Goal: Task Accomplishment & Management: Use online tool/utility

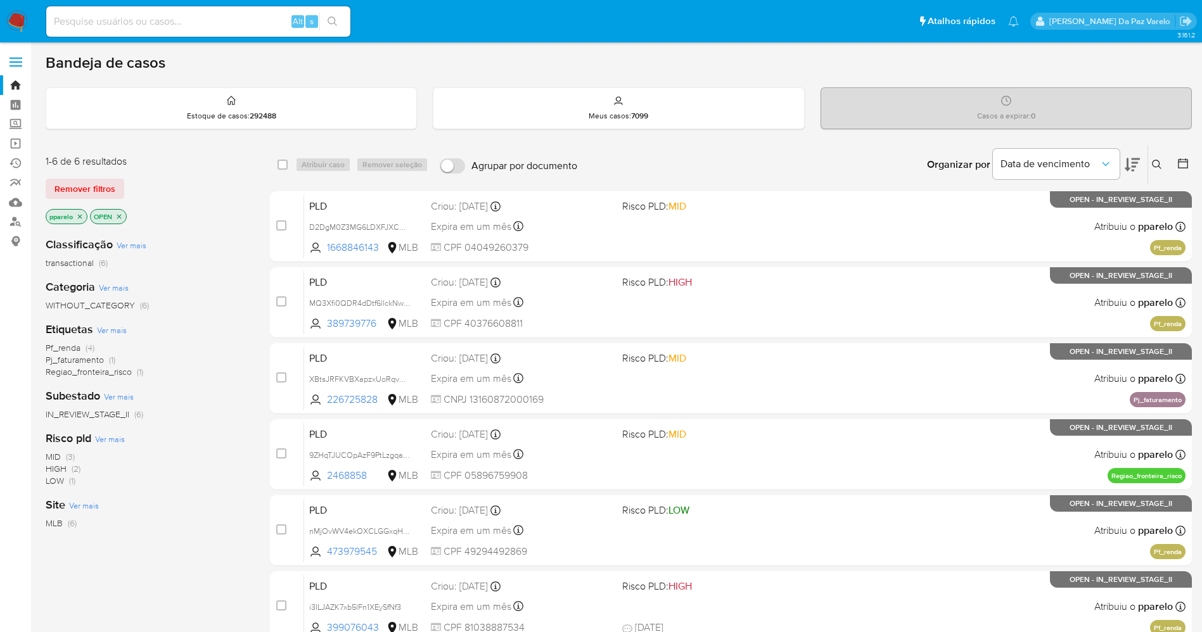
click at [1140, 170] on div "Organizar por Data de vencimento" at bounding box center [1032, 164] width 231 height 39
click at [1161, 157] on button at bounding box center [1158, 164] width 21 height 15
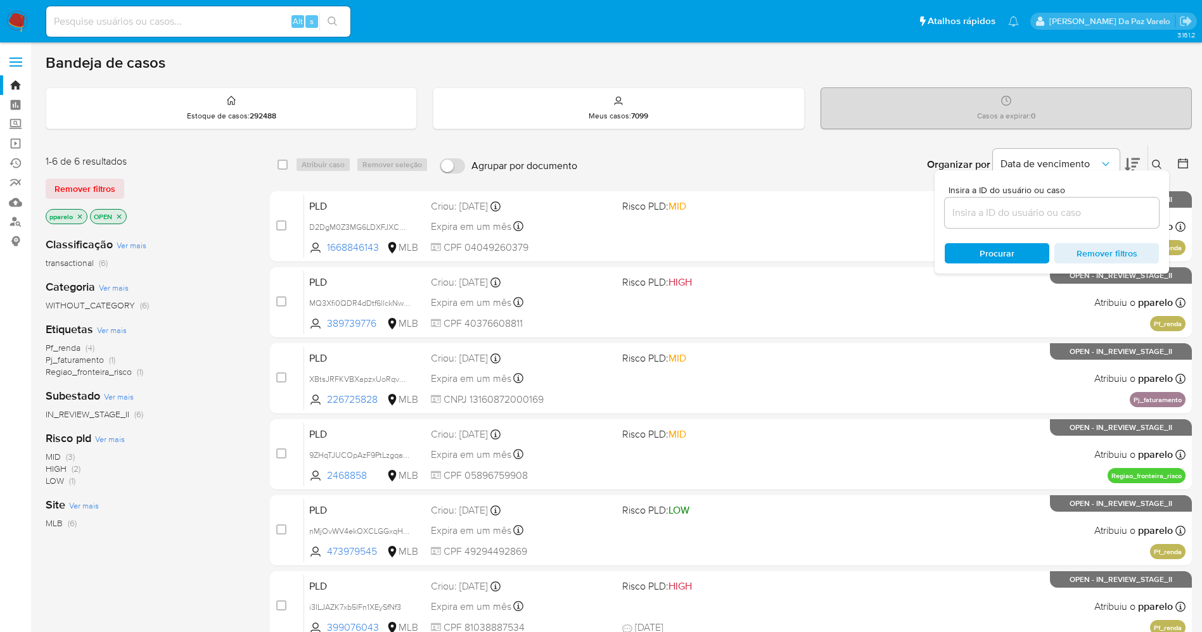
click at [1077, 221] on div at bounding box center [1052, 213] width 214 height 30
click at [1082, 213] on input at bounding box center [1052, 213] width 214 height 16
paste input "uszIxvPnn0q9Fw5KhDfpLzvU"
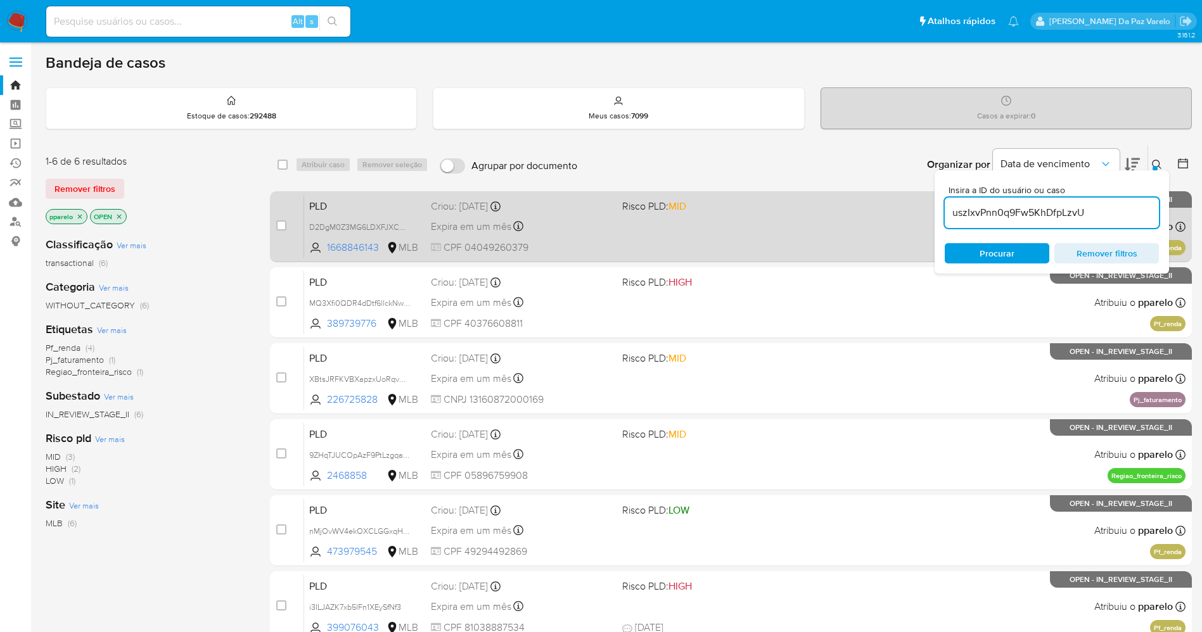
type input "uszIxvPnn0q9Fw5KhDfpLzvU"
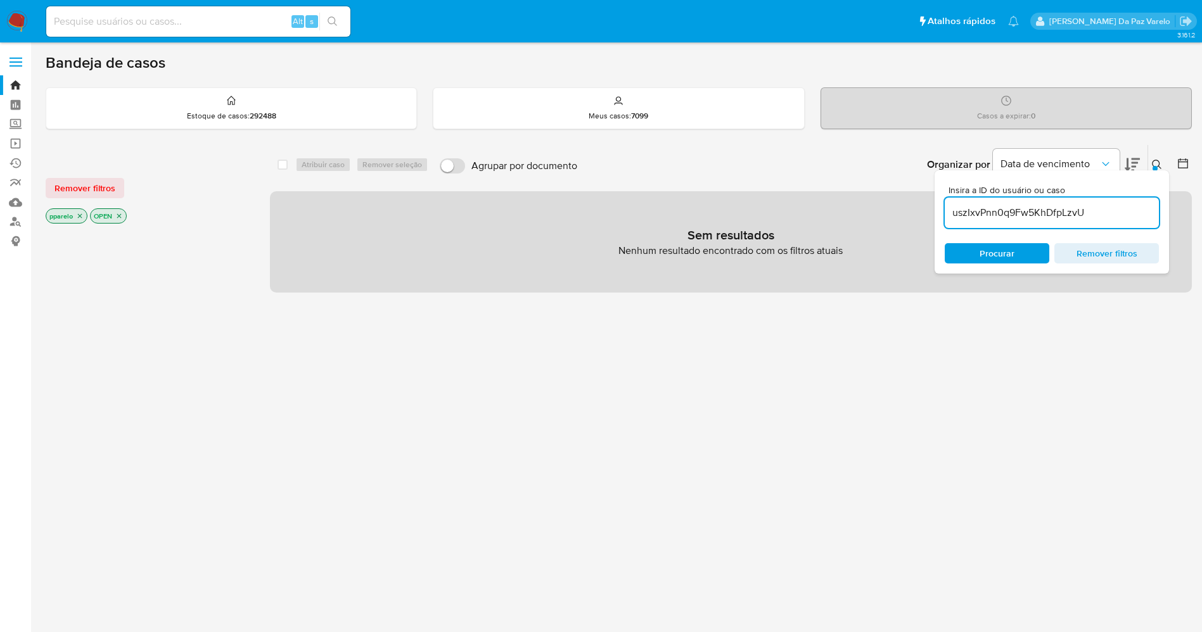
click at [82, 215] on p "pparelo" at bounding box center [66, 216] width 41 height 14
click at [77, 215] on icon "close-filter" at bounding box center [80, 216] width 8 height 8
click at [78, 215] on icon "close-filter" at bounding box center [75, 216] width 8 height 8
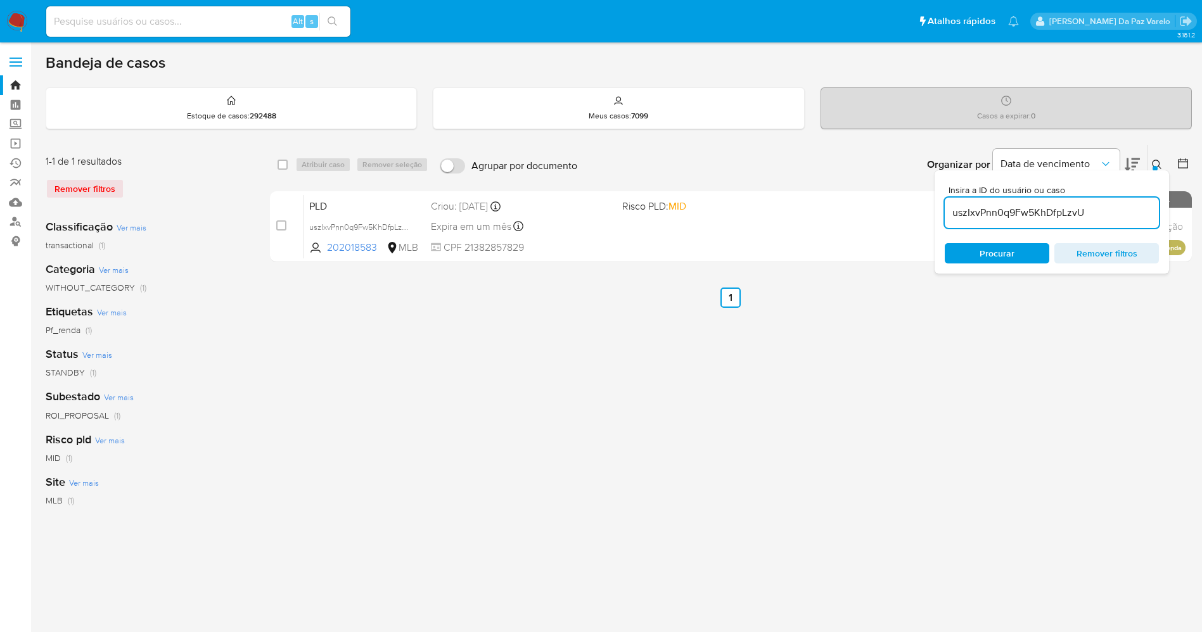
click at [284, 164] on input "checkbox" at bounding box center [282, 165] width 10 height 10
checkbox input "true"
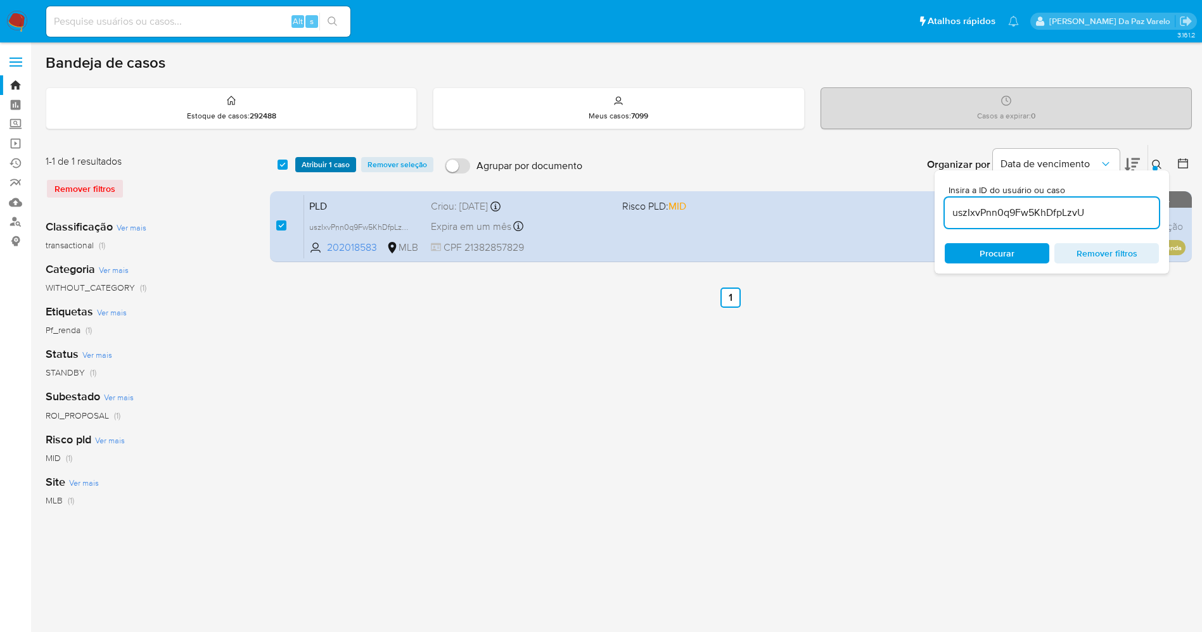
click at [338, 166] on span "Atribuir 1 caso" at bounding box center [326, 164] width 48 height 13
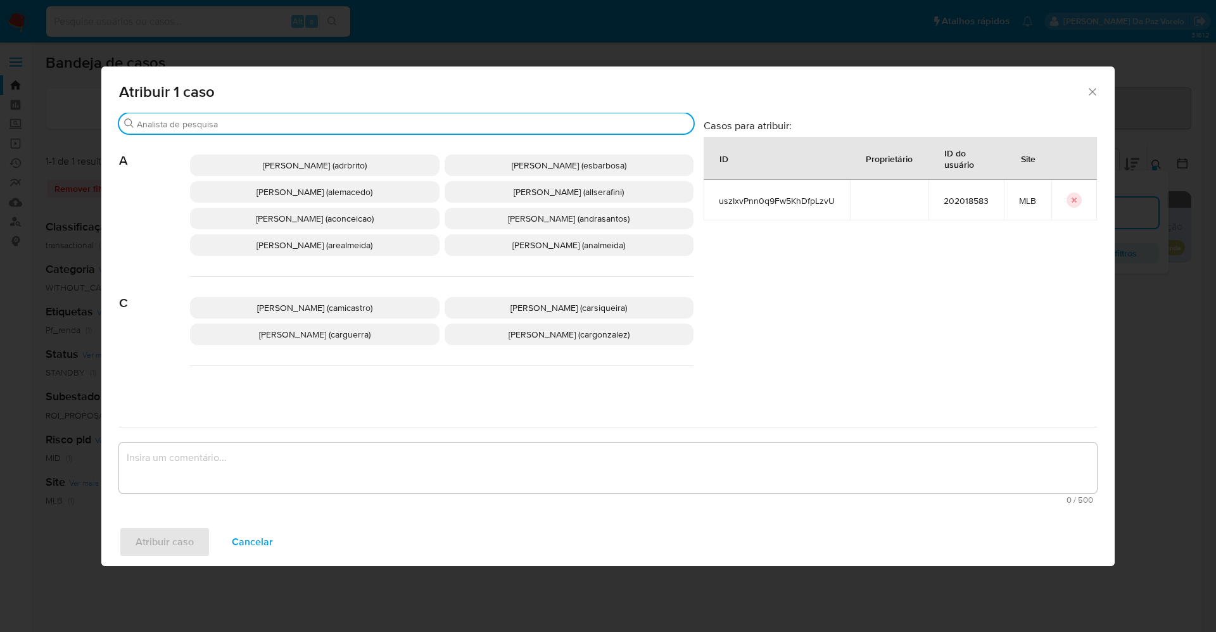
click at [410, 127] on input "Buscar" at bounding box center [413, 123] width 552 height 11
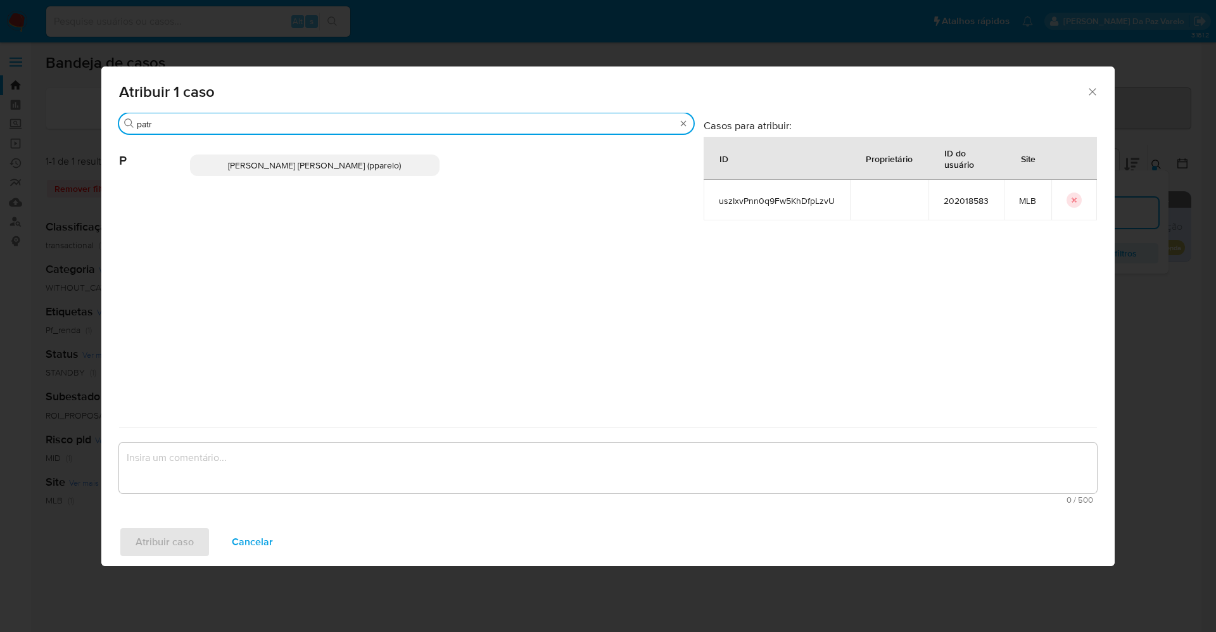
type input "patr"
click at [385, 160] on span "Patricia Aparecida Da Paz Varelo (pparelo)" at bounding box center [314, 165] width 173 height 13
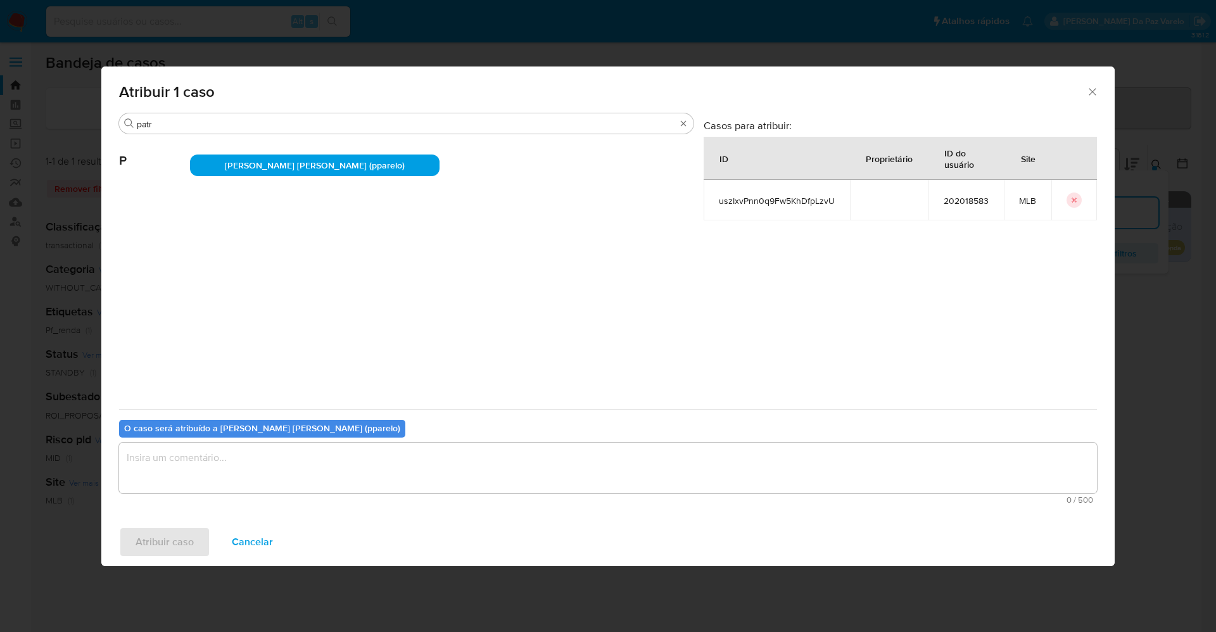
click at [392, 460] on textarea "assign-modal" at bounding box center [608, 468] width 978 height 51
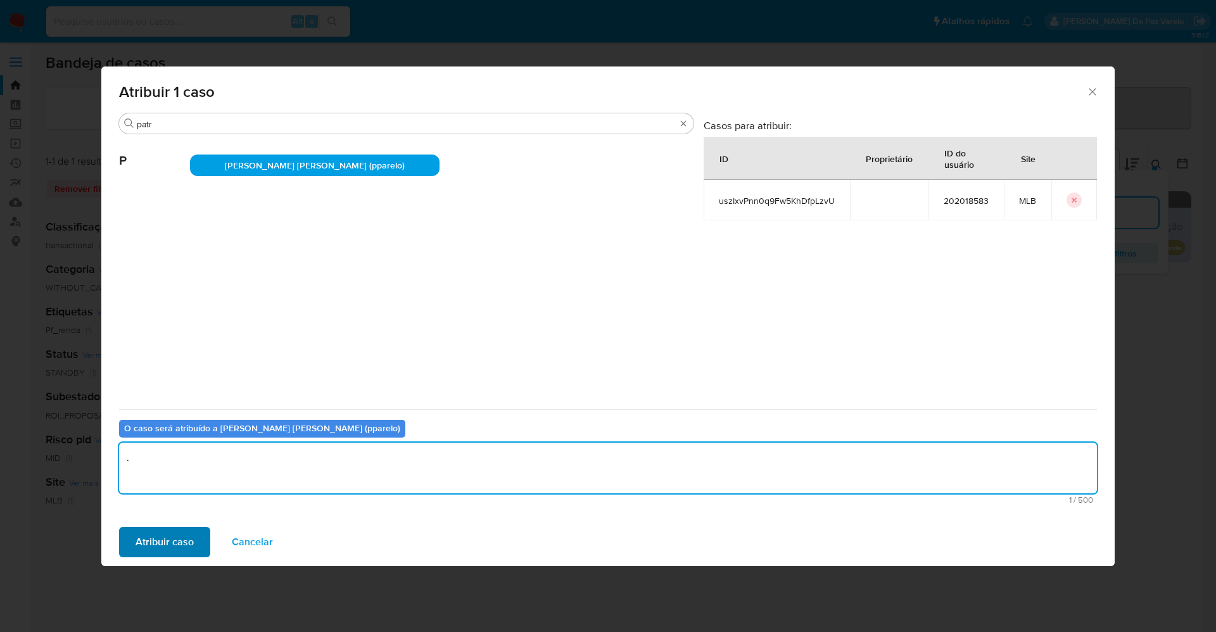
type textarea "."
click at [192, 539] on button "Atribuir caso" at bounding box center [164, 542] width 91 height 30
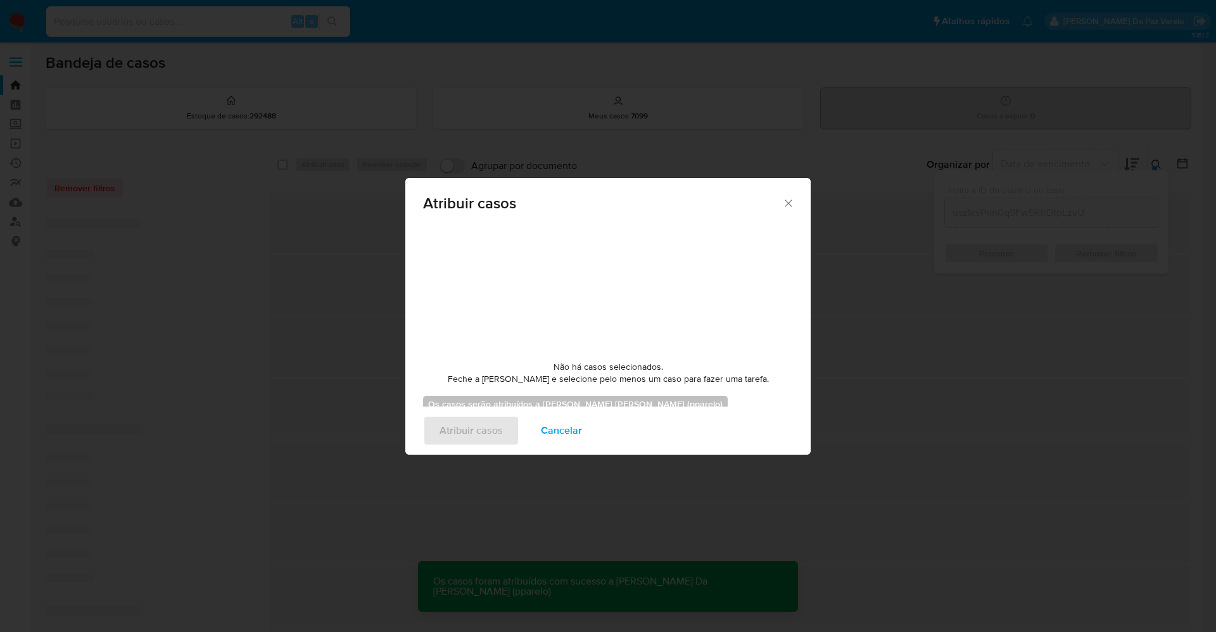
checkbox input "false"
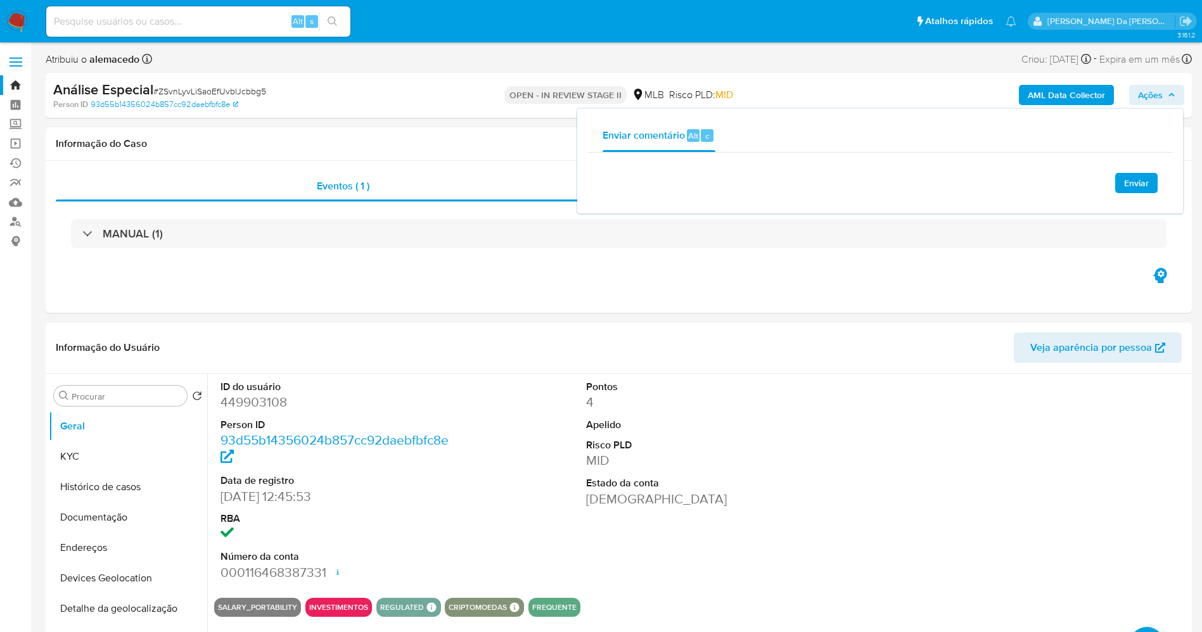
select select "10"
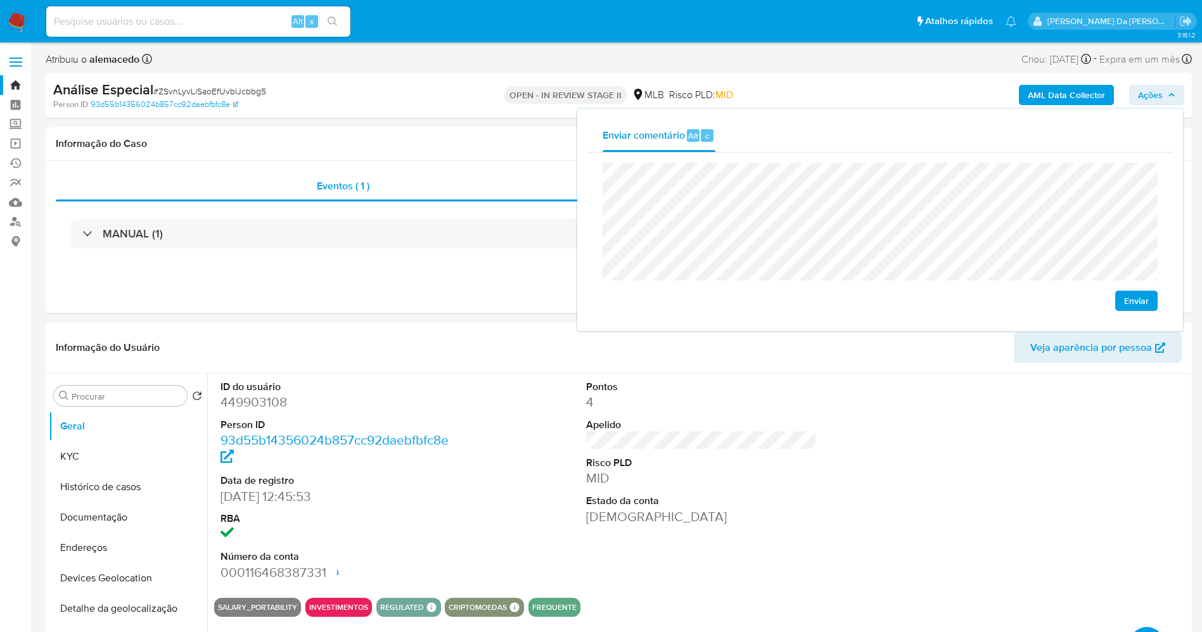
click at [181, 23] on input at bounding box center [198, 21] width 304 height 16
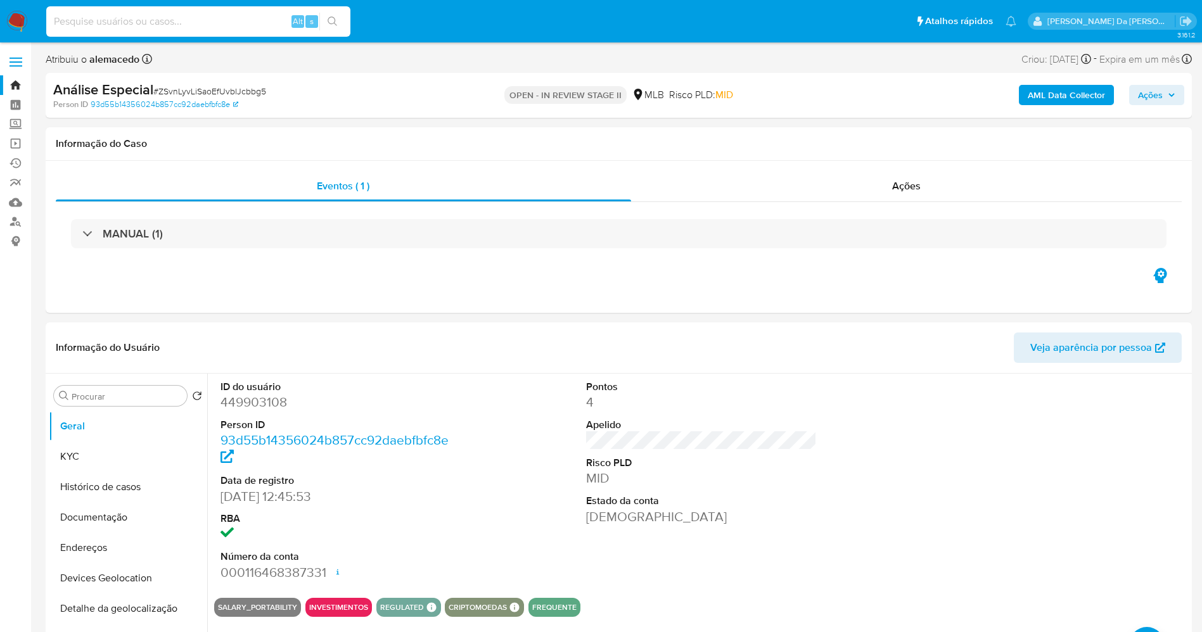
paste input "9IAVXxcbOkmA6F2dvFakbwr7"
type input "9IAVXxcbOkmA6F2dvFakbwr7"
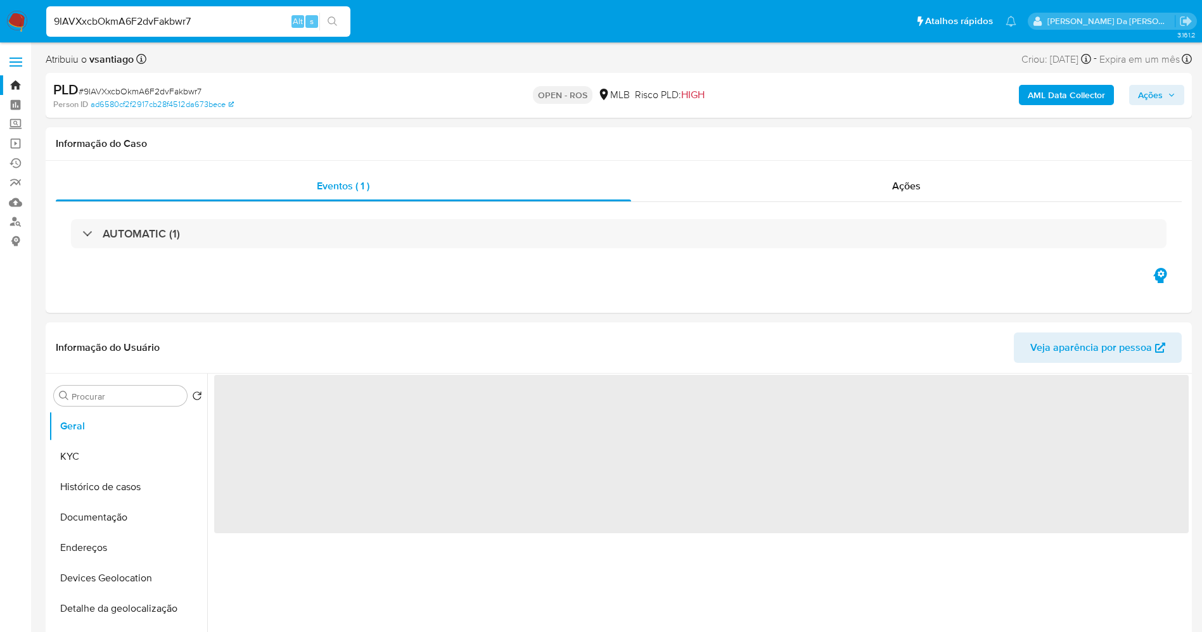
select select "10"
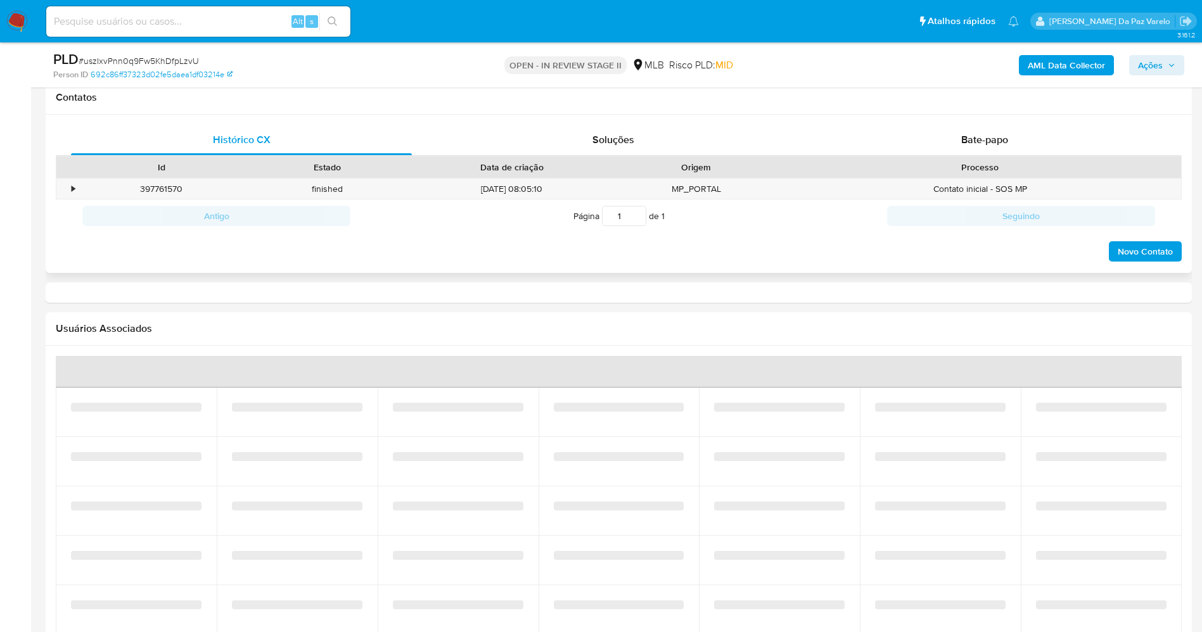
select select "10"
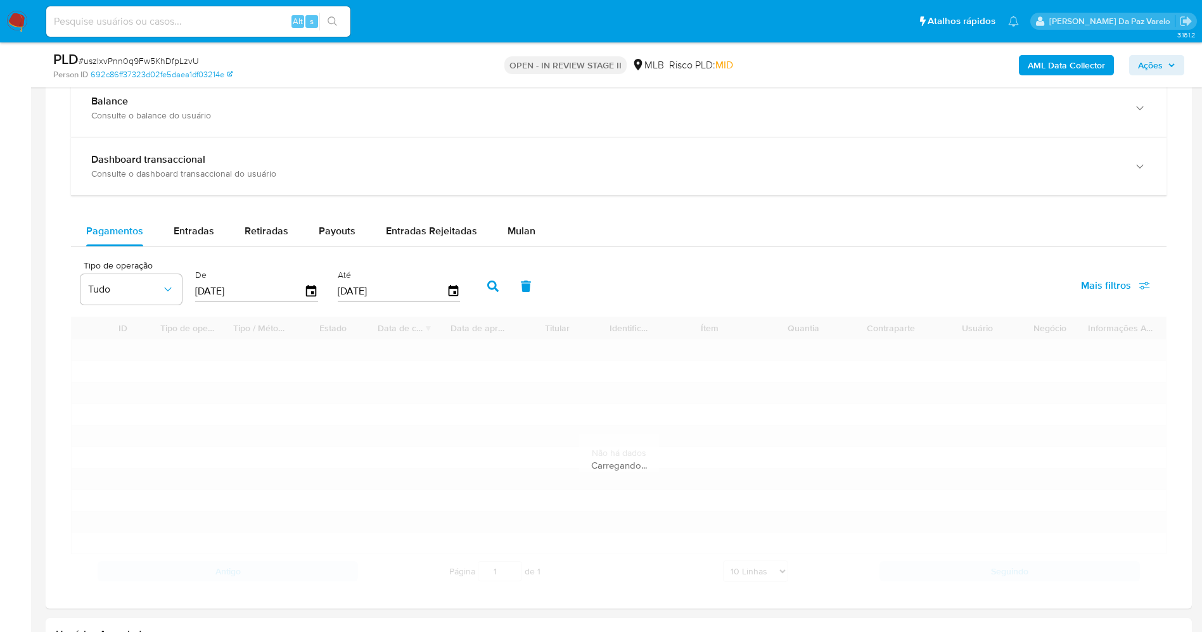
scroll to position [855, 0]
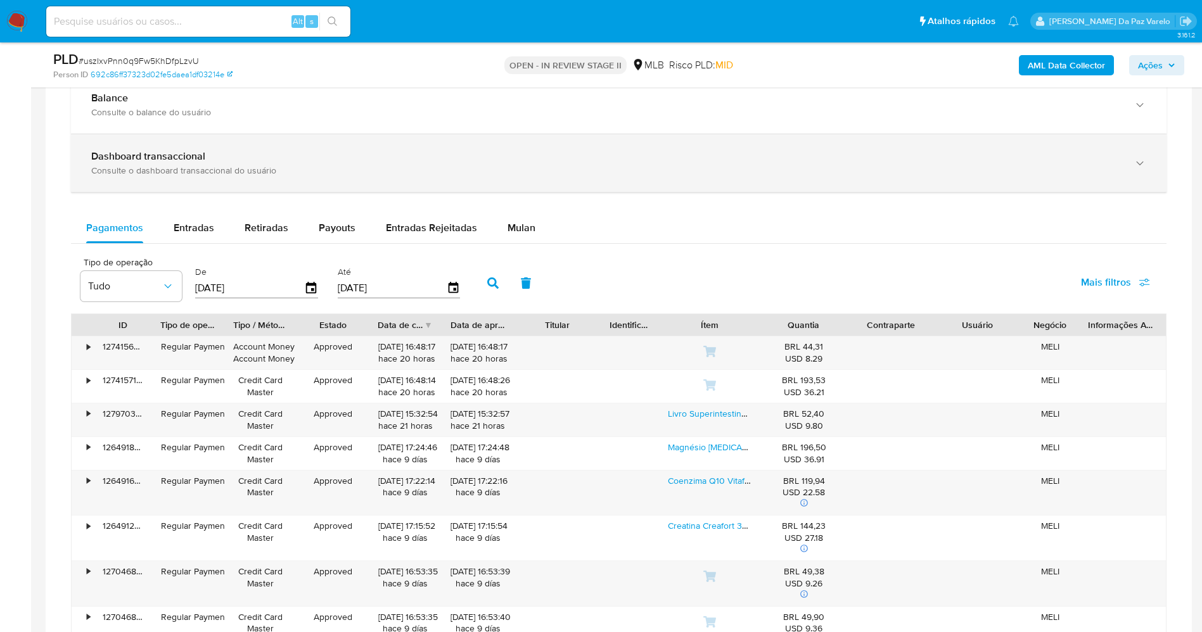
click at [169, 165] on div "Consulte o dashboard transaccional do usuário" at bounding box center [605, 170] width 1029 height 11
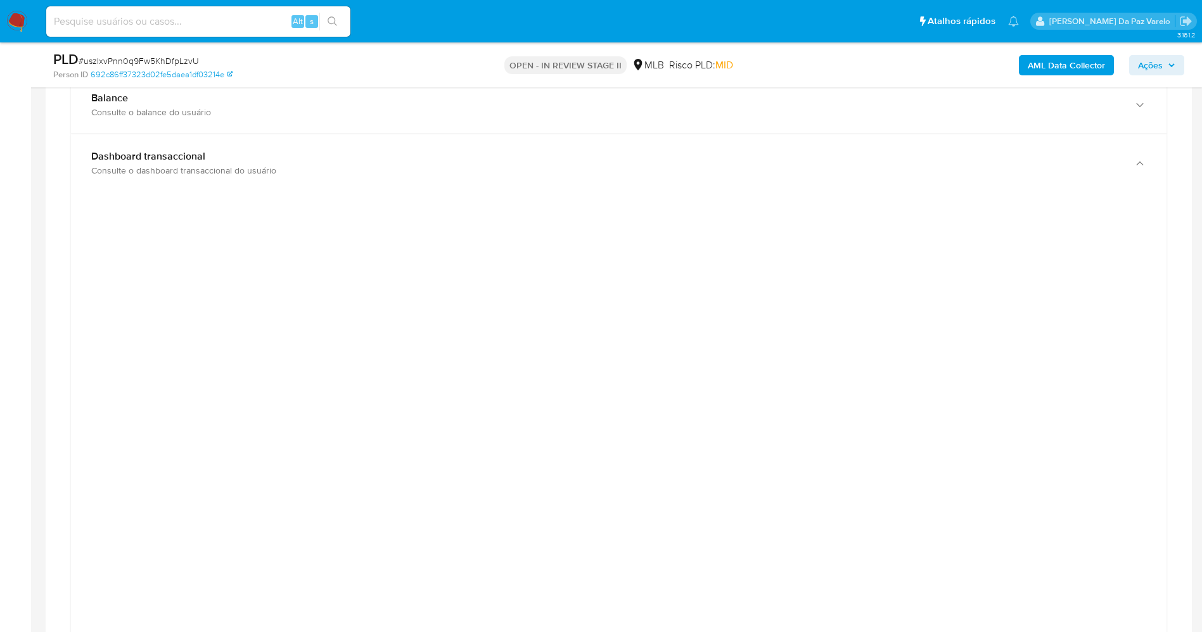
click at [245, 19] on input at bounding box center [198, 21] width 304 height 16
paste input "R02pbpvugSnWWE6Ysj5JhoFW"
type input "R02pbpvugSnWWE6Ysj5JhoFW"
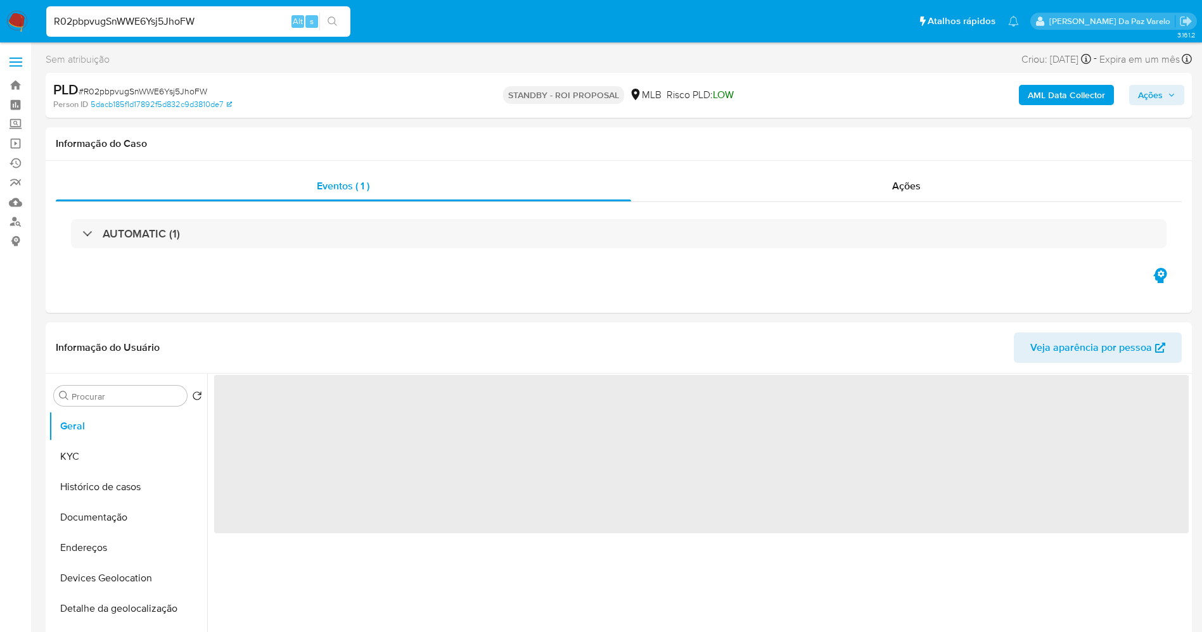
select select "10"
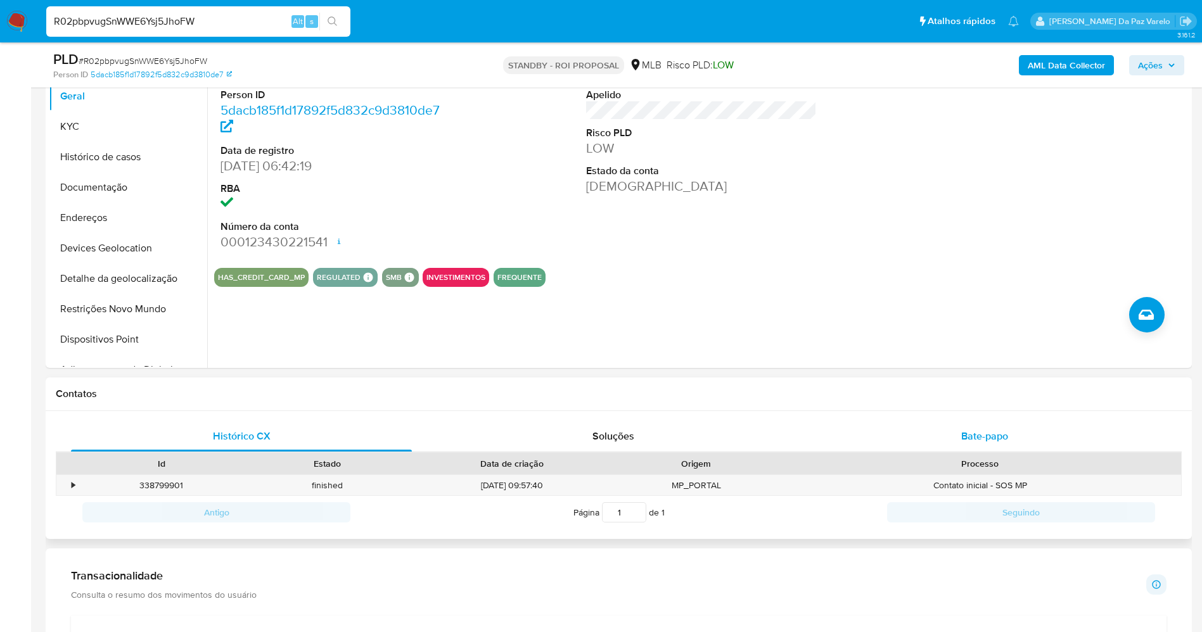
click at [967, 433] on span "Bate-papo" at bounding box center [984, 436] width 47 height 15
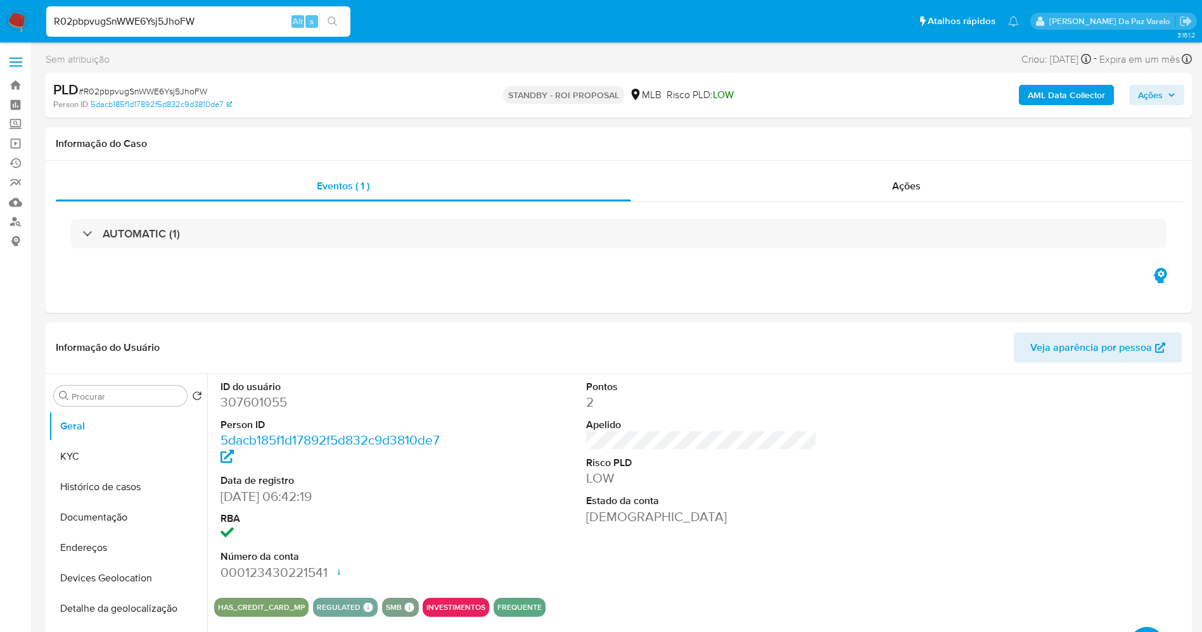
click at [166, 19] on input "R02pbpvugSnWWE6Ysj5JhoFW" at bounding box center [198, 21] width 304 height 16
click at [364, 387] on dt "ID do usuário" at bounding box center [335, 387] width 231 height 14
click at [112, 453] on button "KYC" at bounding box center [123, 457] width 148 height 30
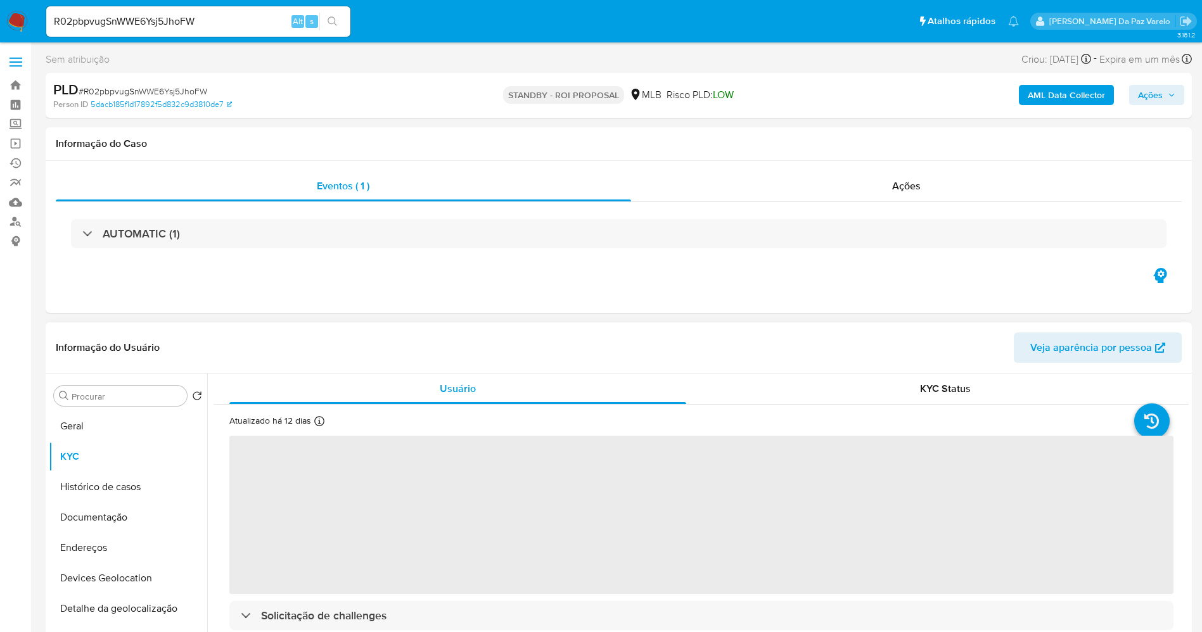
click at [315, 424] on icon at bounding box center [319, 421] width 10 height 10
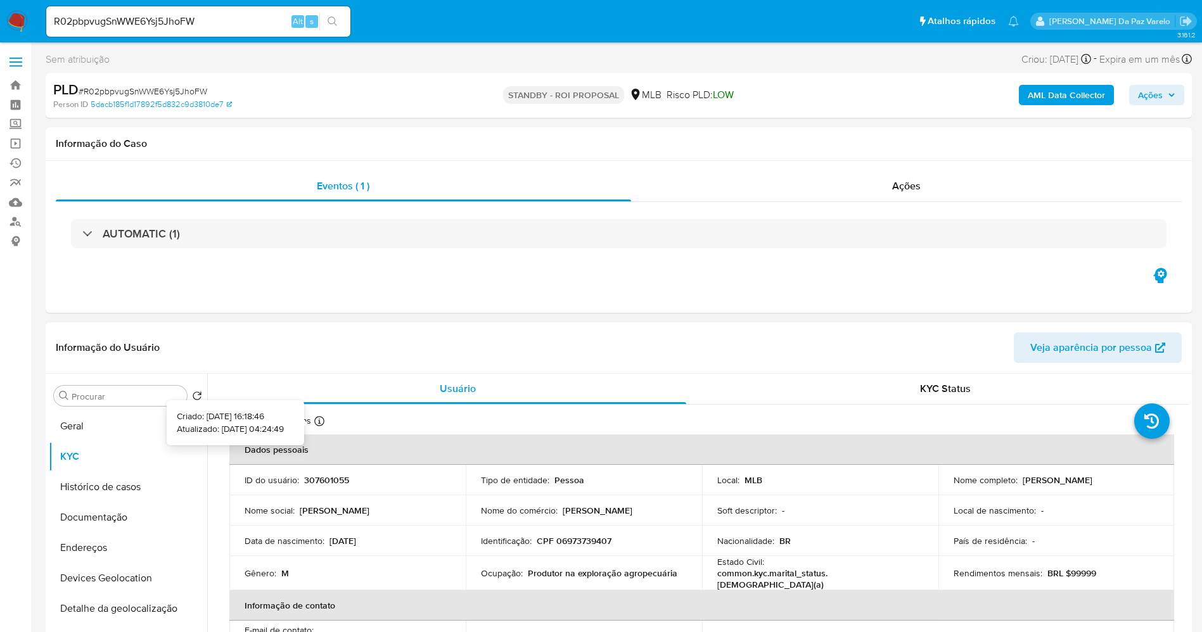
click at [321, 421] on icon at bounding box center [319, 421] width 10 height 10
click at [115, 518] on button "Documentação" at bounding box center [123, 517] width 148 height 30
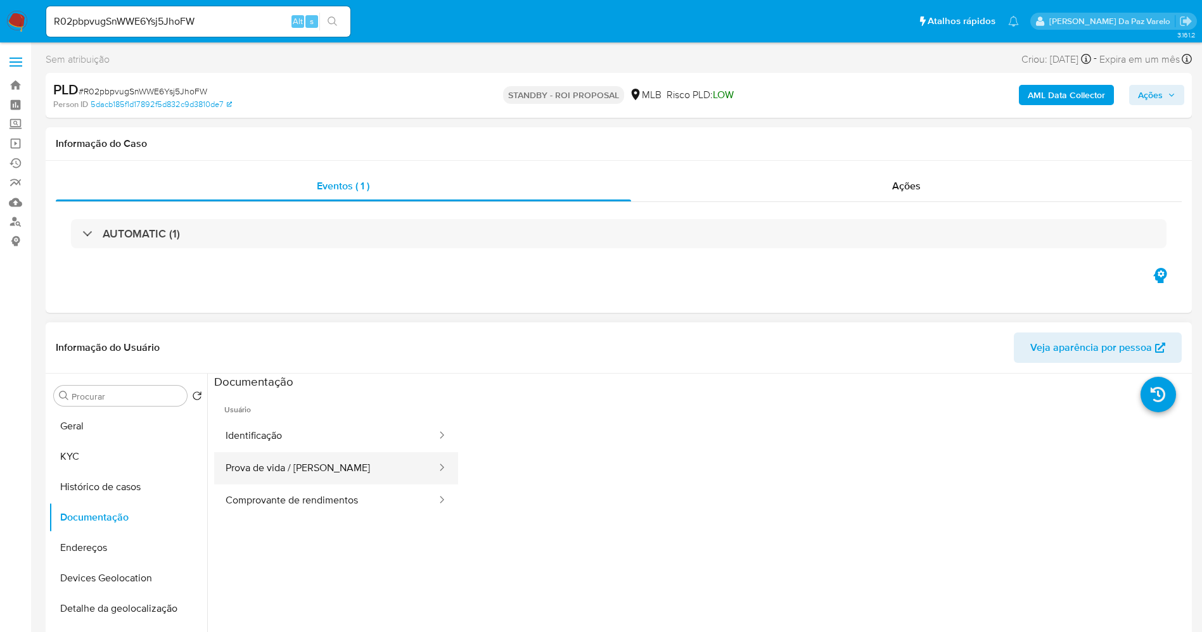
click at [290, 466] on button "Prova de vida / Selfie" at bounding box center [326, 468] width 224 height 32
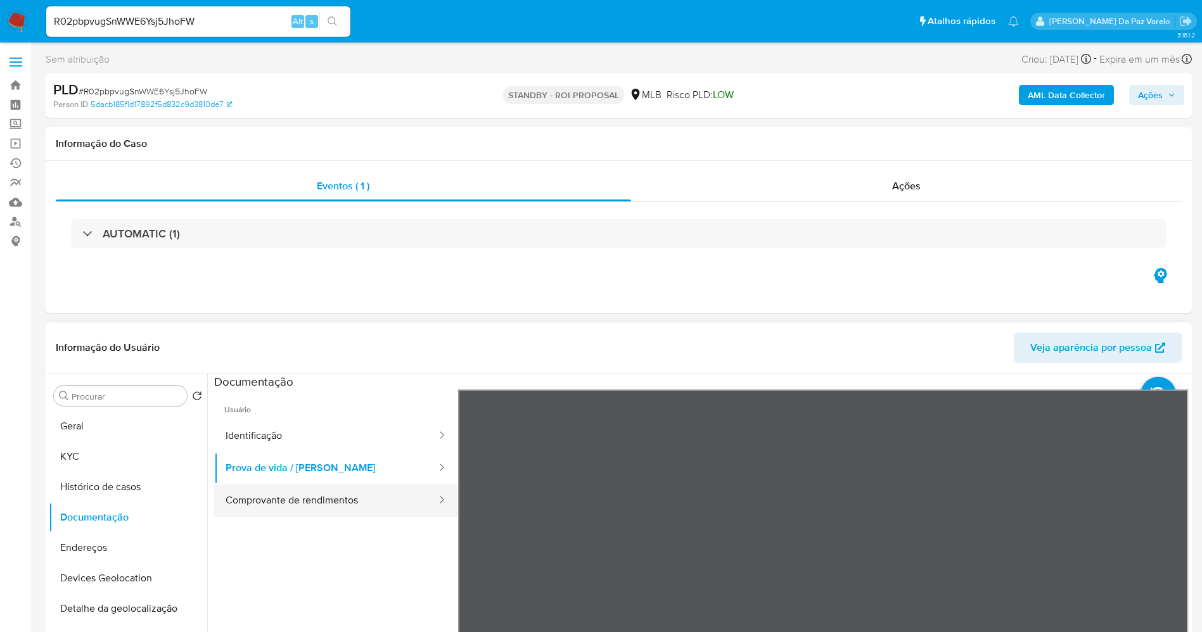
click at [341, 493] on button "Comprovante de rendimentos" at bounding box center [326, 501] width 224 height 32
click at [671, 353] on div "Informação do Usuário Veja aparência por pessoa Procurar Retornar ao pedido pad…" at bounding box center [619, 510] width 1146 height 376
click at [692, 343] on div "Informação do Usuário Veja aparência por pessoa Procurar Retornar ao pedido pad…" at bounding box center [619, 510] width 1146 height 376
click at [653, 366] on div "Informação do Usuário Veja aparência por pessoa Procurar Retornar ao pedido pad…" at bounding box center [619, 510] width 1146 height 376
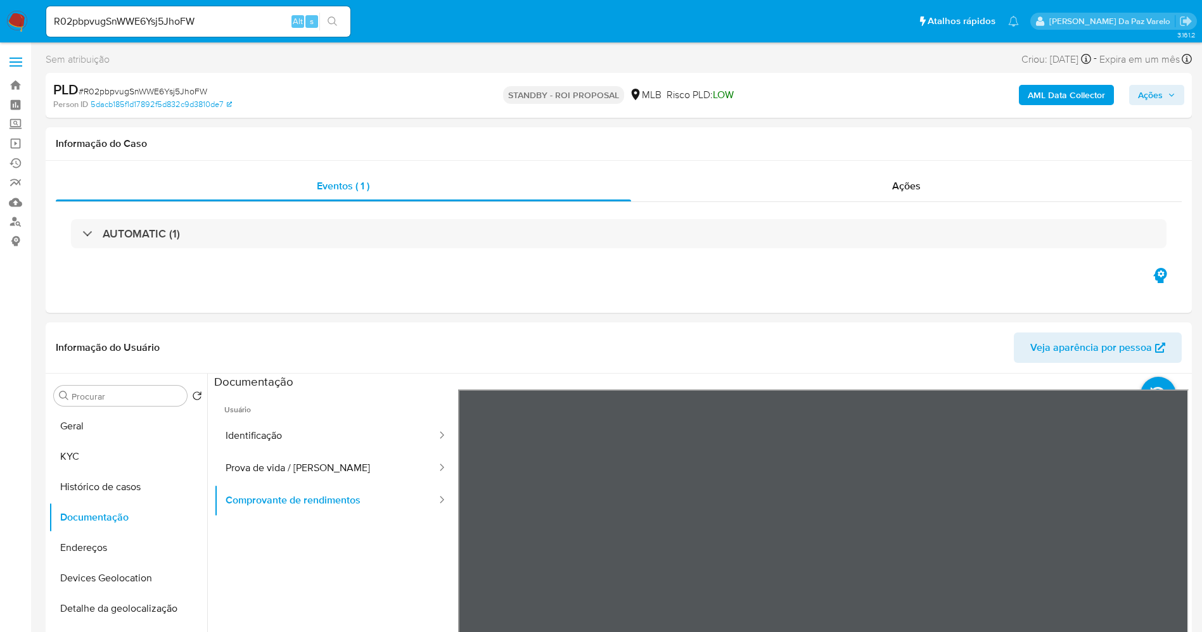
click at [283, 475] on button "Prova de vida / Selfie" at bounding box center [326, 468] width 224 height 32
click at [328, 436] on button "Identificação" at bounding box center [326, 436] width 224 height 32
click at [935, 301] on div "Eventos ( 1 ) Ações AUTOMATIC (1)" at bounding box center [619, 237] width 1146 height 152
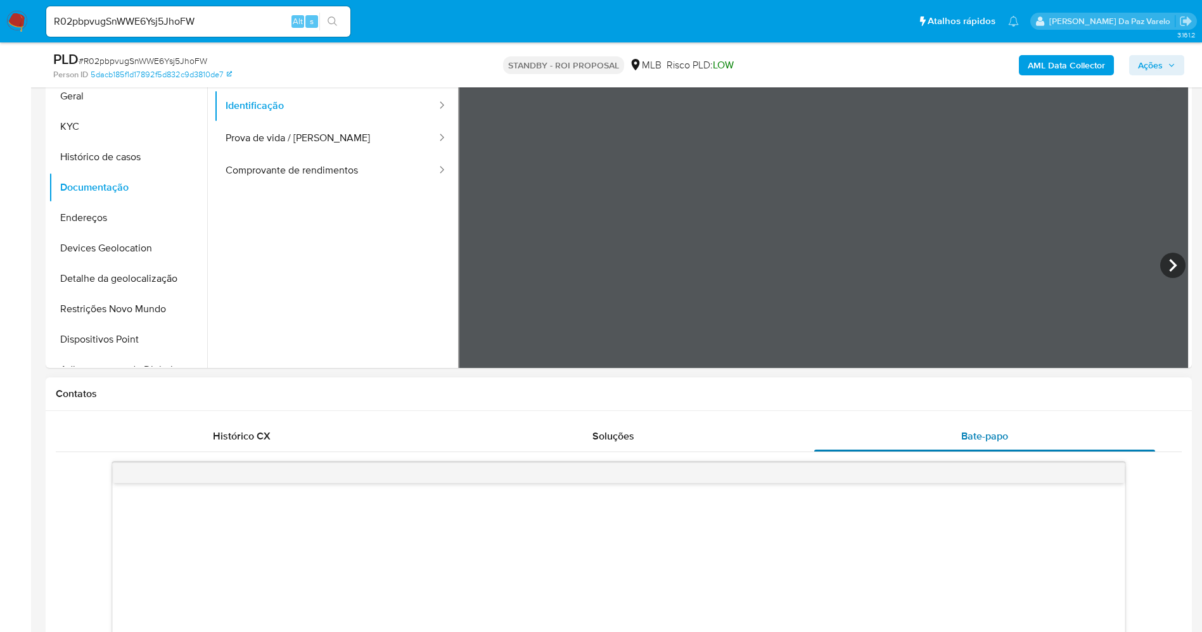
click at [988, 438] on span "Bate-papo" at bounding box center [984, 436] width 47 height 15
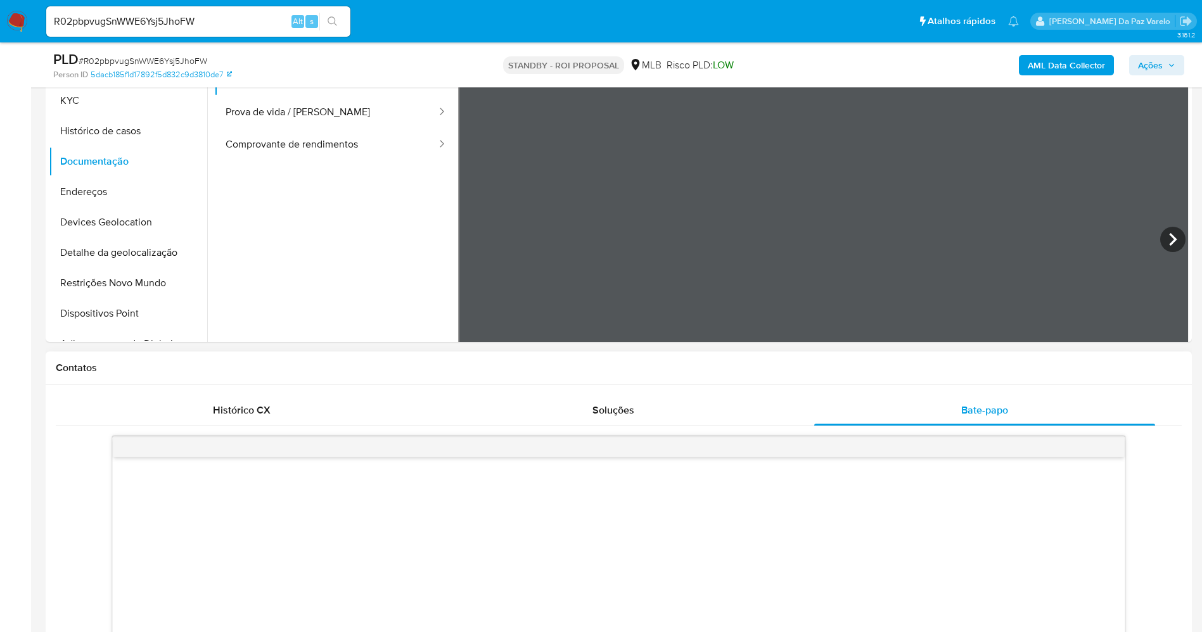
scroll to position [190, 0]
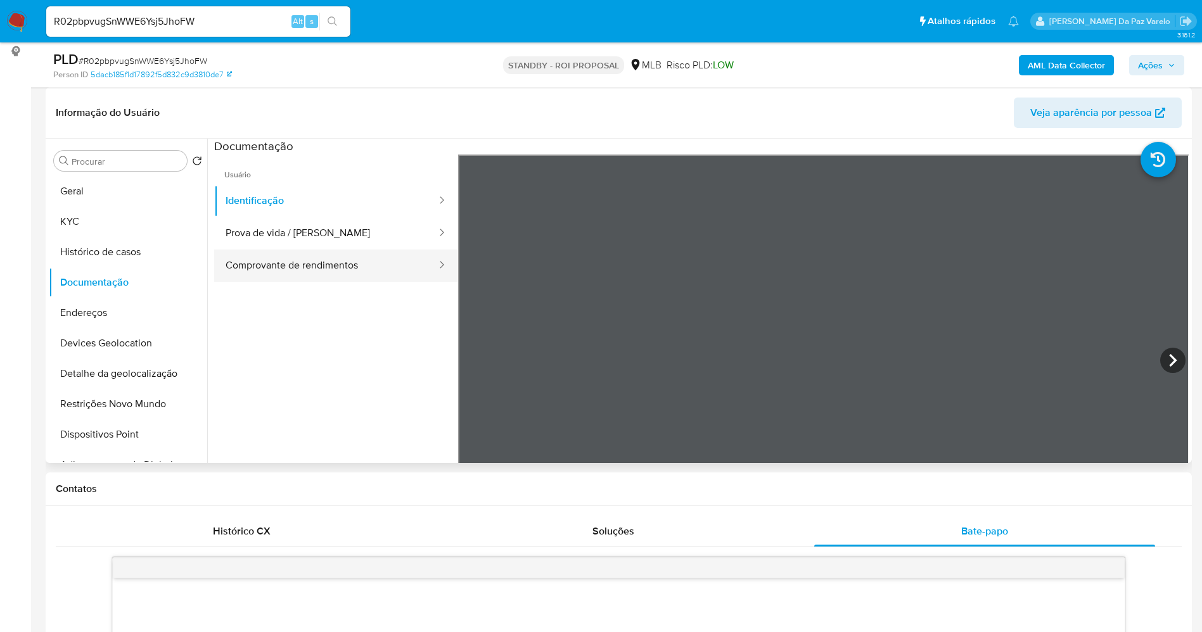
click at [288, 259] on button "Comprovante de rendimentos" at bounding box center [326, 266] width 224 height 32
click at [772, 117] on div "Informação do Usuário Veja aparência por pessoa Procurar Retornar ao pedido pad…" at bounding box center [619, 275] width 1146 height 376
click at [217, 16] on input "R02pbpvugSnWWE6Ysj5JhoFW" at bounding box center [198, 21] width 304 height 16
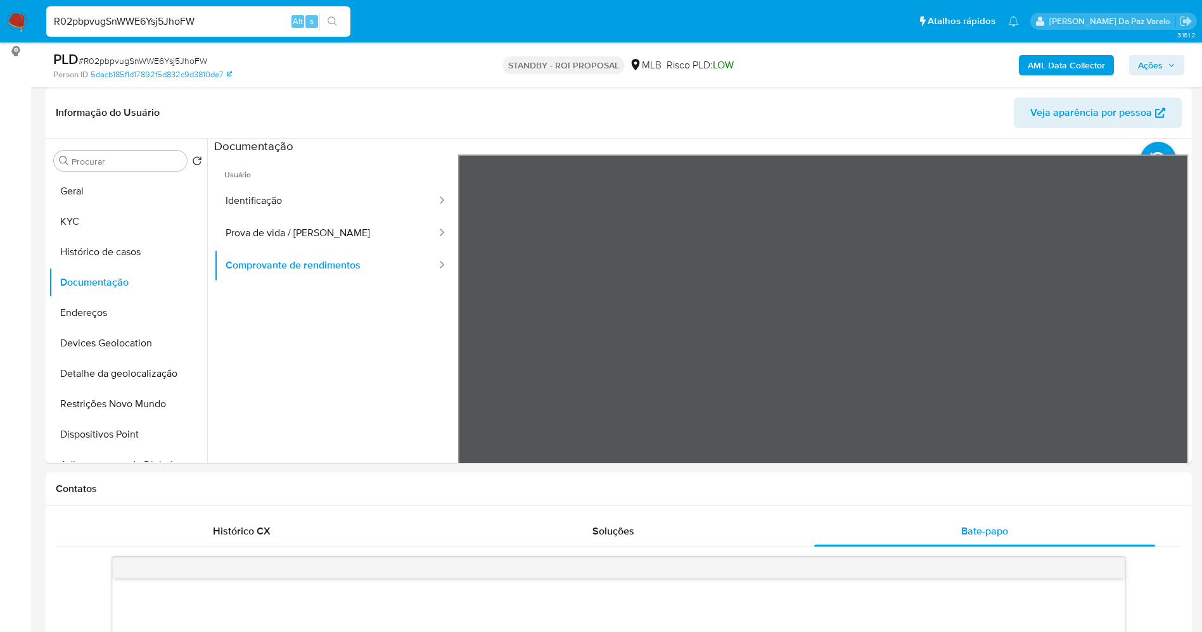
click at [217, 16] on input "R02pbpvugSnWWE6Ysj5JhoFW" at bounding box center [198, 21] width 304 height 16
paste input "tUB6lTV7SJIS25XGuf9QBRl4"
type input "tUB6lTV7SJIS25XGuf9QBRl4"
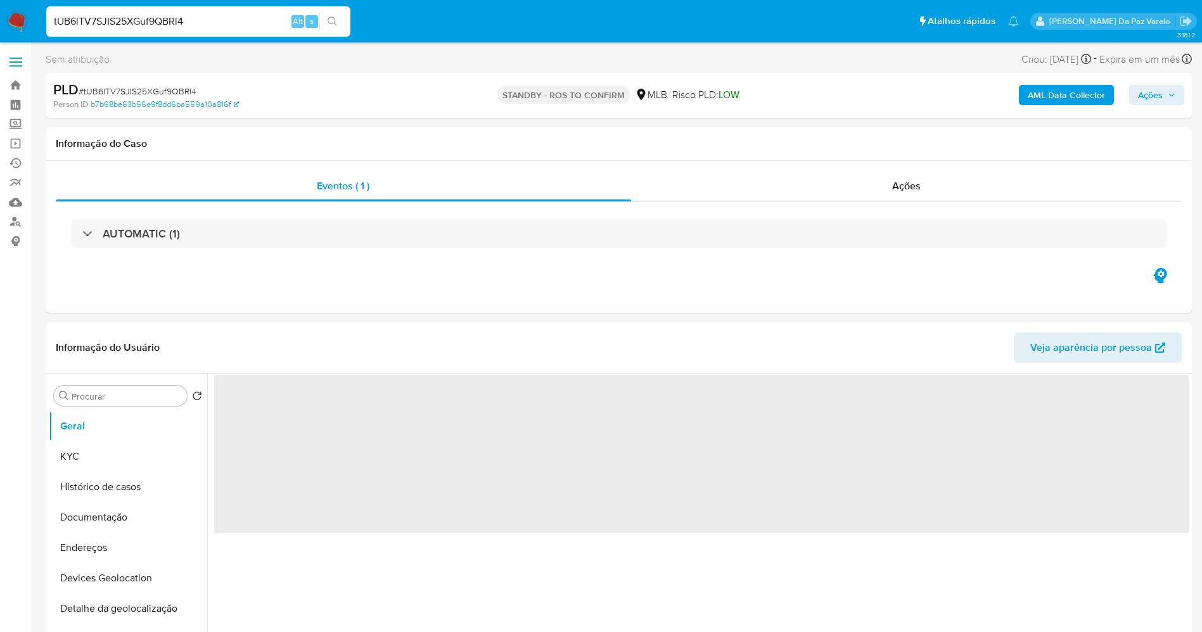
select select "10"
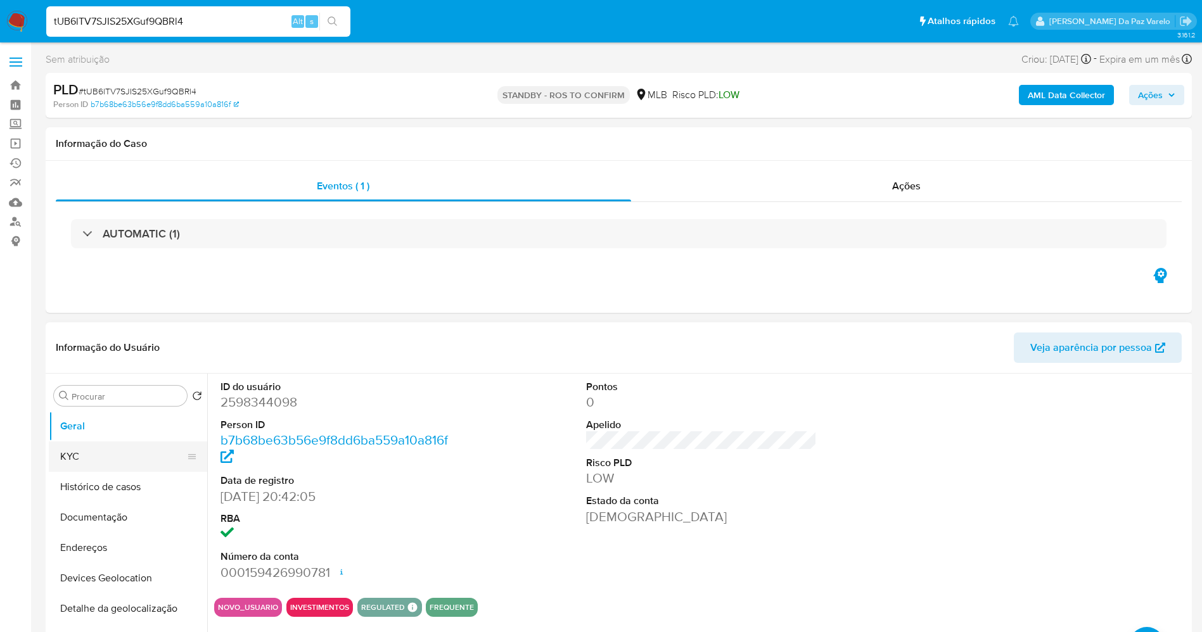
click at [105, 450] on button "KYC" at bounding box center [123, 457] width 148 height 30
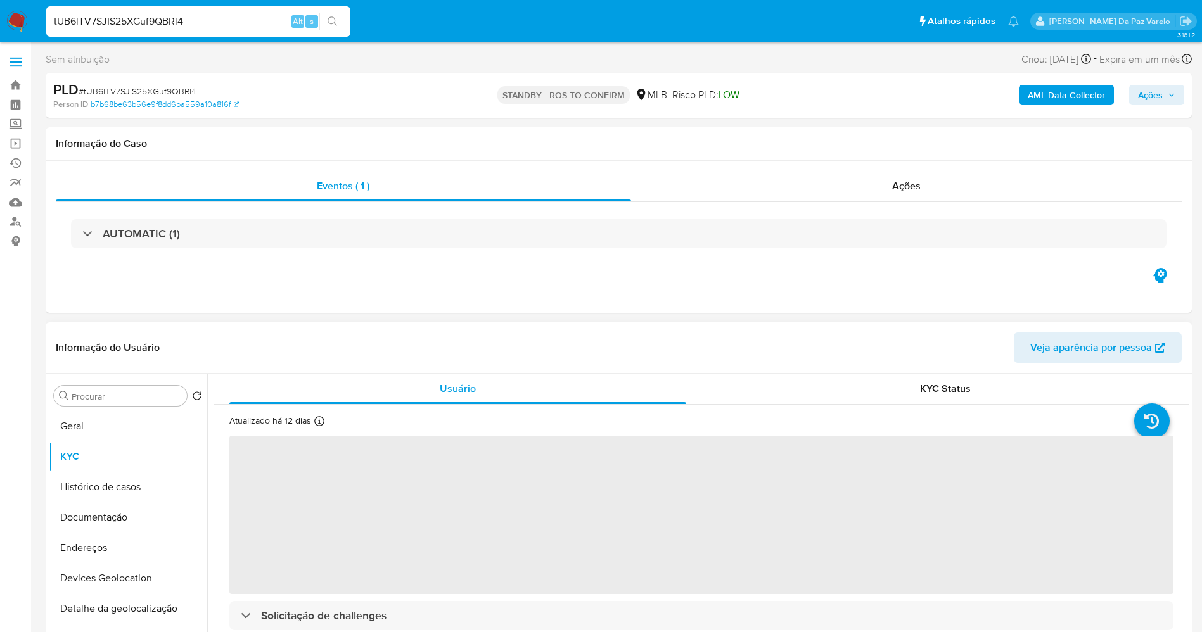
click at [316, 420] on icon at bounding box center [319, 421] width 10 height 10
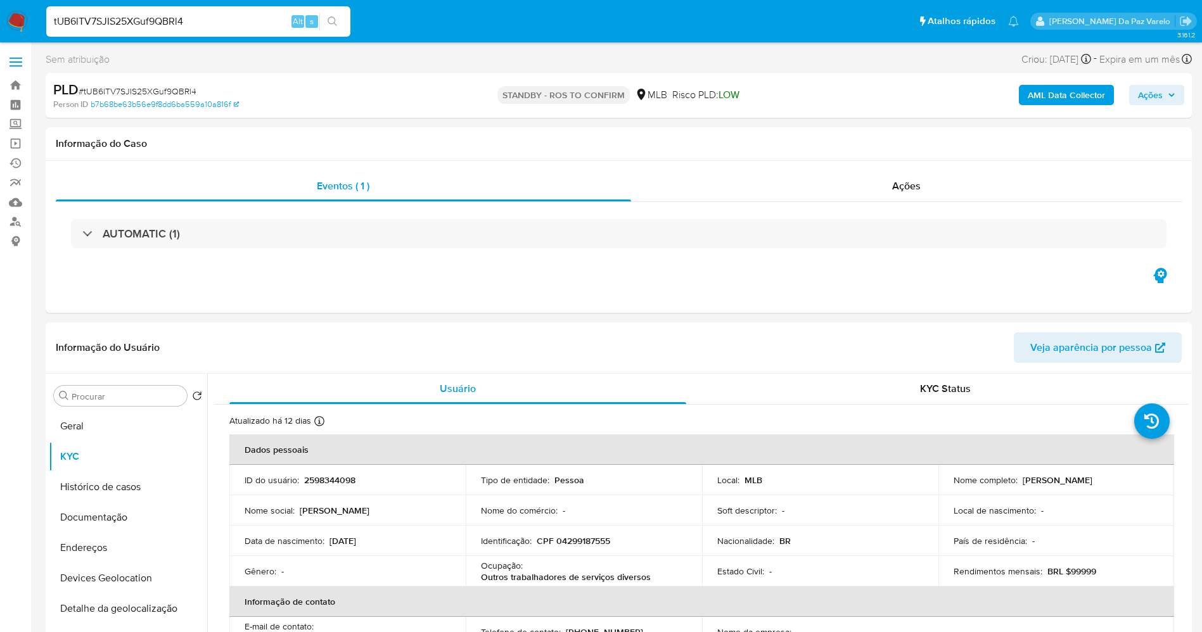
click at [271, 23] on input "tUB6lTV7SJIS25XGuf9QBRl4" at bounding box center [198, 21] width 304 height 16
paste input "SrPLPLN8uQ18DOJugKexJUn3"
type input "SrPLPLN8uQ18DOJugKexJUn3"
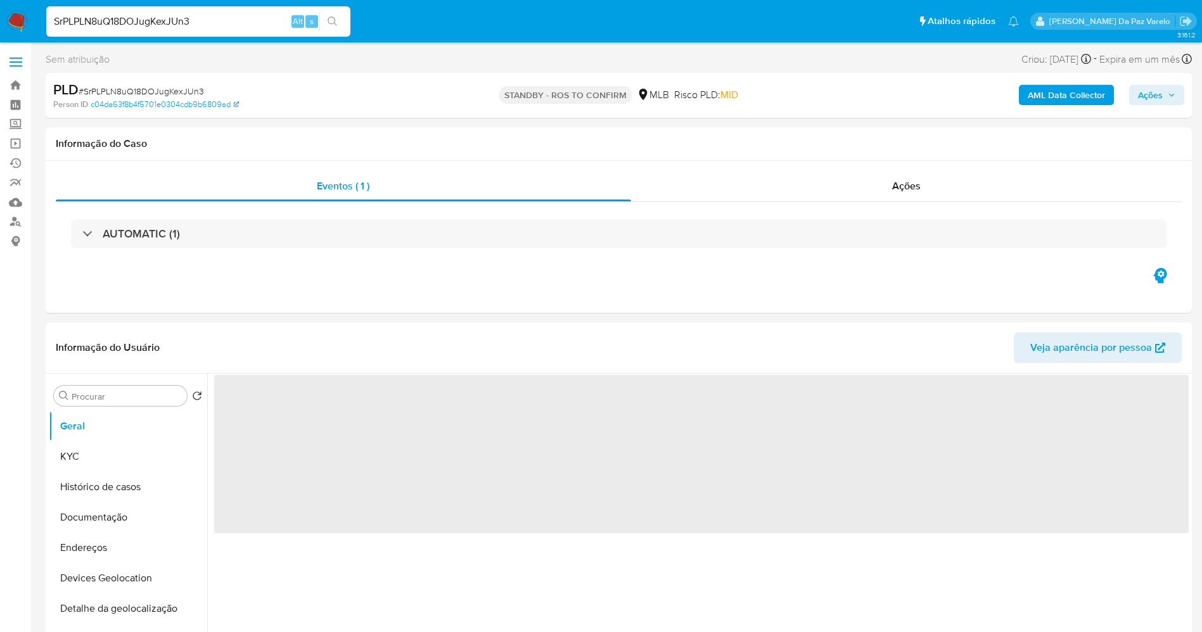
select select "10"
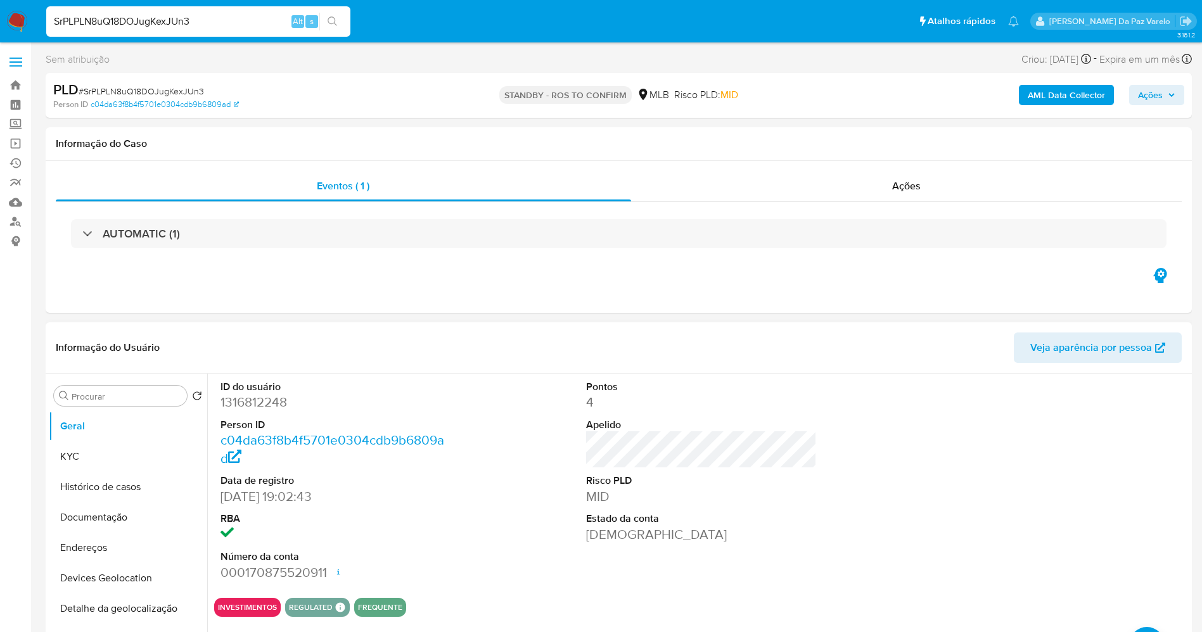
drag, startPoint x: 134, startPoint y: 456, endPoint x: 212, endPoint y: 449, distance: 78.2
click at [134, 457] on button "KYC" at bounding box center [128, 457] width 158 height 30
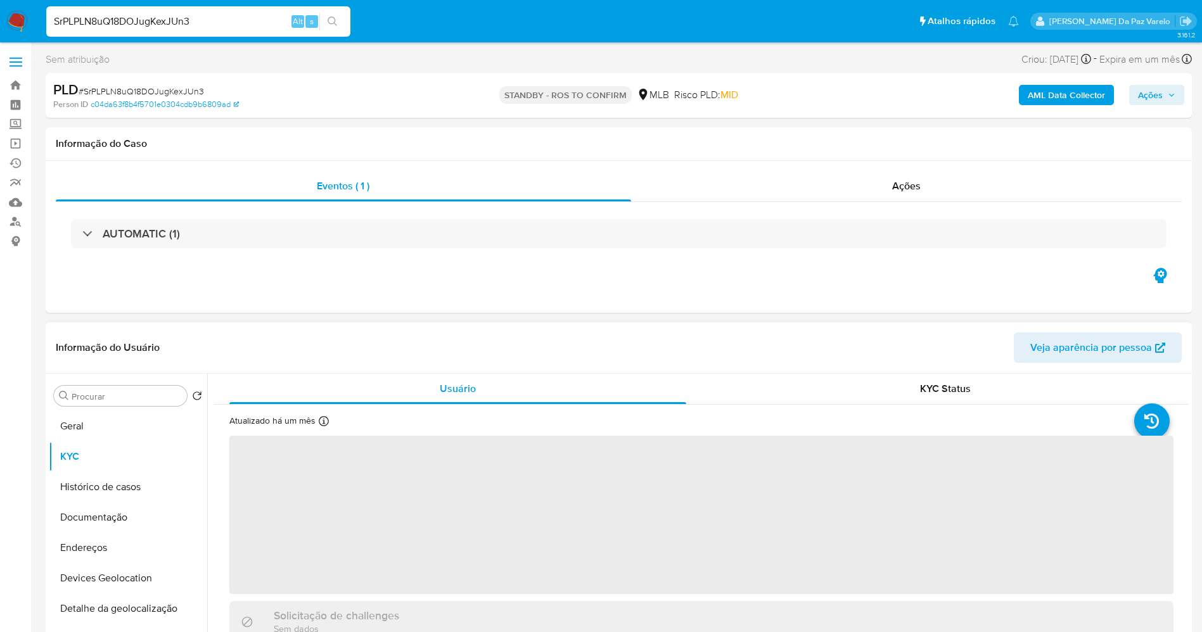
click at [328, 417] on div "Atualizado há um mês Criado: 23/02/2023 20:02:44 Atualizado: 25/08/2025 10:41:53" at bounding box center [297, 423] width 137 height 16
click at [323, 418] on icon at bounding box center [324, 421] width 10 height 10
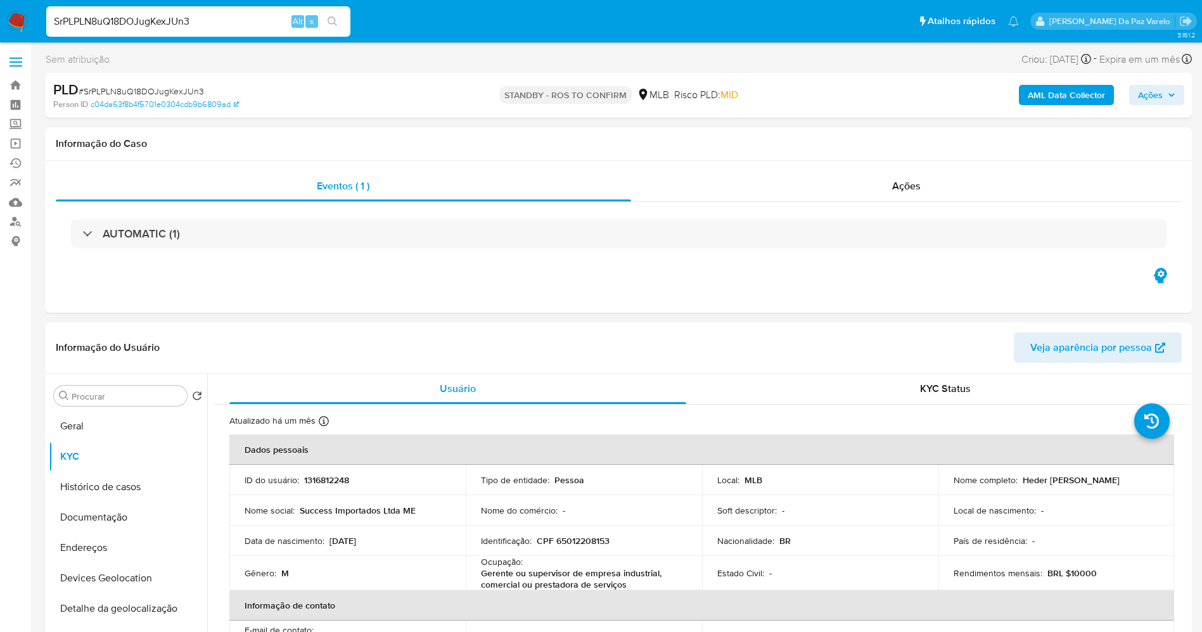
click at [240, 14] on input "SrPLPLN8uQ18DOJugKexJUn3" at bounding box center [198, 21] width 304 height 16
paste input "bsXHhecGkLgmq8dKyqxdl4FE"
type input "bsXHhecGkLgmq8dKyqxdl4FE"
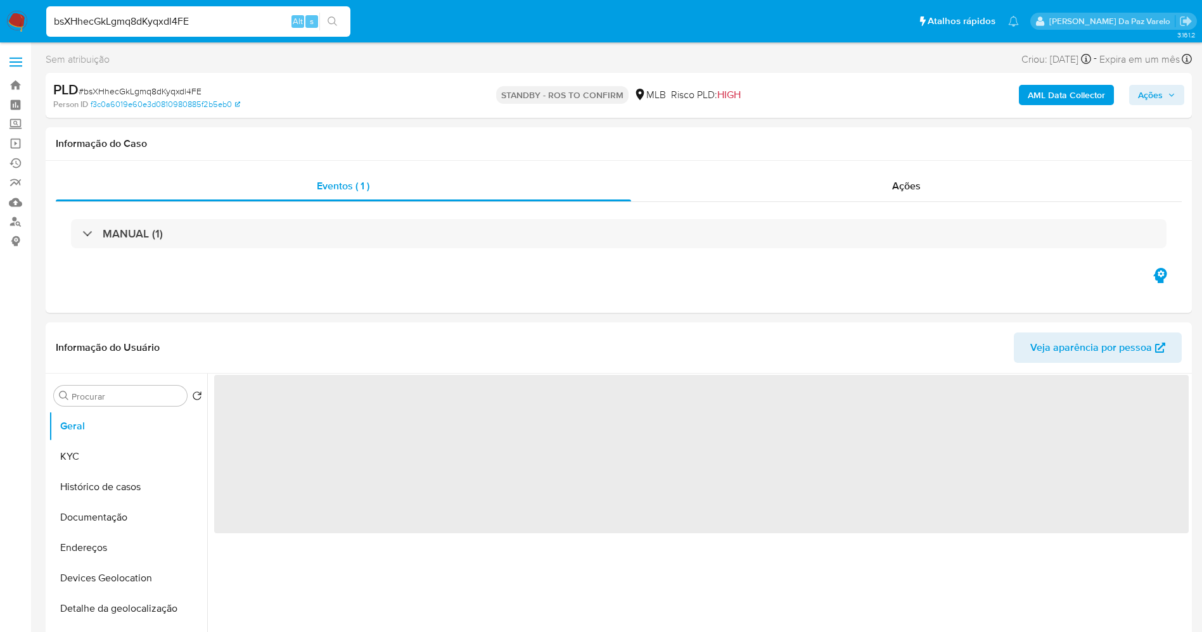
select select "10"
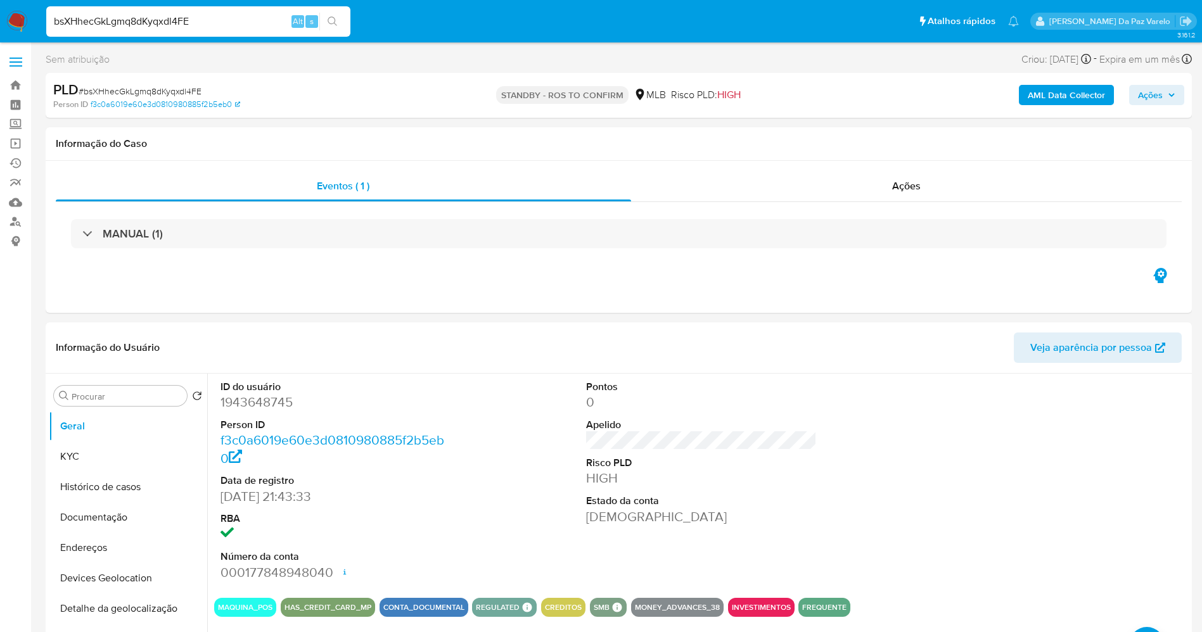
click at [255, 25] on input "bsXHhecGkLgmq8dKyqxdl4FE" at bounding box center [198, 21] width 304 height 16
click at [139, 402] on input "Procurar" at bounding box center [127, 396] width 110 height 11
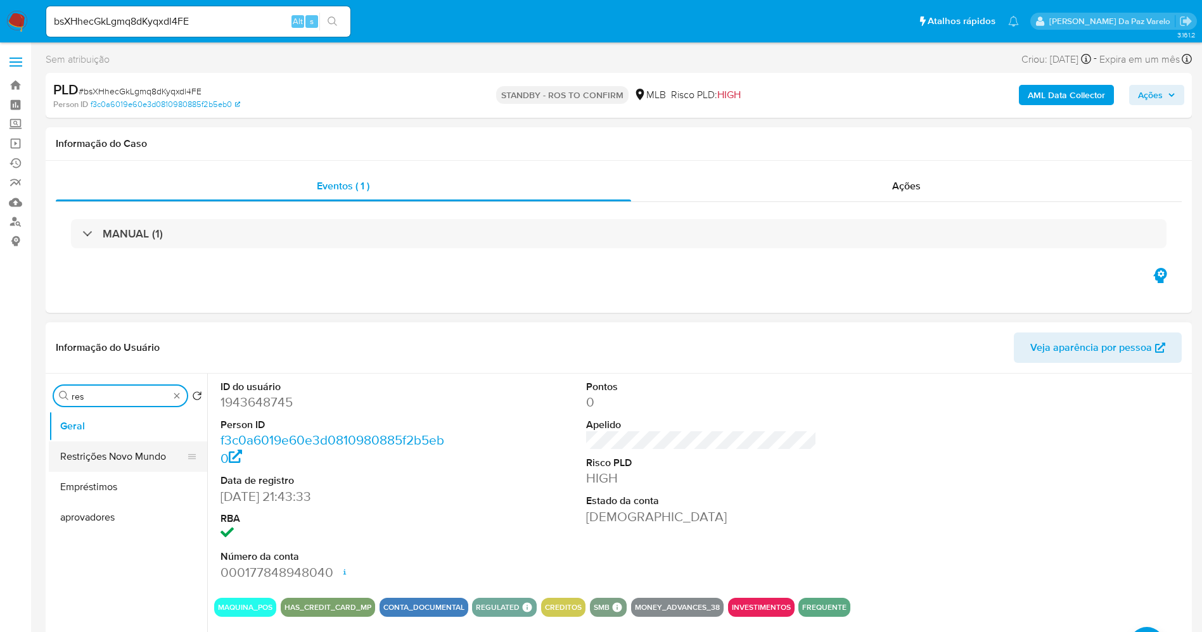
click at [121, 455] on button "Restrições Novo Mundo" at bounding box center [123, 457] width 148 height 30
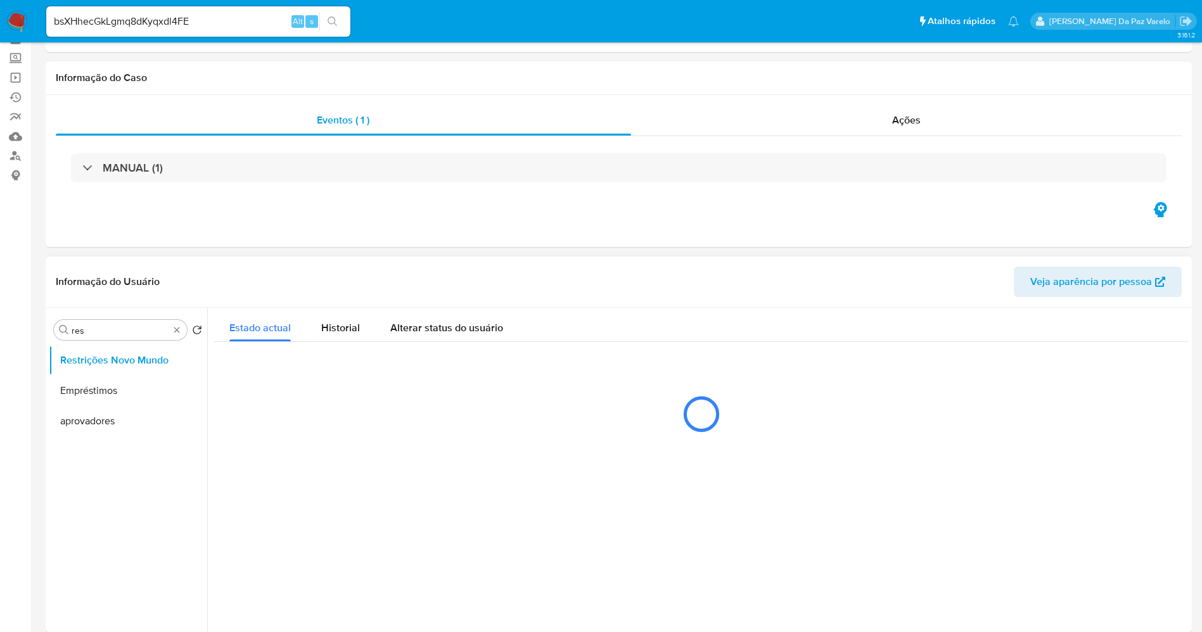
scroll to position [95, 0]
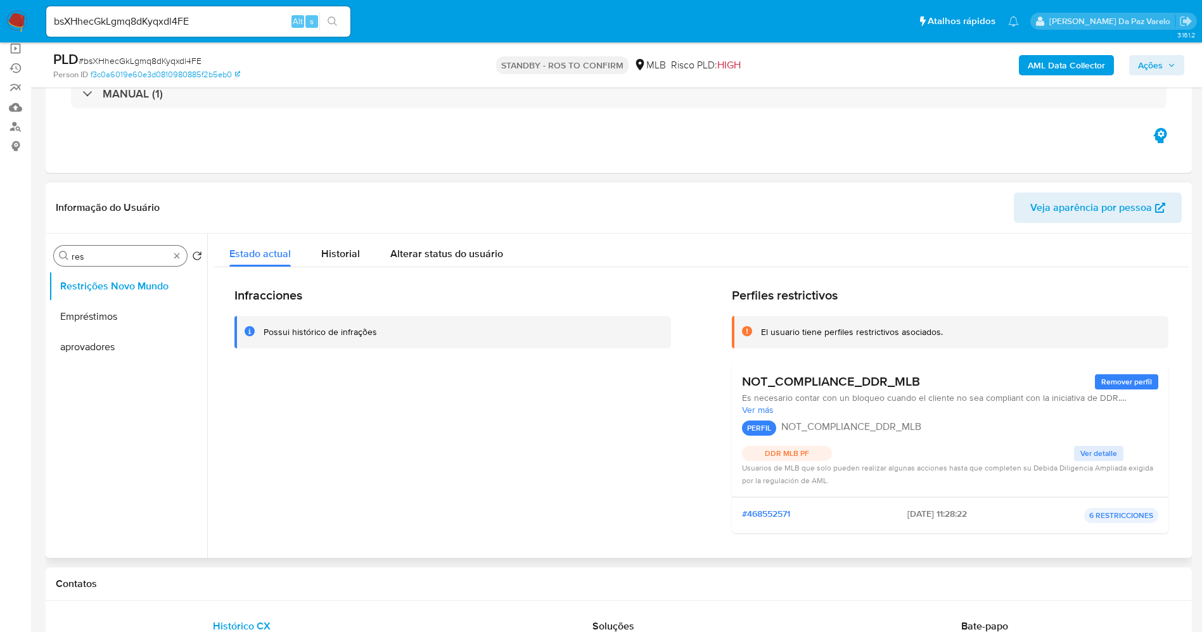
click at [145, 256] on input "res" at bounding box center [121, 256] width 98 height 11
click at [94, 281] on button "Documentação" at bounding box center [123, 286] width 148 height 30
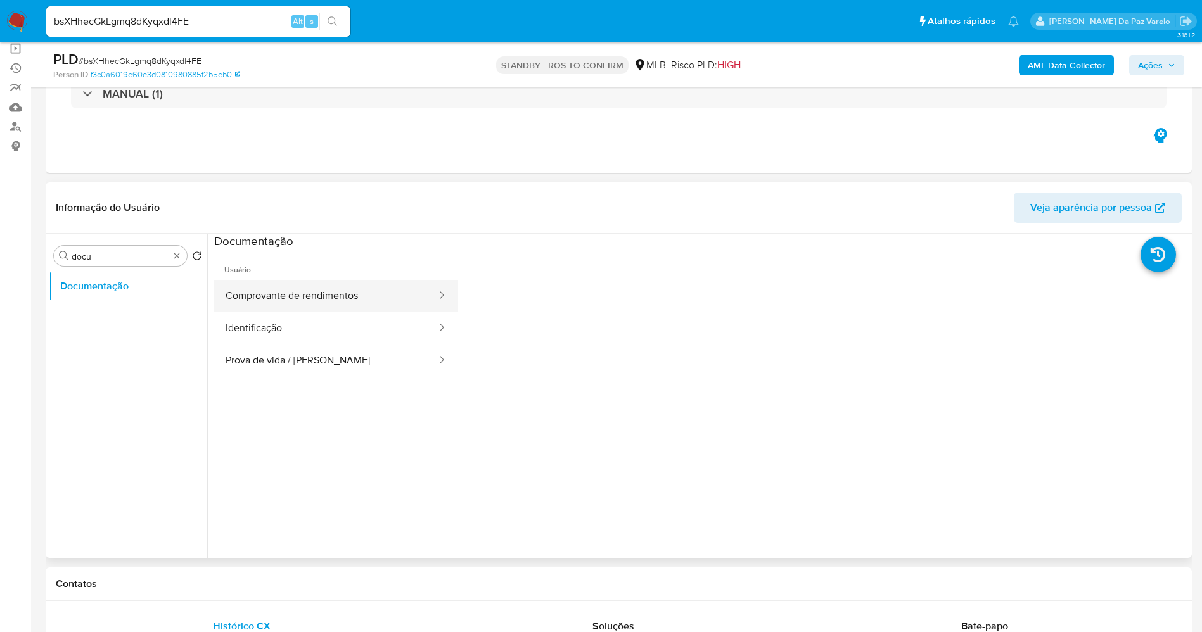
click at [311, 303] on button "Comprovante de rendimentos" at bounding box center [326, 296] width 224 height 32
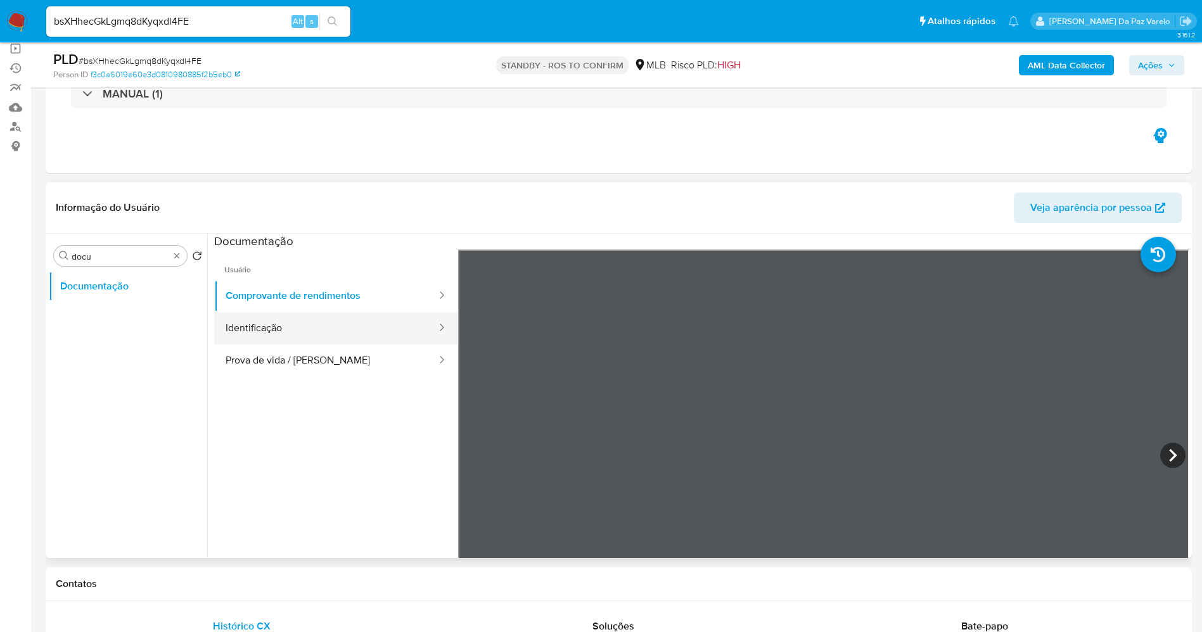
click at [361, 329] on button "Identificação" at bounding box center [326, 328] width 224 height 32
click at [364, 362] on button "Prova de vida / Selfie" at bounding box center [326, 361] width 224 height 32
click at [326, 319] on button "Identificação" at bounding box center [326, 328] width 224 height 32
click at [340, 296] on button "Comprovante de rendimentos" at bounding box center [326, 296] width 224 height 32
click at [123, 258] on input "docu" at bounding box center [121, 256] width 98 height 11
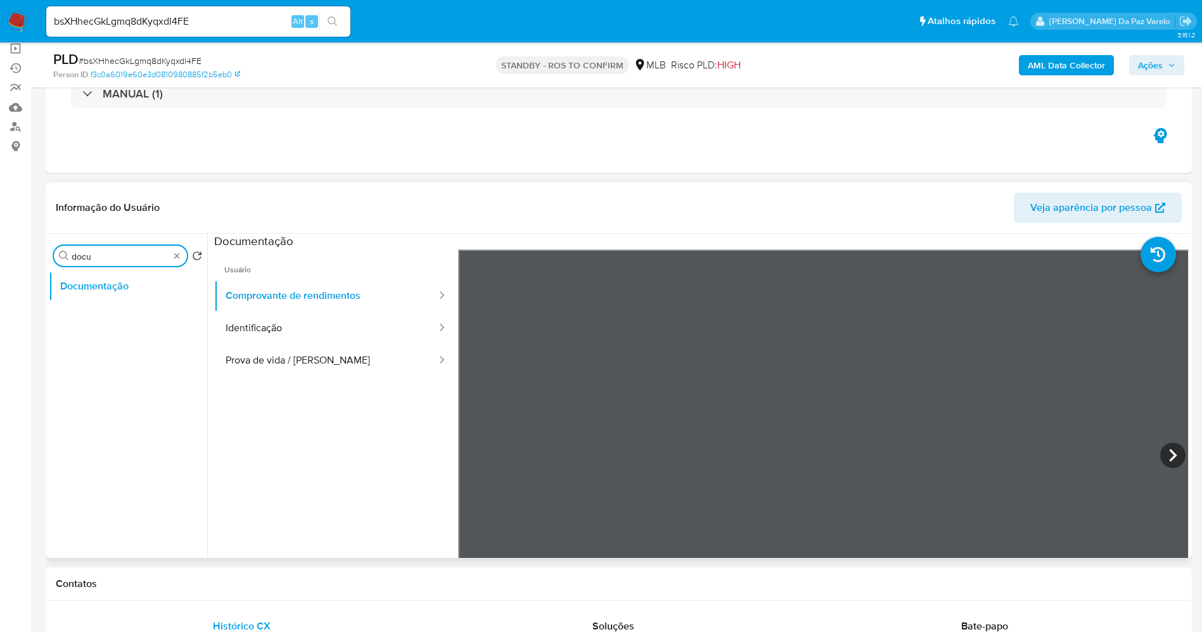
click at [123, 258] on input "docu" at bounding box center [121, 256] width 98 height 11
type input "res"
click at [157, 321] on button "Restrições Novo Mundo" at bounding box center [123, 317] width 148 height 30
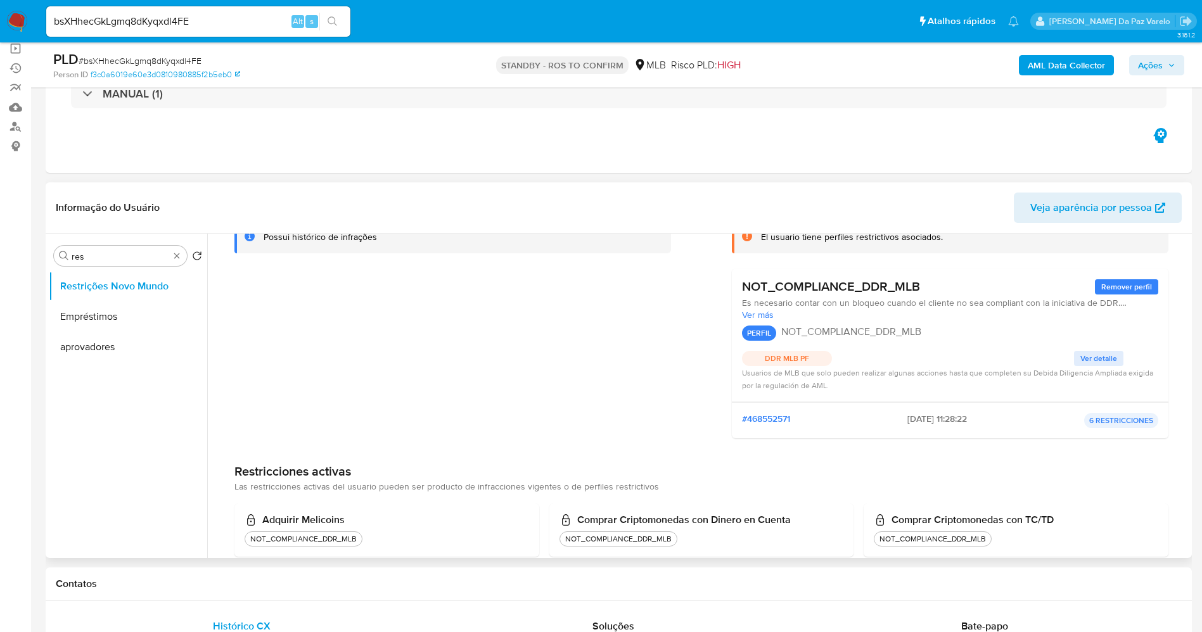
click at [1093, 357] on span "Ver detalle" at bounding box center [1098, 358] width 37 height 13
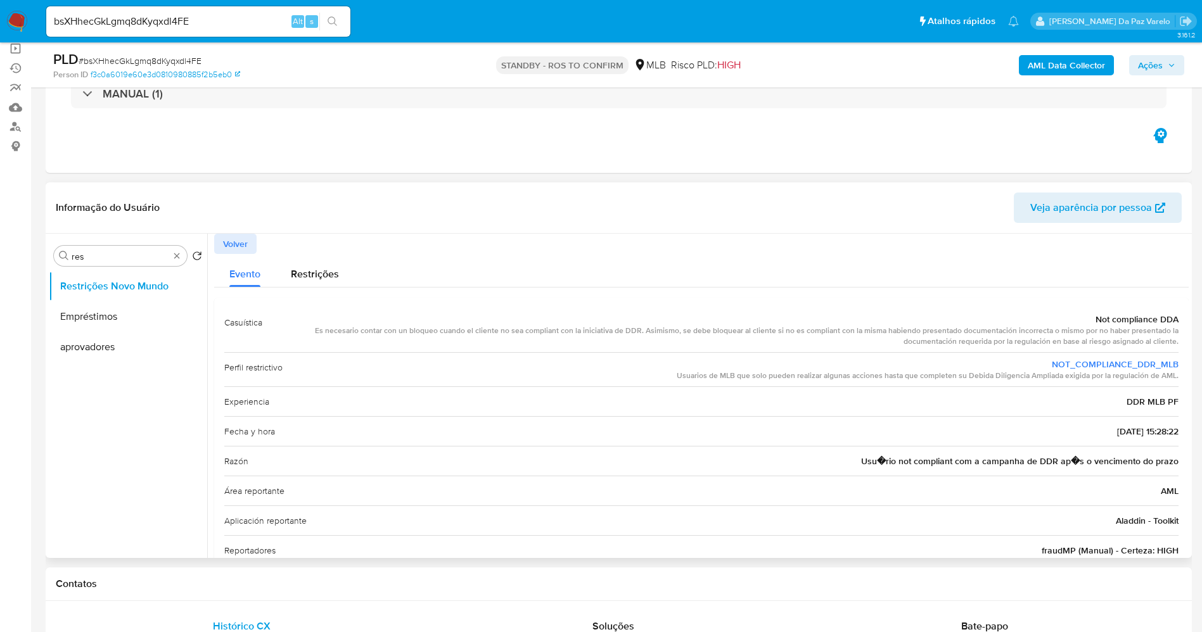
click at [325, 328] on div "Es necesario contar con un bloqueo cuando el cliente no sea compliant con la in…" at bounding box center [725, 337] width 906 height 22
drag, startPoint x: 325, startPoint y: 328, endPoint x: 962, endPoint y: 343, distance: 637.5
click at [962, 343] on div "Es necesario contar con un bloqueo cuando el cliente no sea compliant con la in…" at bounding box center [725, 337] width 906 height 22
click at [970, 462] on span "Usu�rio not compliant com a campanha de DDR ap�s o vencimento do prazo" at bounding box center [1019, 461] width 317 height 13
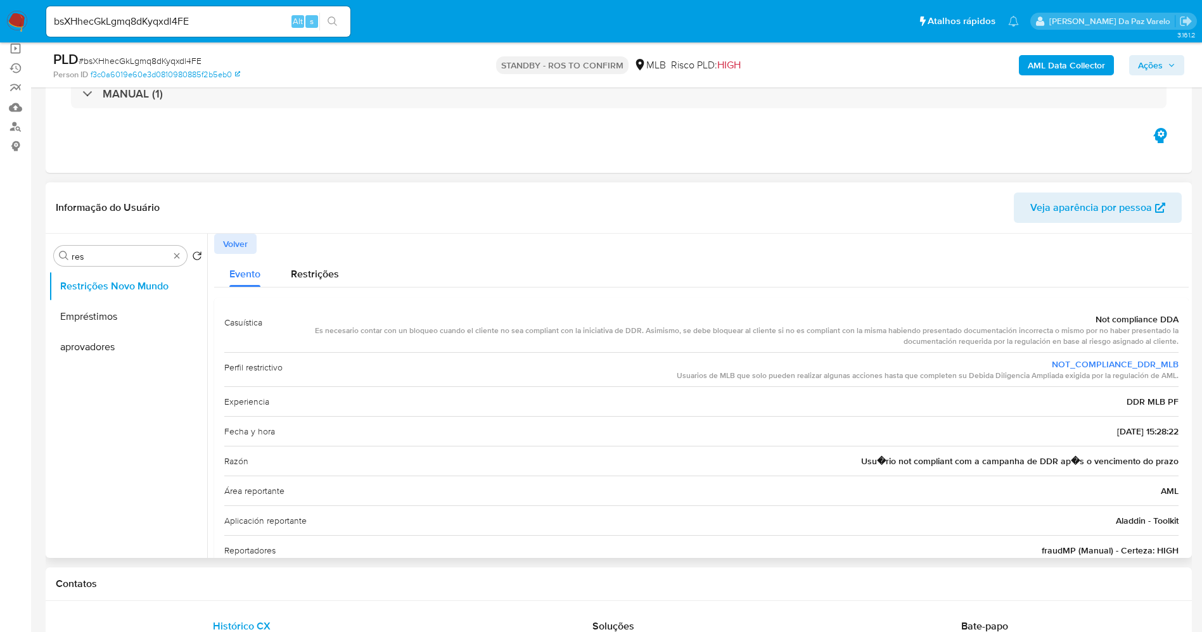
click at [971, 462] on span "Usu�rio not compliant com a campanha de DDR ap�s o vencimento do prazo" at bounding box center [1019, 461] width 317 height 13
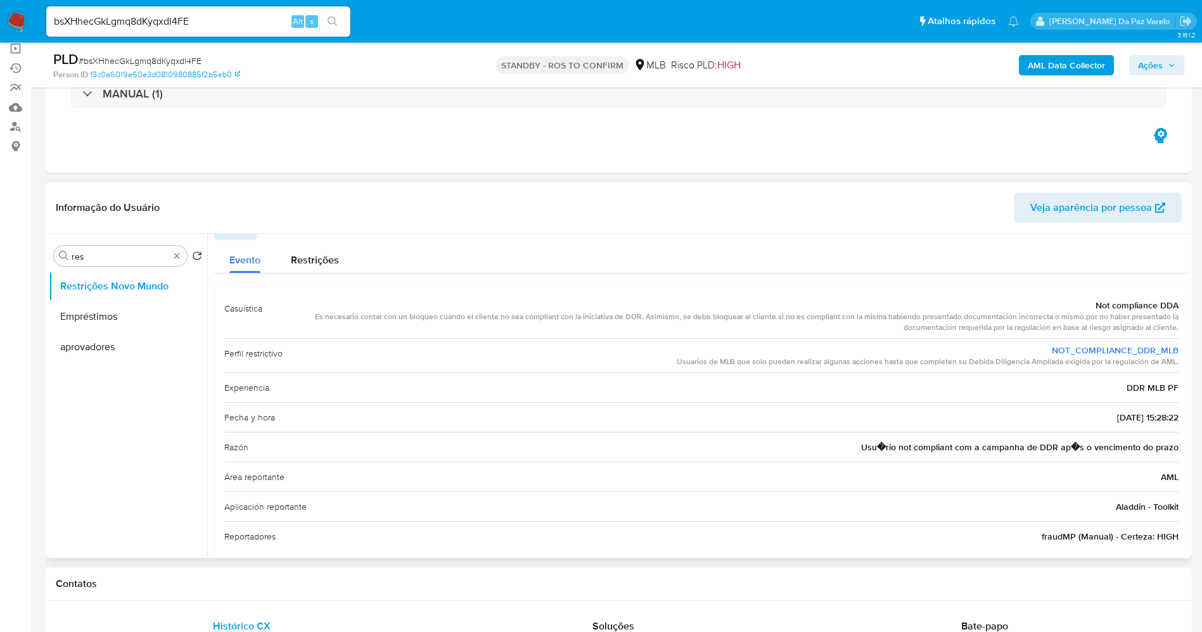
scroll to position [34, 0]
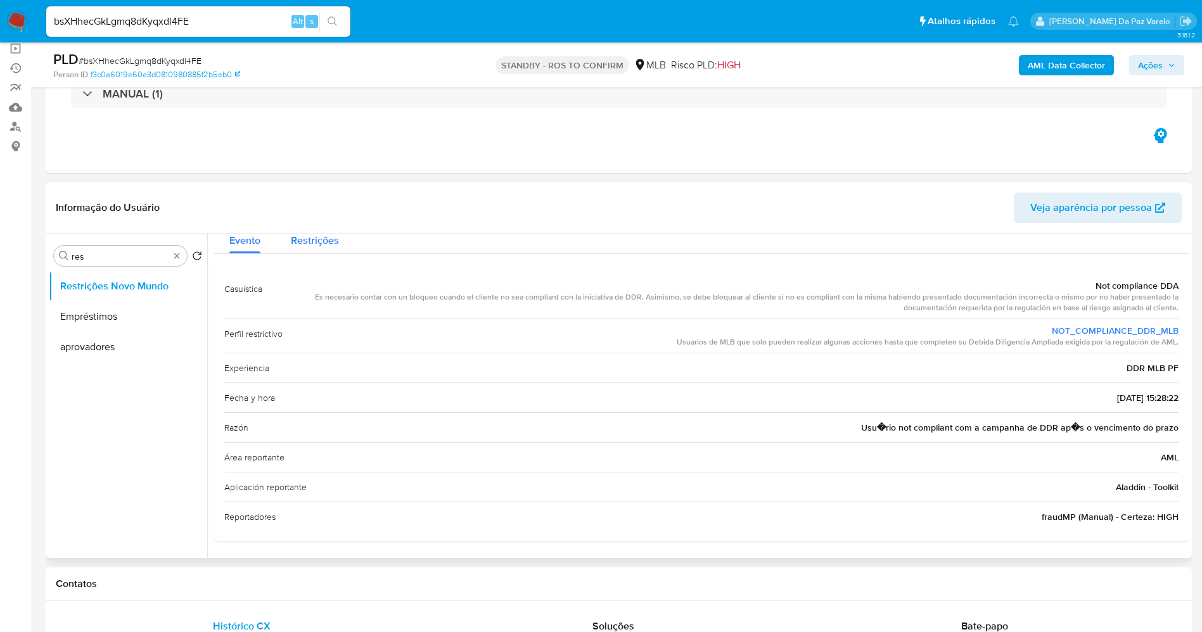
click at [321, 246] on span "Restrições" at bounding box center [315, 240] width 48 height 15
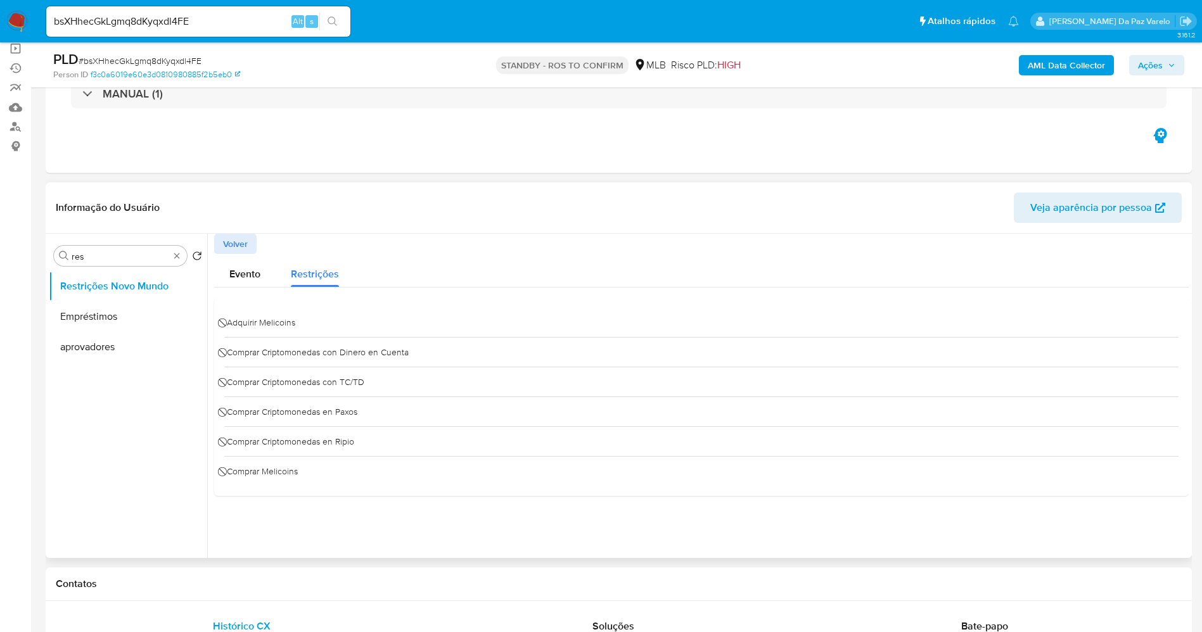
scroll to position [0, 0]
click at [248, 274] on span "Evento" at bounding box center [244, 274] width 31 height 15
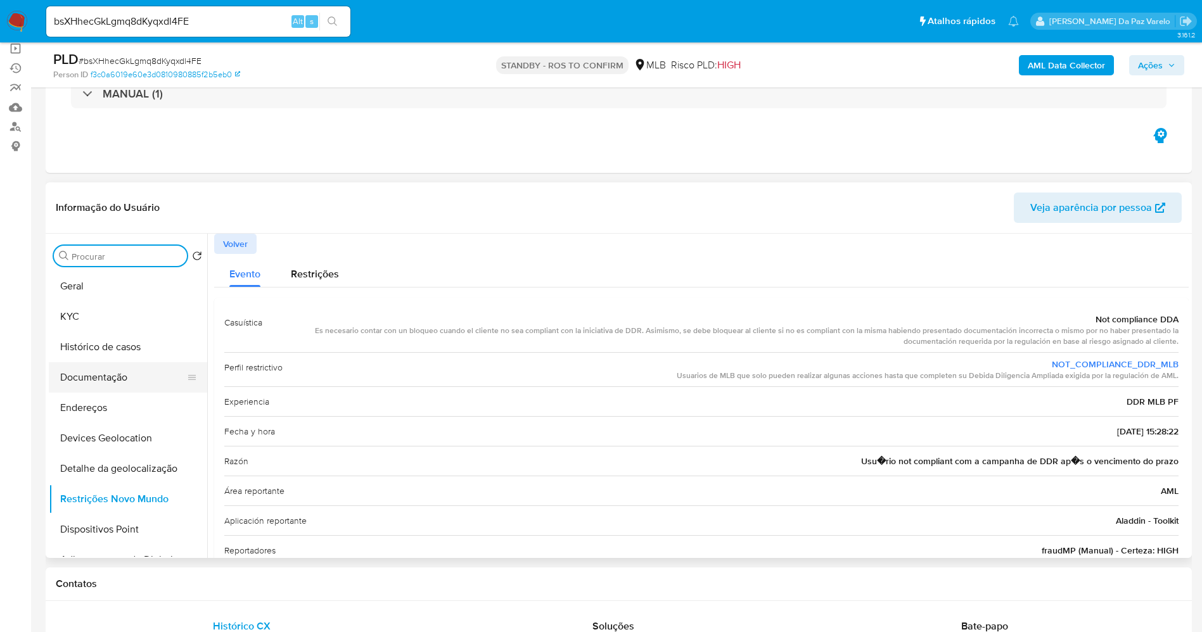
click at [118, 375] on button "Documentação" at bounding box center [123, 377] width 148 height 30
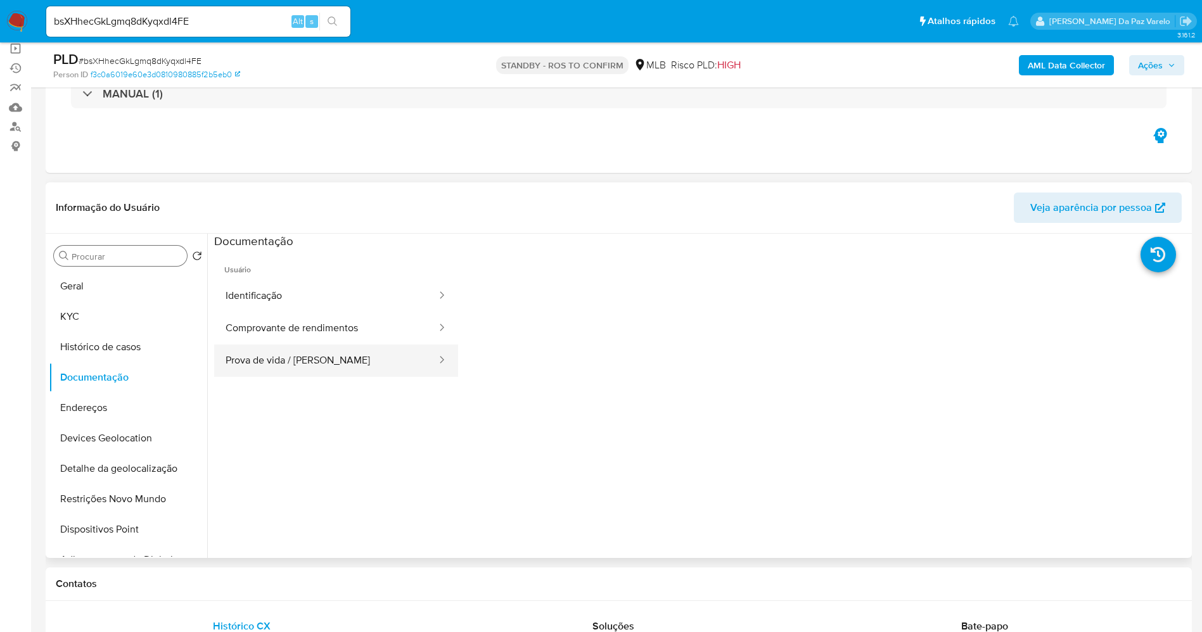
click at [277, 355] on button "Prova de vida / Selfie" at bounding box center [326, 361] width 224 height 32
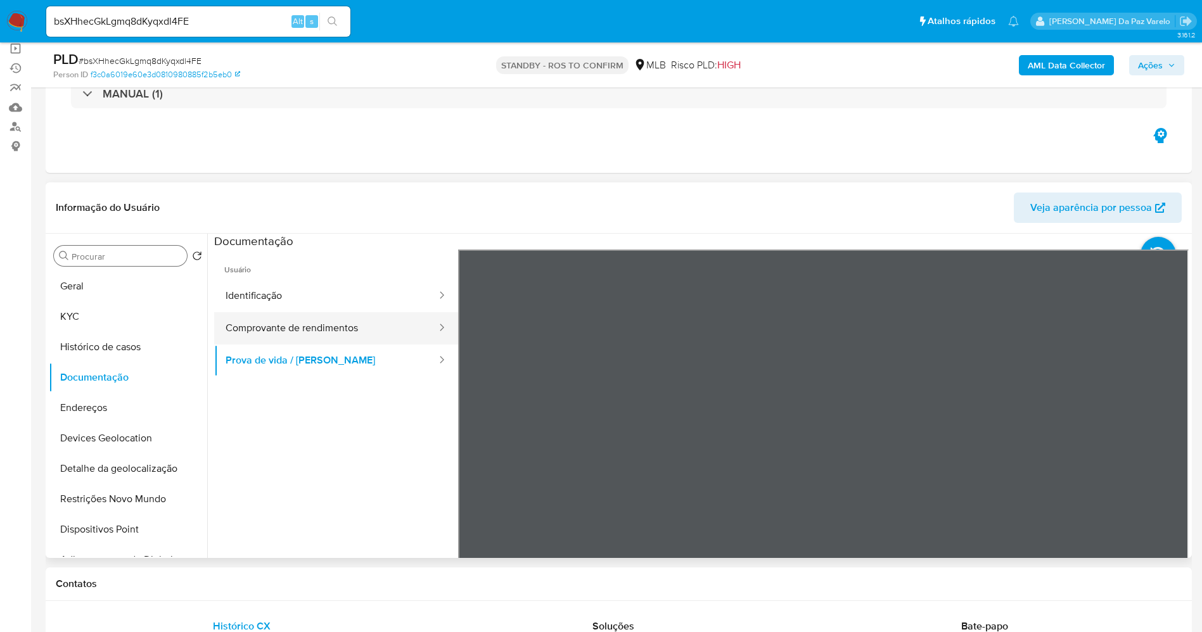
click at [231, 328] on button "Comprovante de rendimentos" at bounding box center [326, 328] width 224 height 32
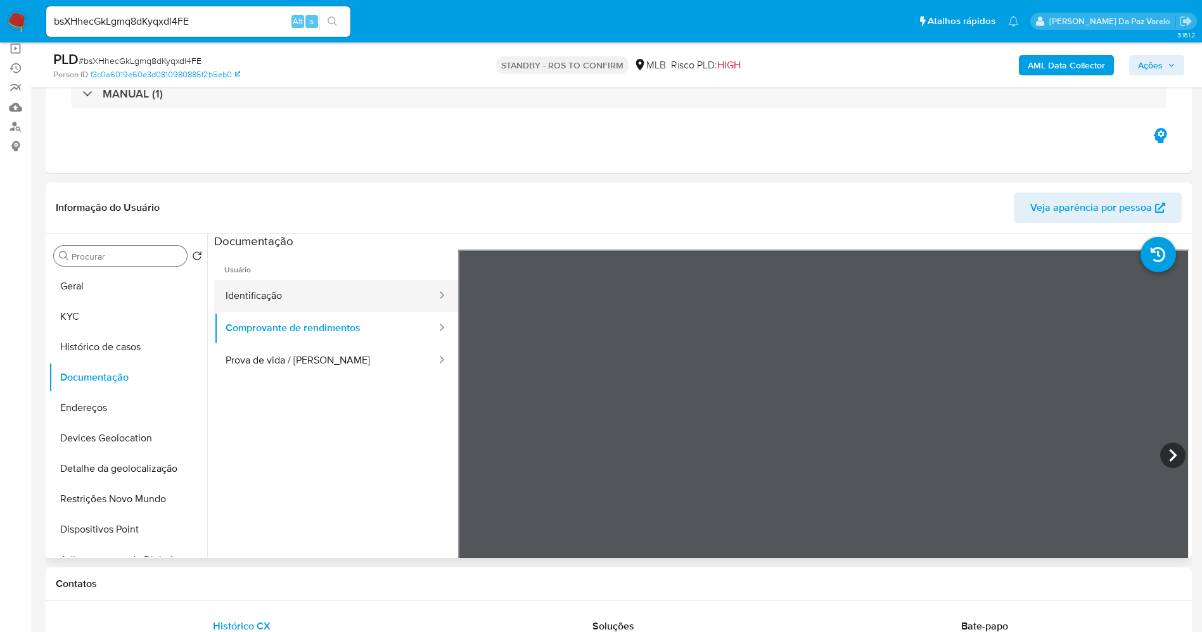
click at [255, 300] on button "Identificação" at bounding box center [326, 296] width 224 height 32
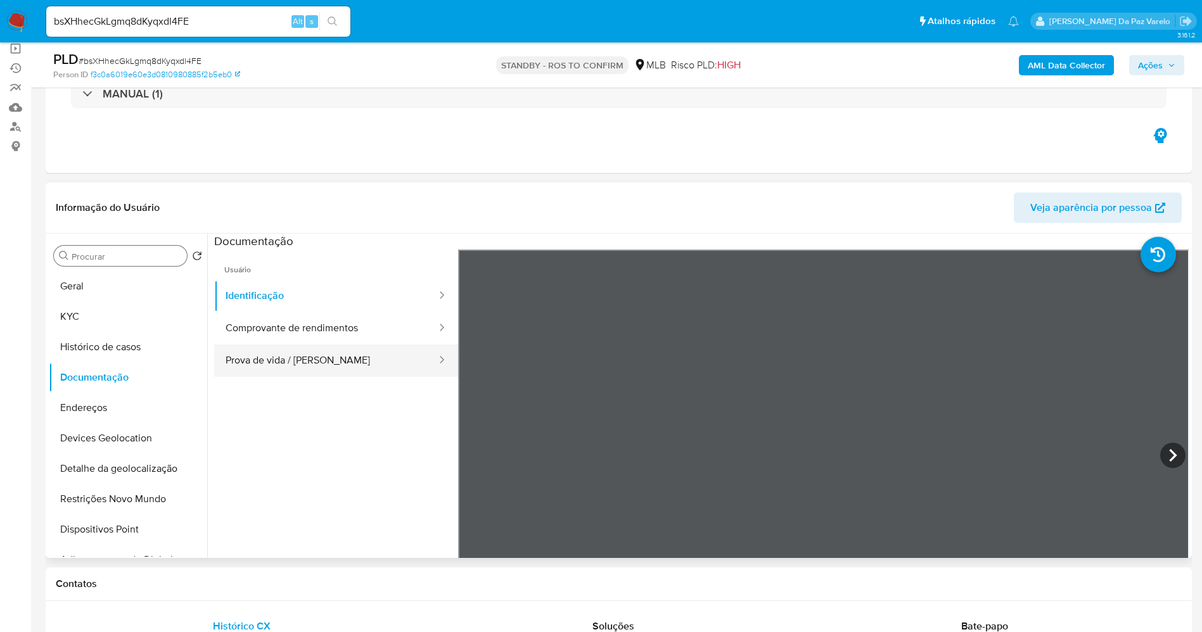
click at [293, 357] on button "Prova de vida / Selfie" at bounding box center [326, 361] width 224 height 32
click at [277, 27] on input "bsXHhecGkLgmq8dKyqxdl4FE" at bounding box center [198, 21] width 304 height 16
paste input "aiiim1TCkWm8L4iMkEu0l2CQ"
type input "aiiim1TCkWm8L4iMkEu0l2CQ"
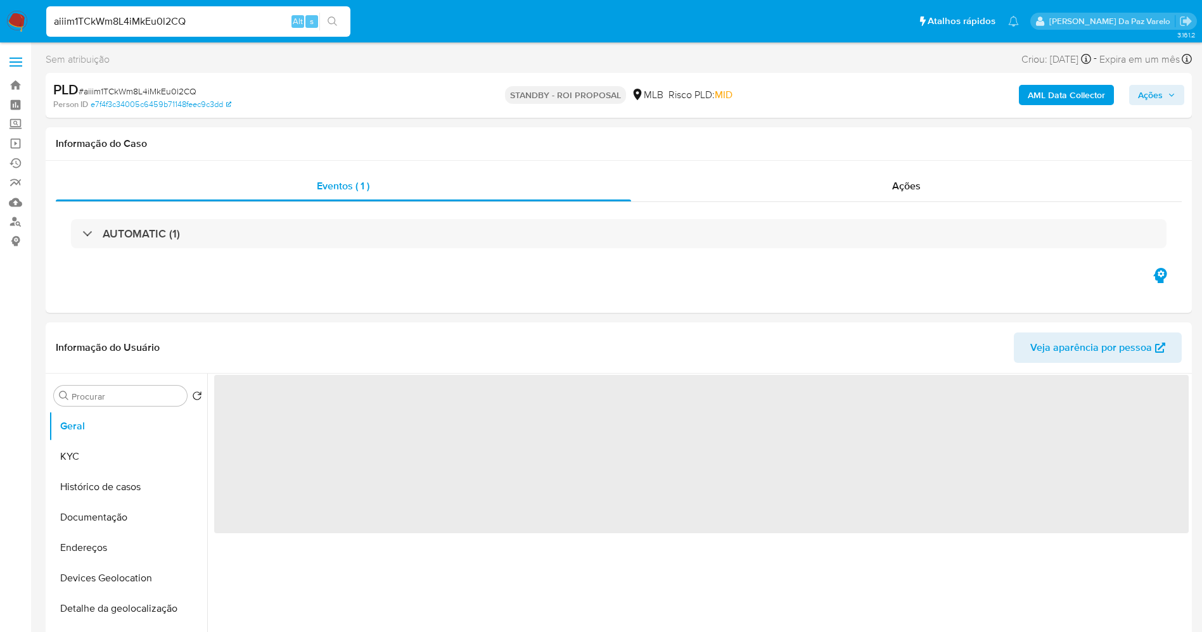
select select "10"
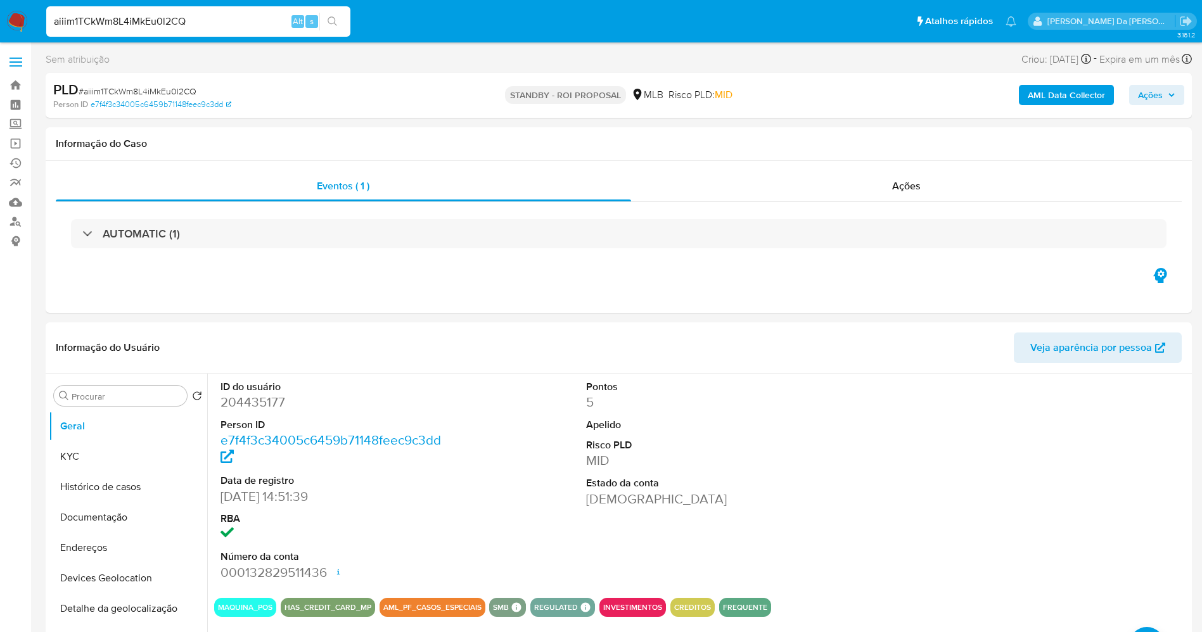
select select "10"
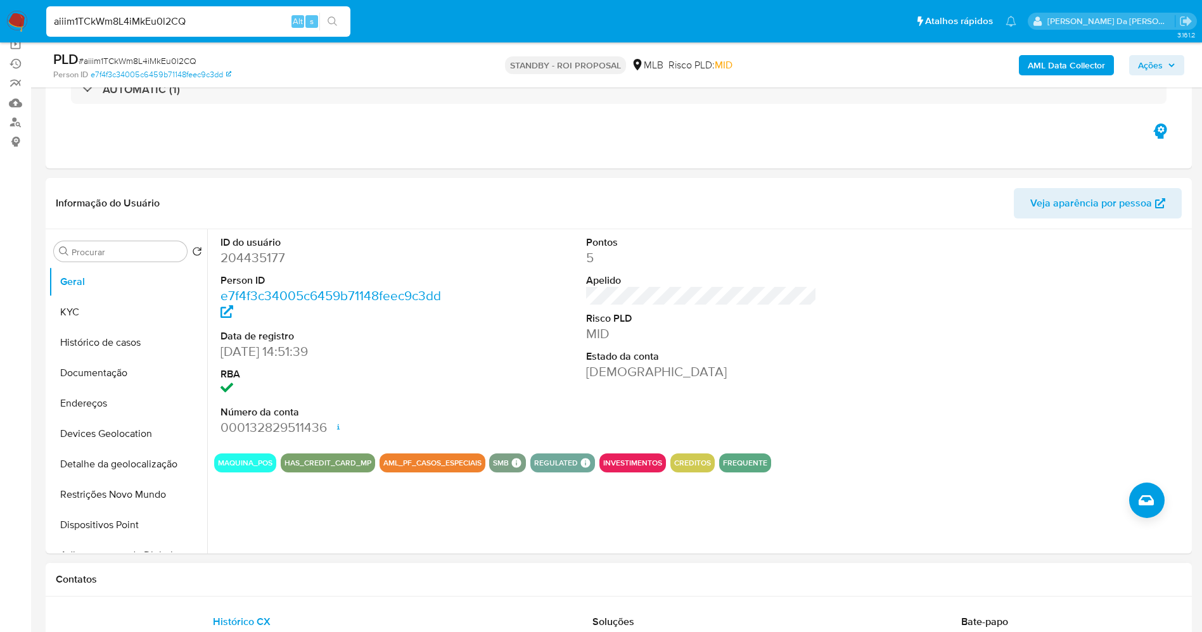
scroll to position [95, 0]
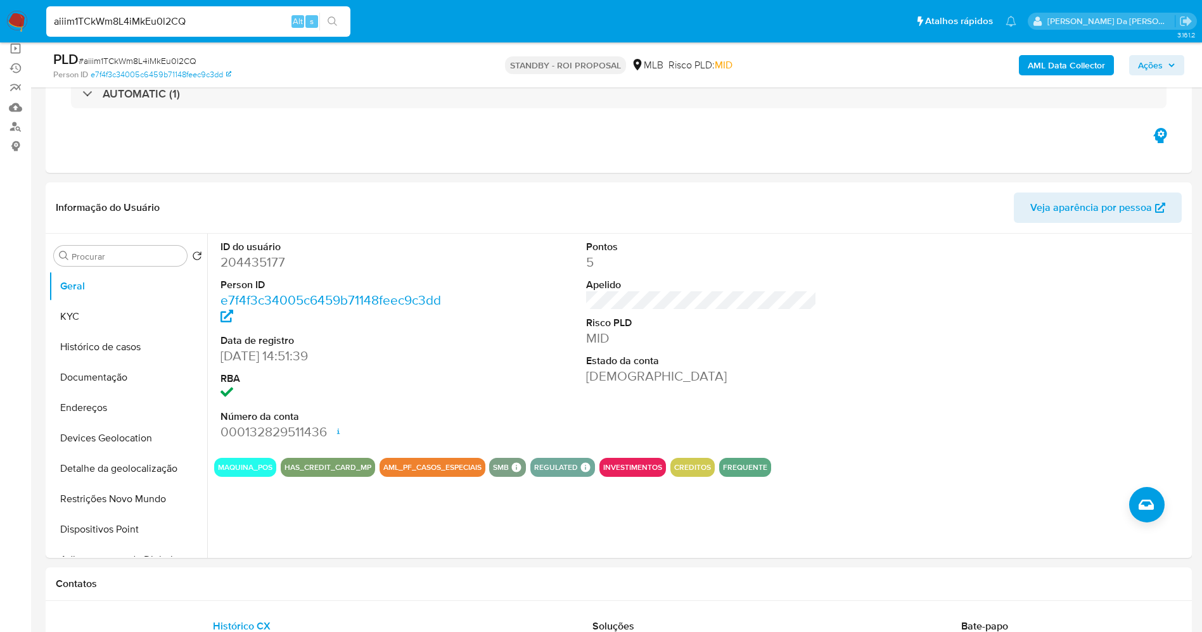
click at [227, 18] on input "aiiim1TCkWm8L4iMkEu0l2CQ" at bounding box center [198, 21] width 304 height 16
paste input "R8H8lCPSpFOts4NXGYhlw3NH"
type input "R8H8lCPSpFOts4NXGYhlw3NH"
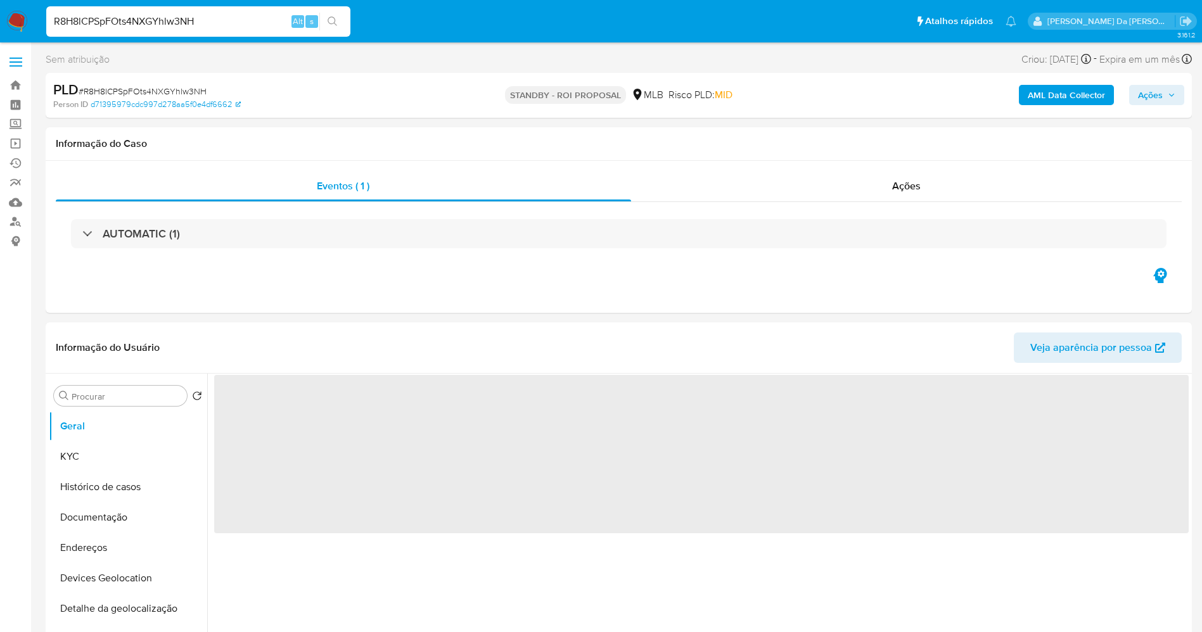
select select "10"
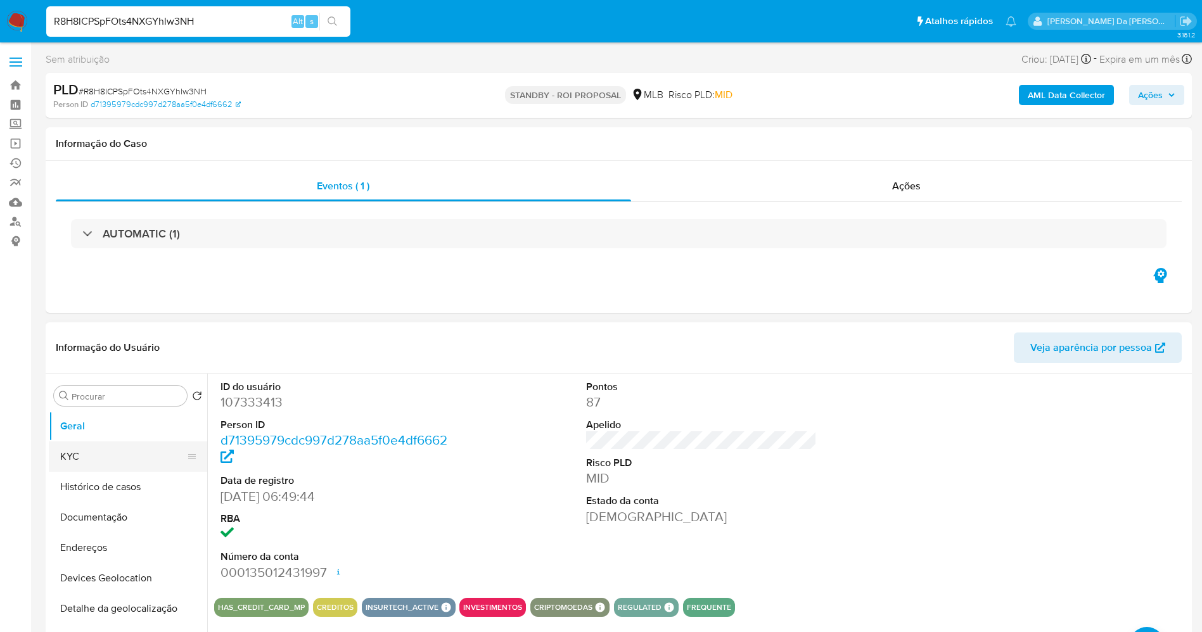
click at [118, 460] on button "KYC" at bounding box center [123, 457] width 148 height 30
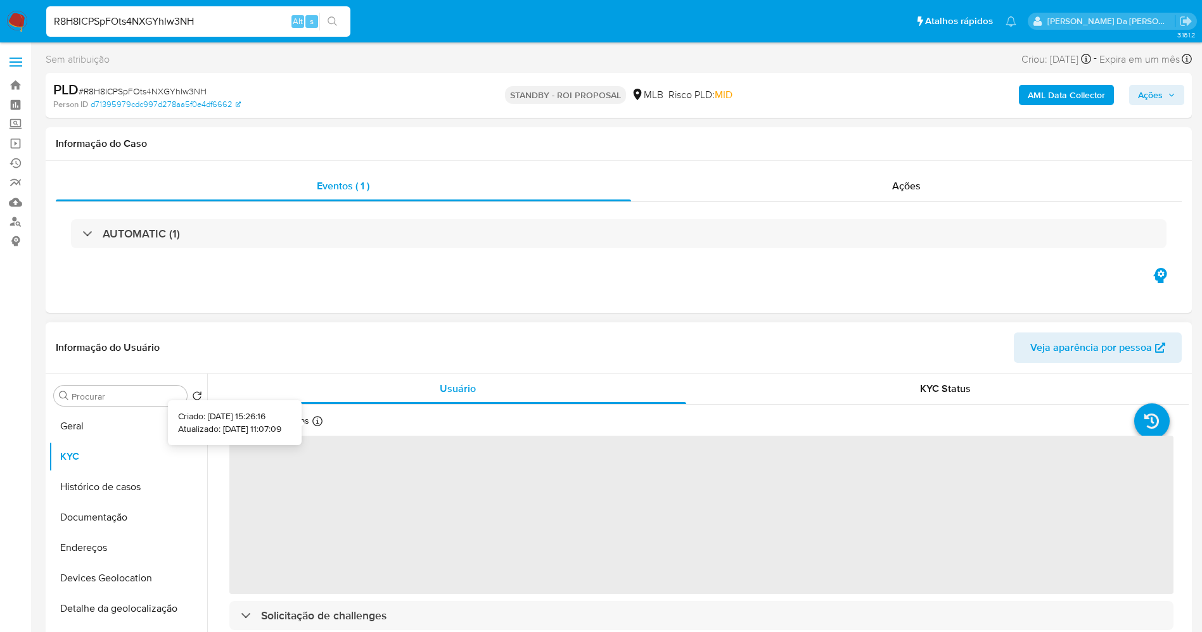
click at [317, 417] on icon at bounding box center [317, 421] width 10 height 10
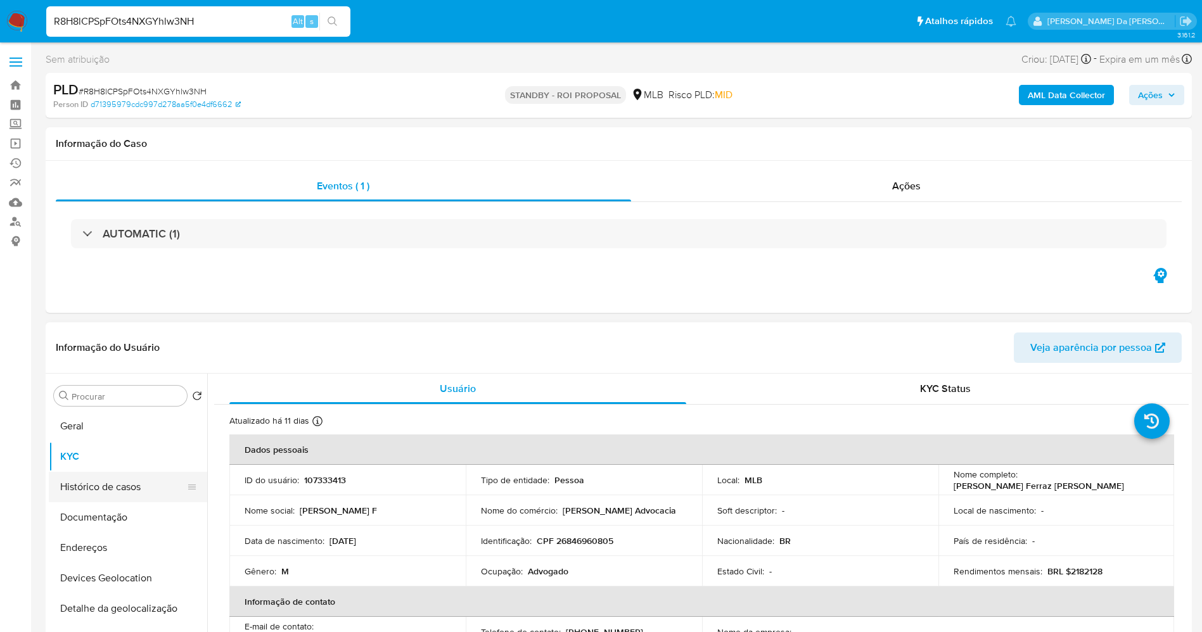
click at [126, 489] on button "Histórico de casos" at bounding box center [123, 487] width 148 height 30
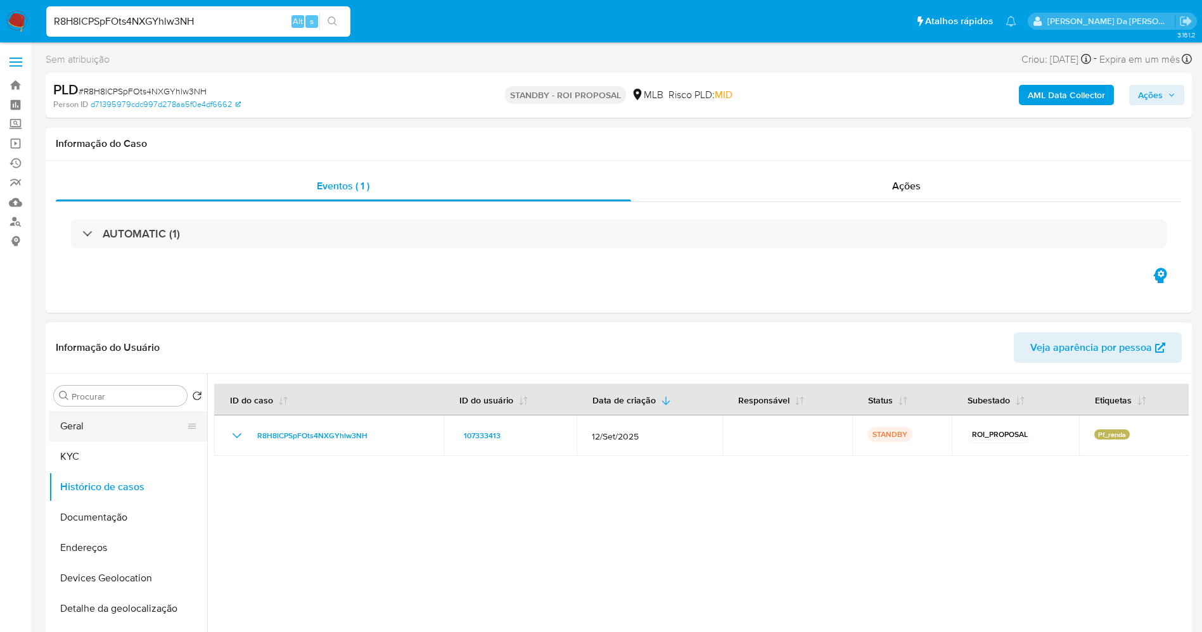
click at [112, 433] on button "Geral" at bounding box center [123, 426] width 148 height 30
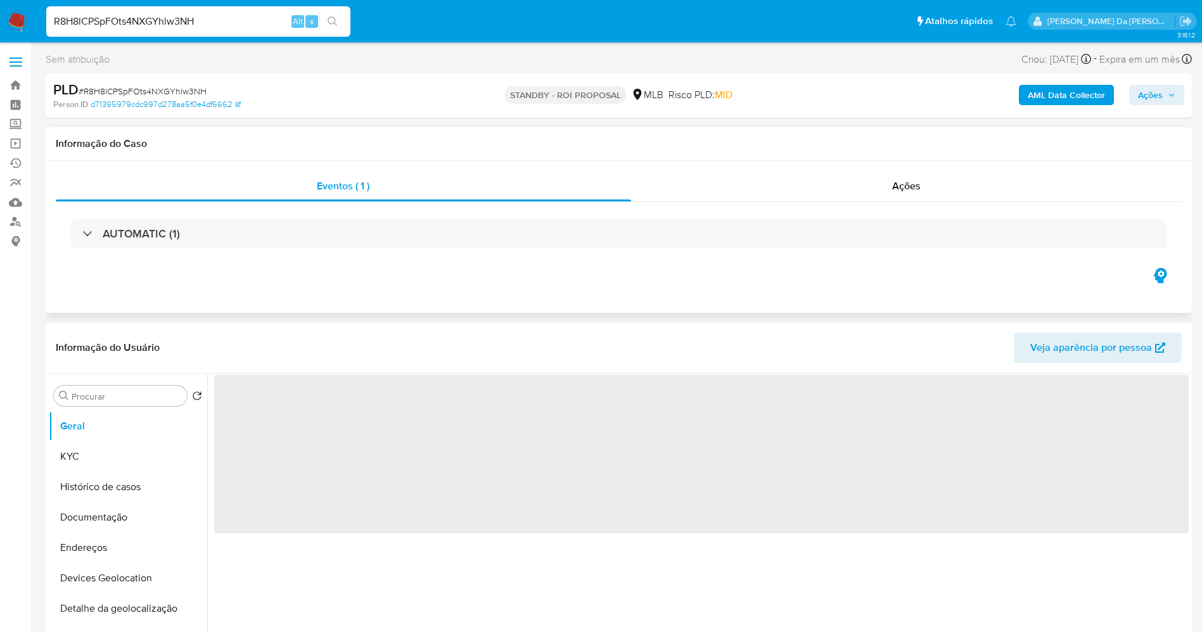
scroll to position [95, 0]
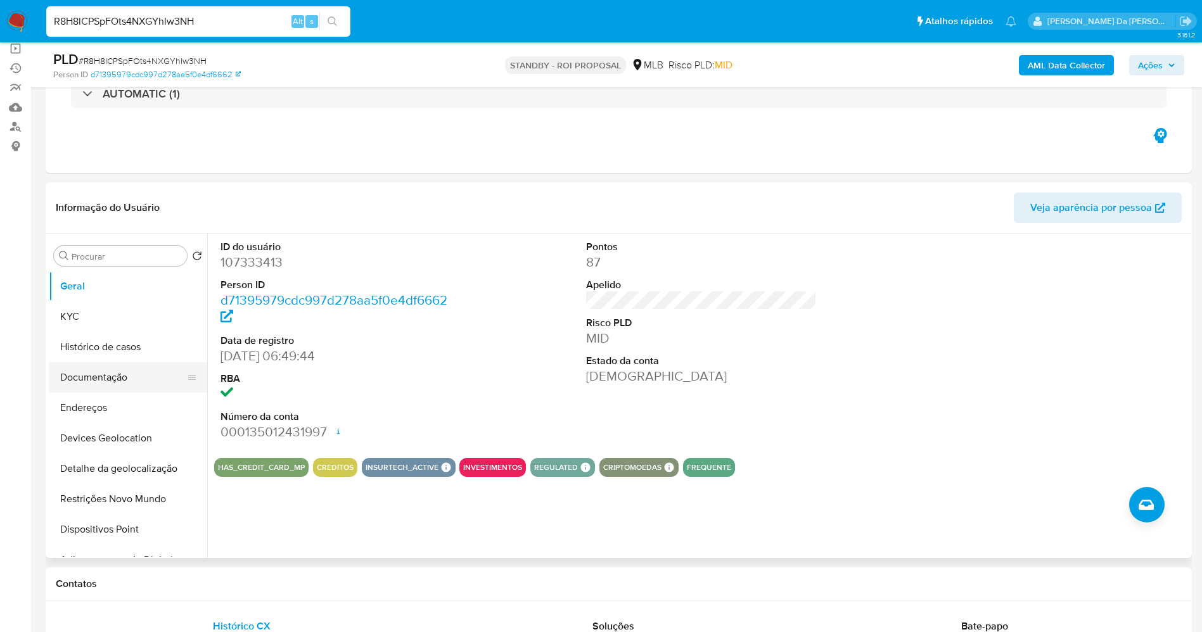
click at [99, 387] on button "Documentação" at bounding box center [123, 377] width 148 height 30
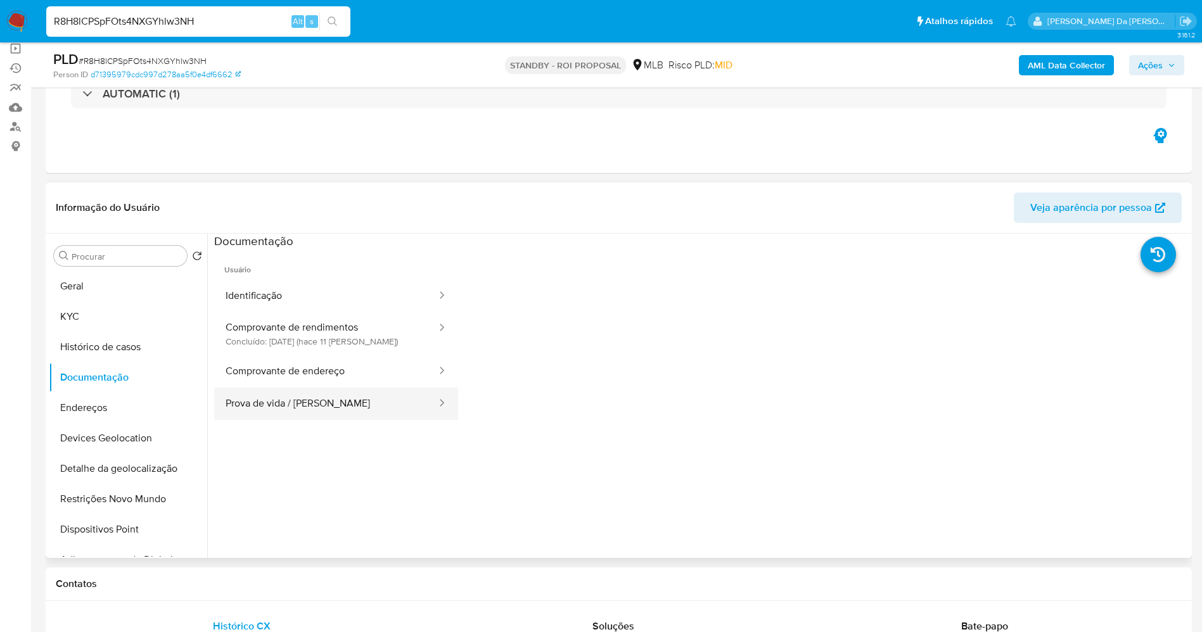
click at [327, 401] on button "Prova de vida / Selfie" at bounding box center [326, 404] width 224 height 32
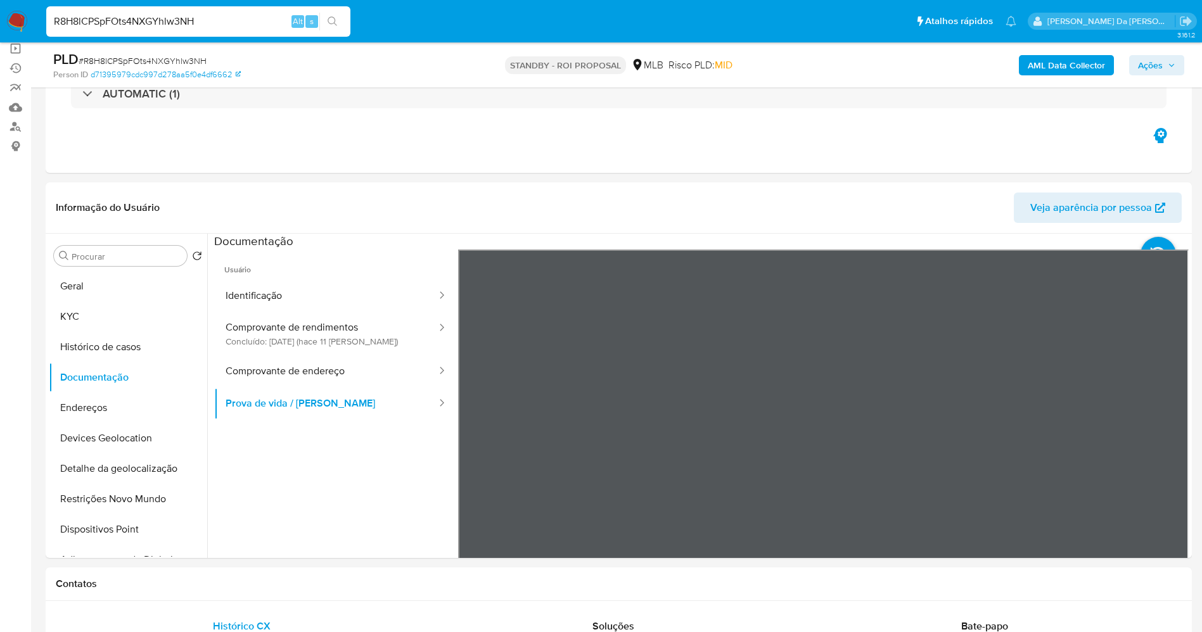
click at [288, 19] on input "R8H8lCPSpFOts4NXGYhlw3NH" at bounding box center [198, 21] width 304 height 16
paste input "FipjE9UHduen0dmWFNe97v9e"
type input "FipjE9UHduen0dmWFNe97v9e"
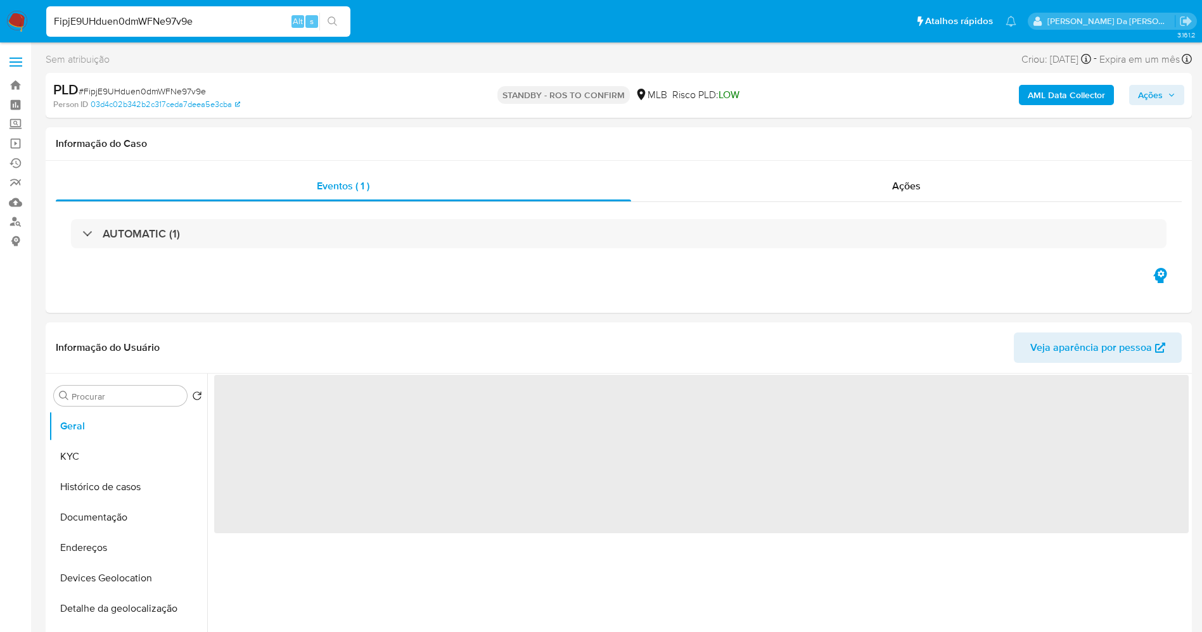
select select "10"
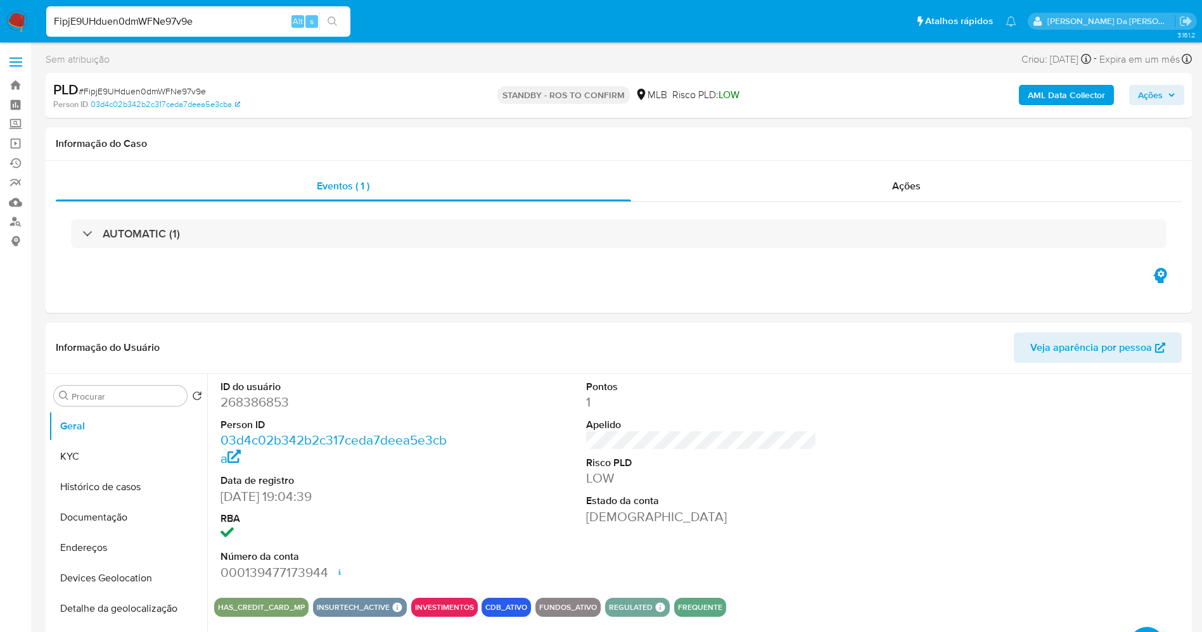
click at [260, 15] on input "FipjE9UHduen0dmWFNe97v9e" at bounding box center [198, 21] width 304 height 16
click at [227, 19] on input "FipjE9UHduen0dmWFNe97v9e" at bounding box center [198, 21] width 304 height 16
paste input "WDyBwtaActo8RWrvq8etAh4p"
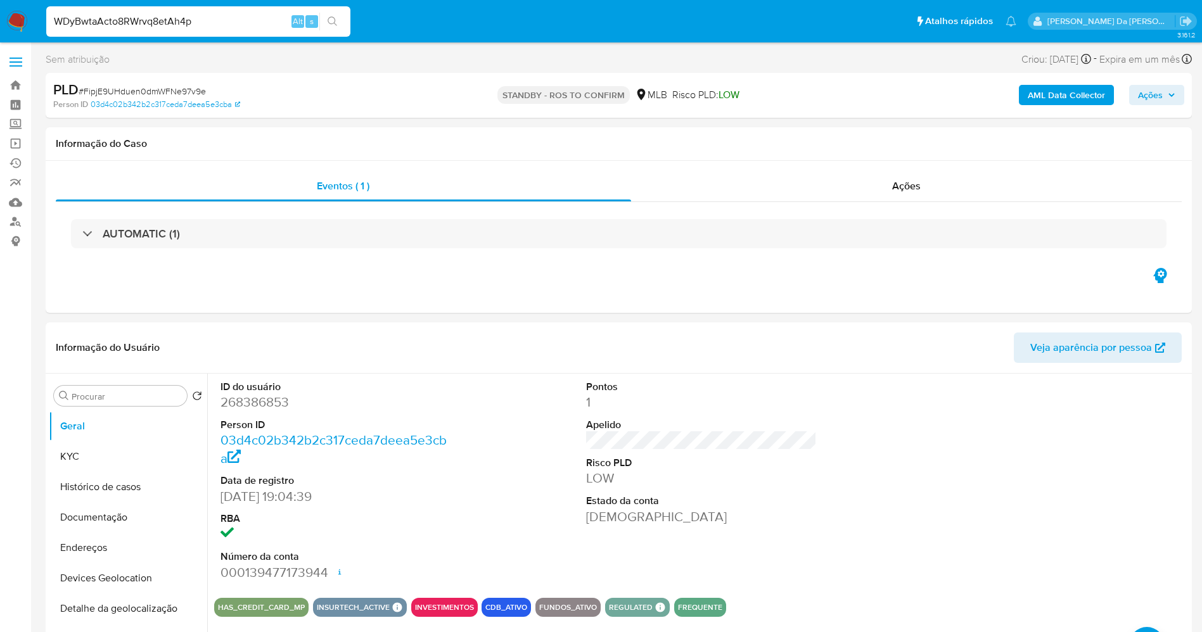
type input "WDyBwtaActo8RWrvq8etAh4p"
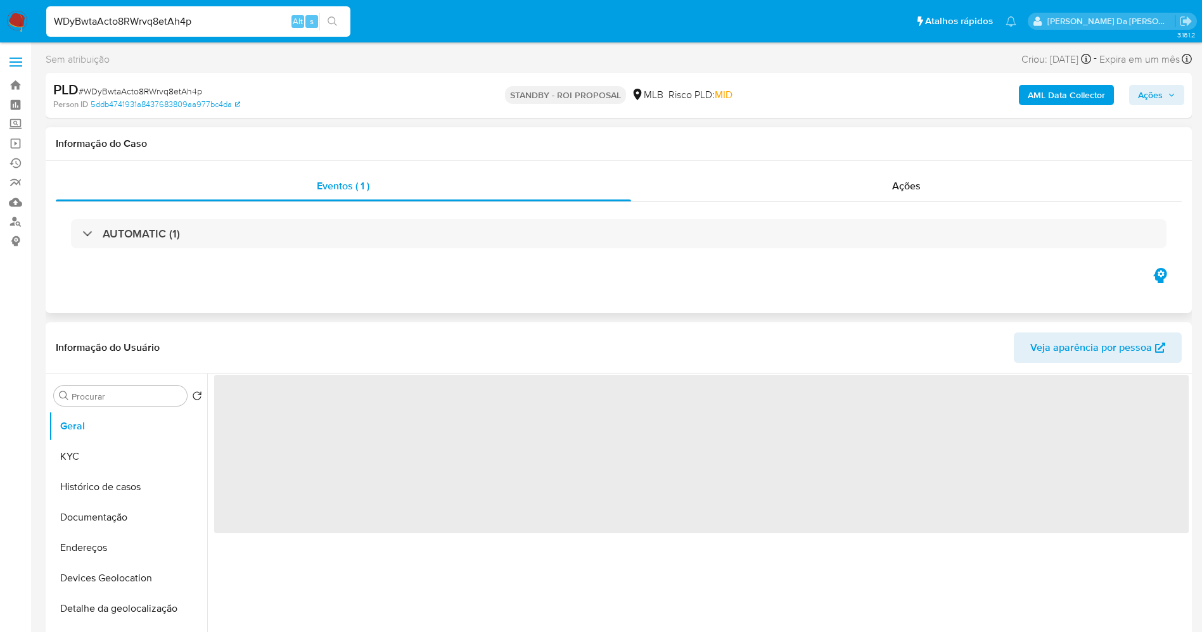
select select "10"
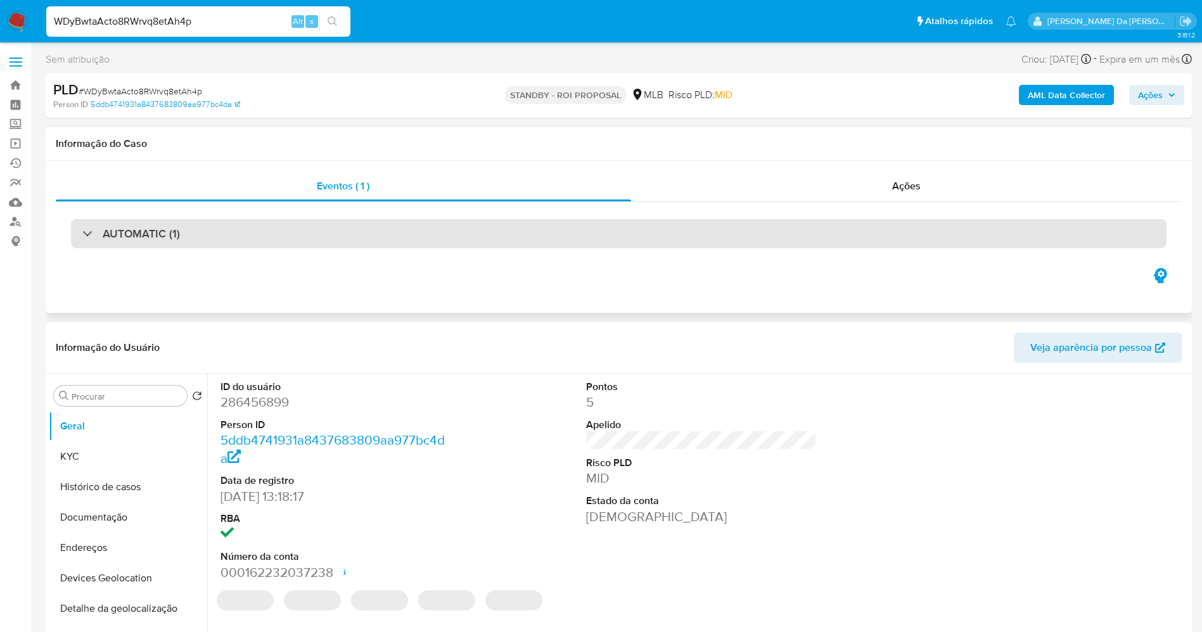
click at [124, 238] on h3 "AUTOMATIC (1)" at bounding box center [141, 234] width 77 height 14
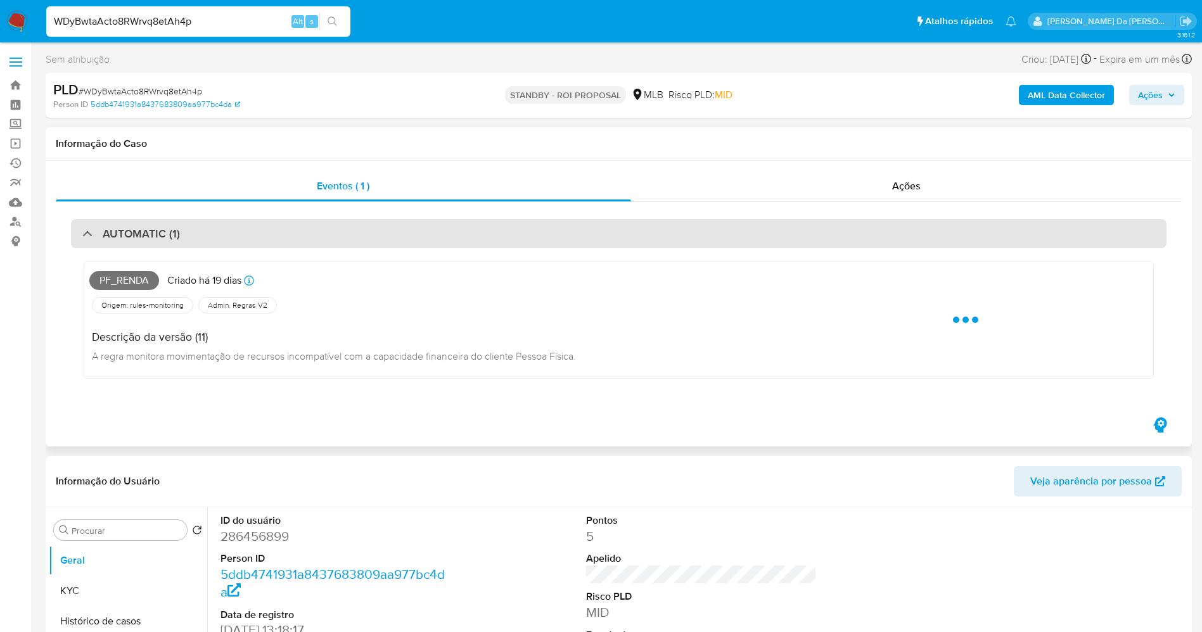
click at [146, 241] on h3 "AUTOMATIC (1)" at bounding box center [141, 234] width 77 height 14
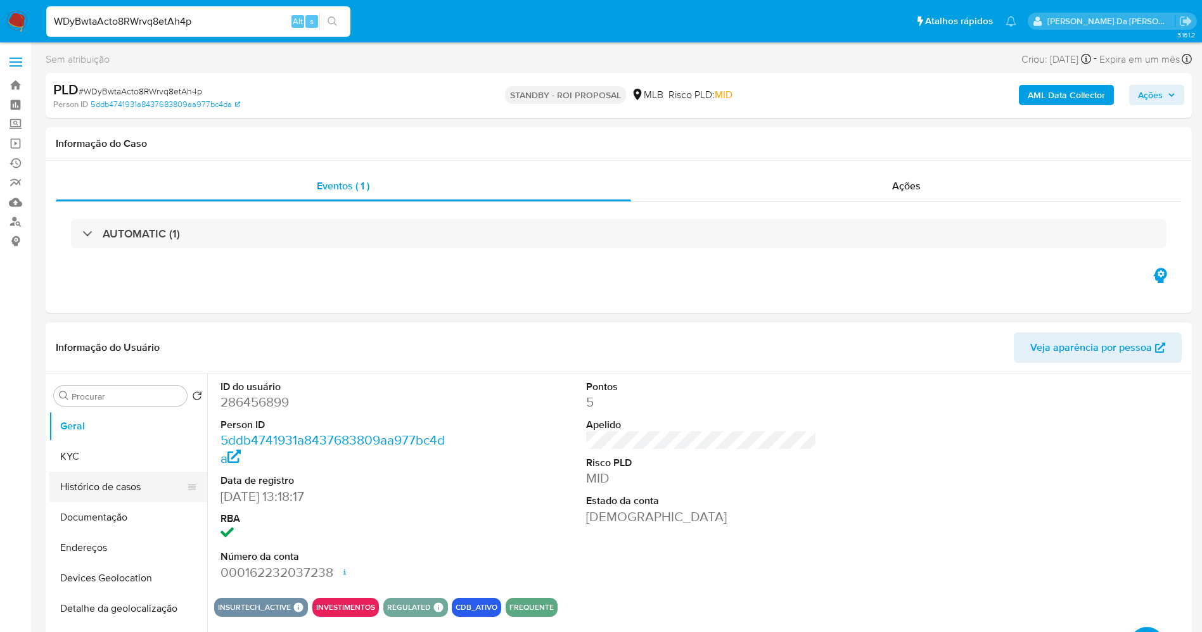
click at [110, 491] on button "Histórico de casos" at bounding box center [123, 487] width 148 height 30
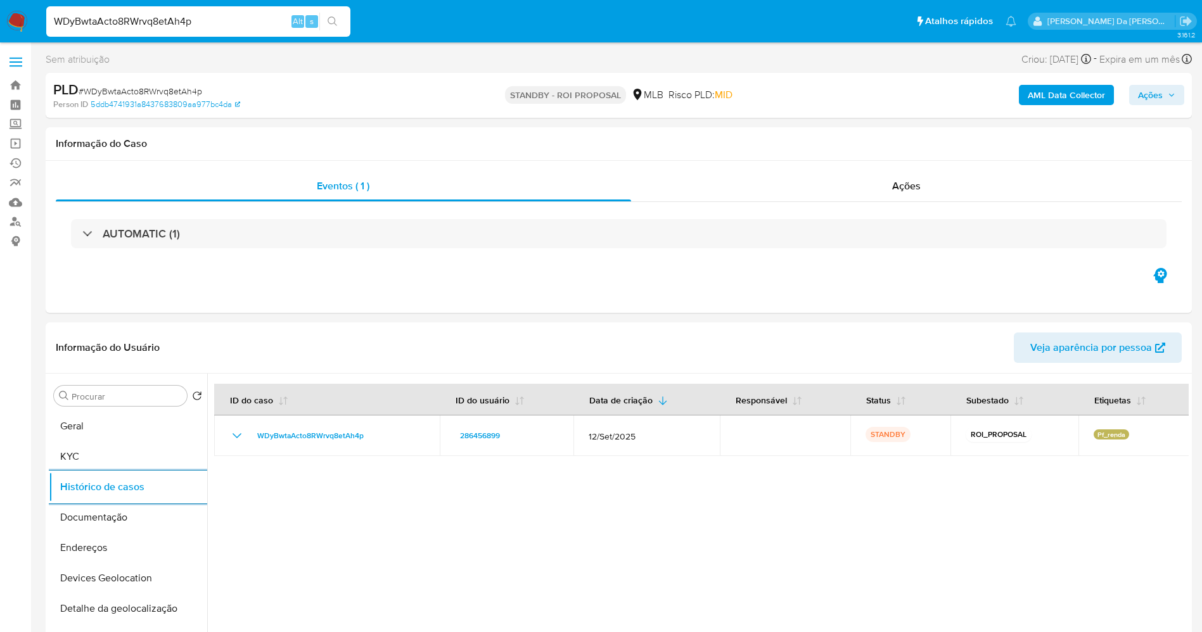
click at [217, 11] on div "WDyBwtaActo8RWrvq8etAh4p Alt s" at bounding box center [198, 21] width 304 height 30
click at [212, 19] on input "WDyBwtaActo8RWrvq8etAh4p" at bounding box center [198, 21] width 304 height 16
paste input "g4PkWms5sqnL7J0KvMV0YqZw"
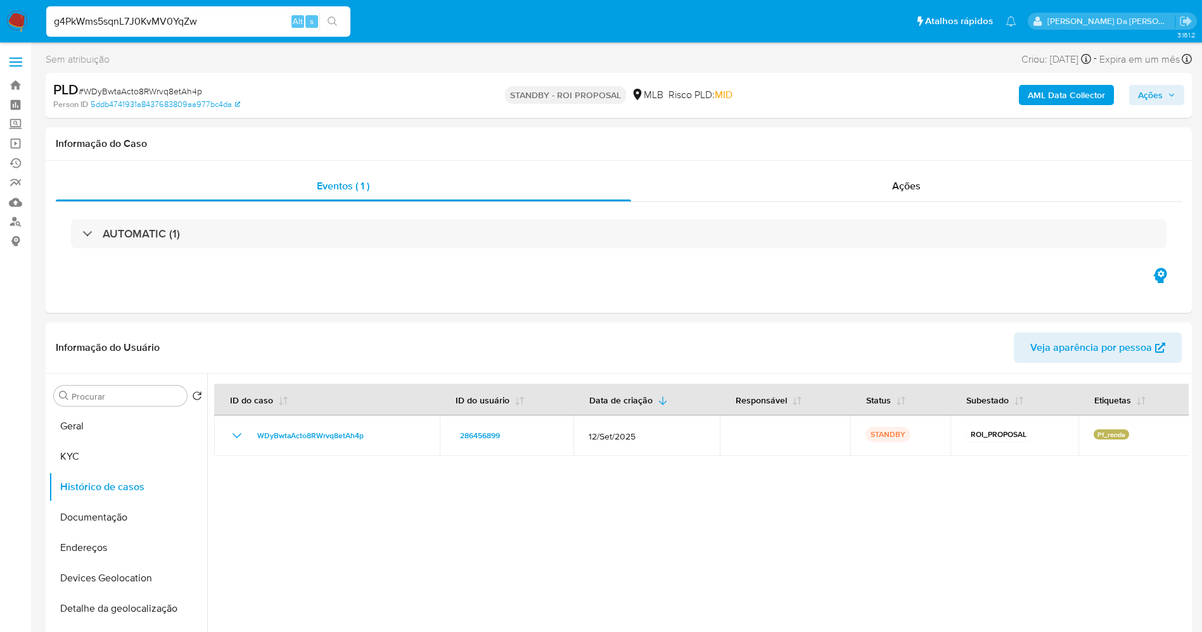
type input "g4PkWms5sqnL7J0KvMV0YqZw"
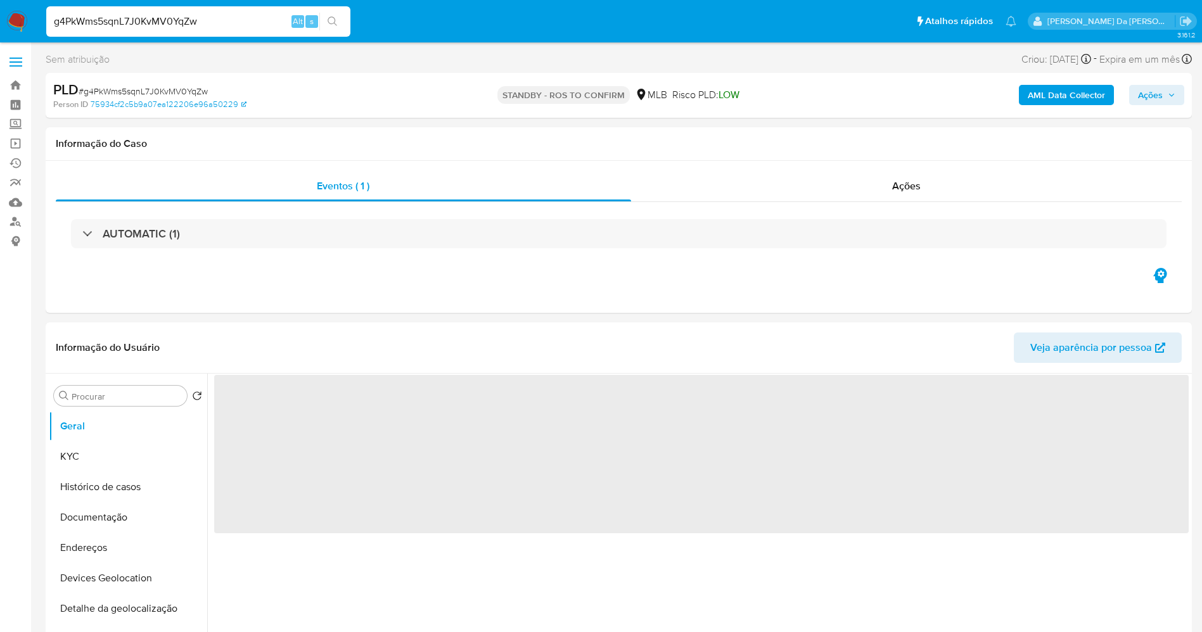
select select "10"
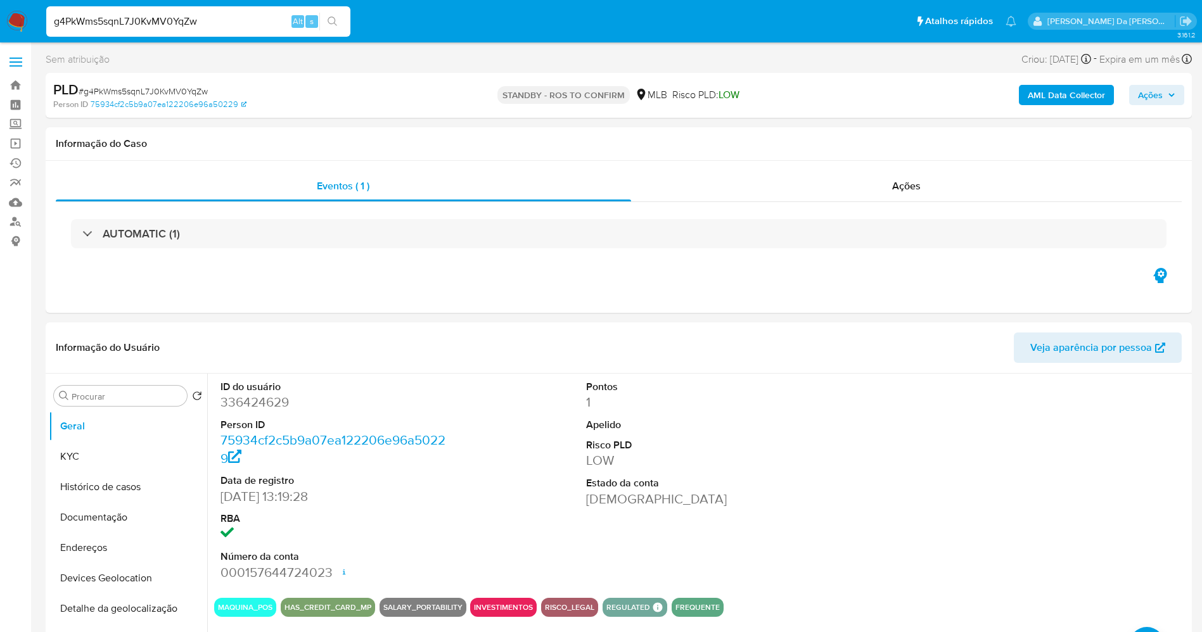
select select "10"
click at [101, 457] on button "KYC" at bounding box center [123, 457] width 148 height 30
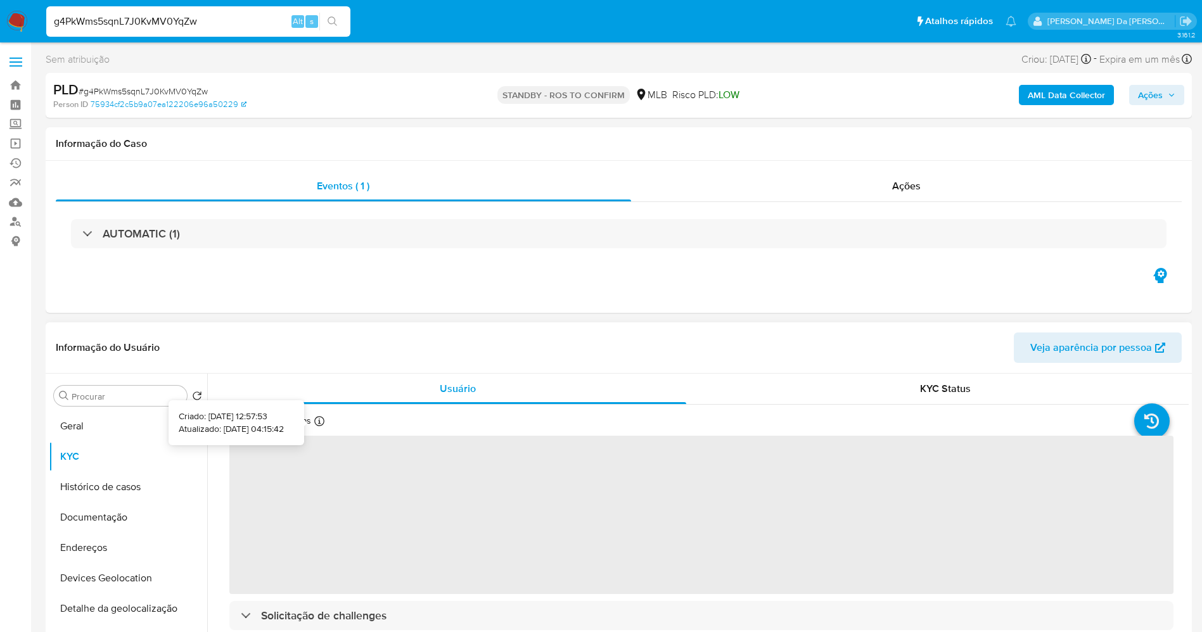
click at [323, 421] on icon at bounding box center [319, 421] width 10 height 10
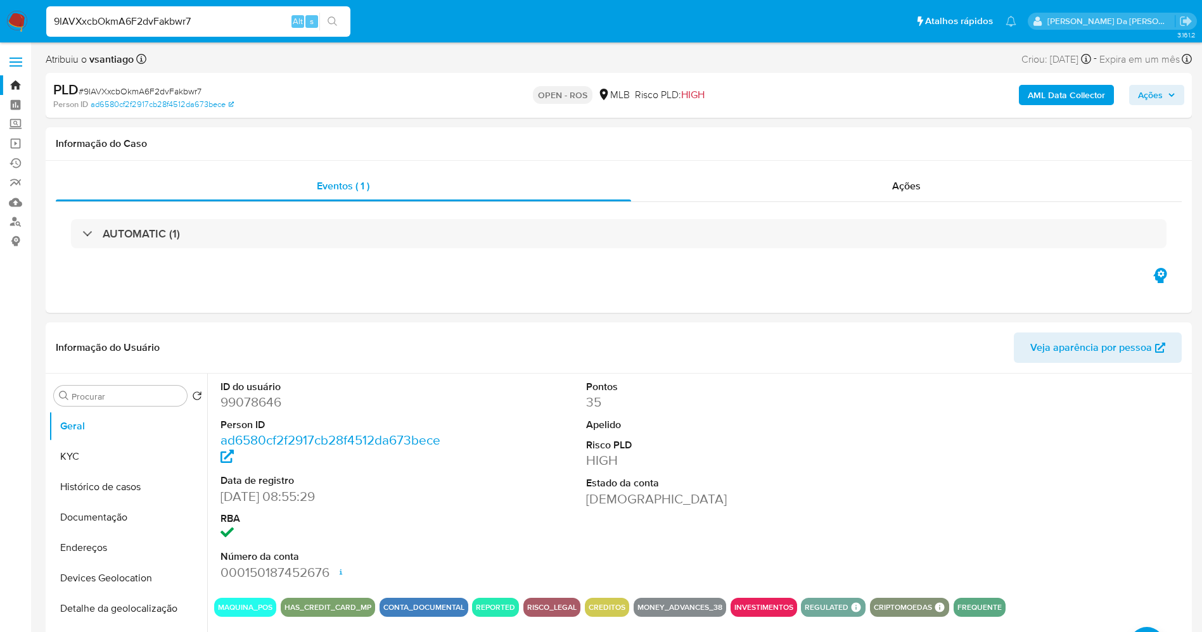
select select "10"
click at [19, 147] on link "Operações em massa" at bounding box center [75, 144] width 151 height 20
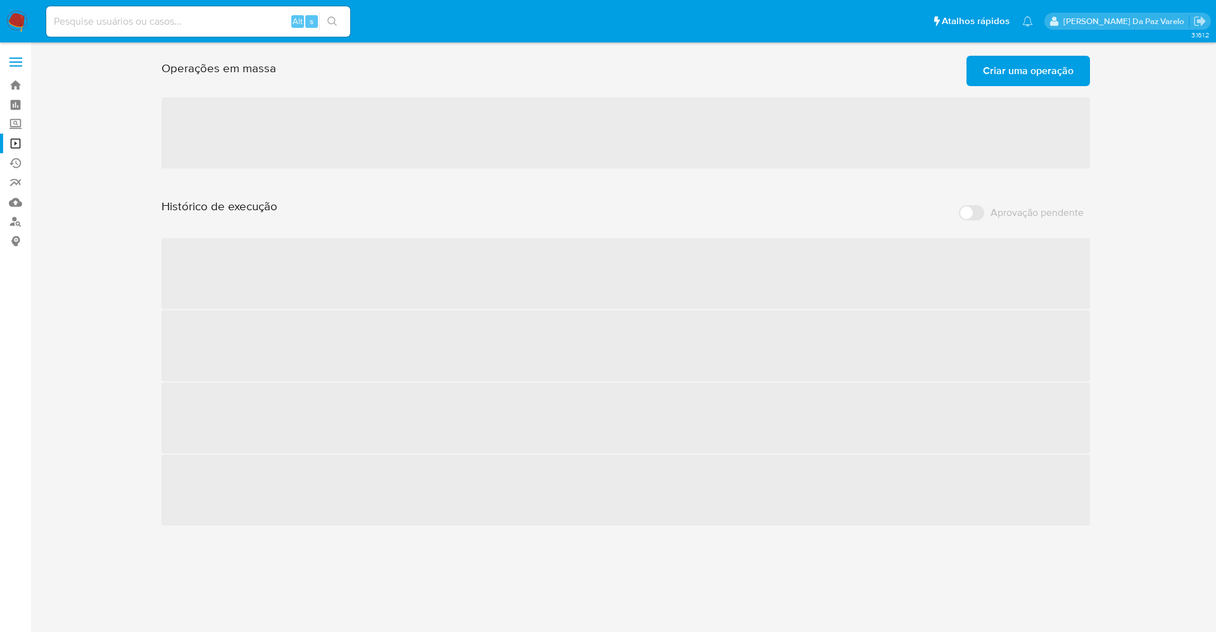
click at [1015, 71] on span "Criar uma operação" at bounding box center [1028, 71] width 91 height 28
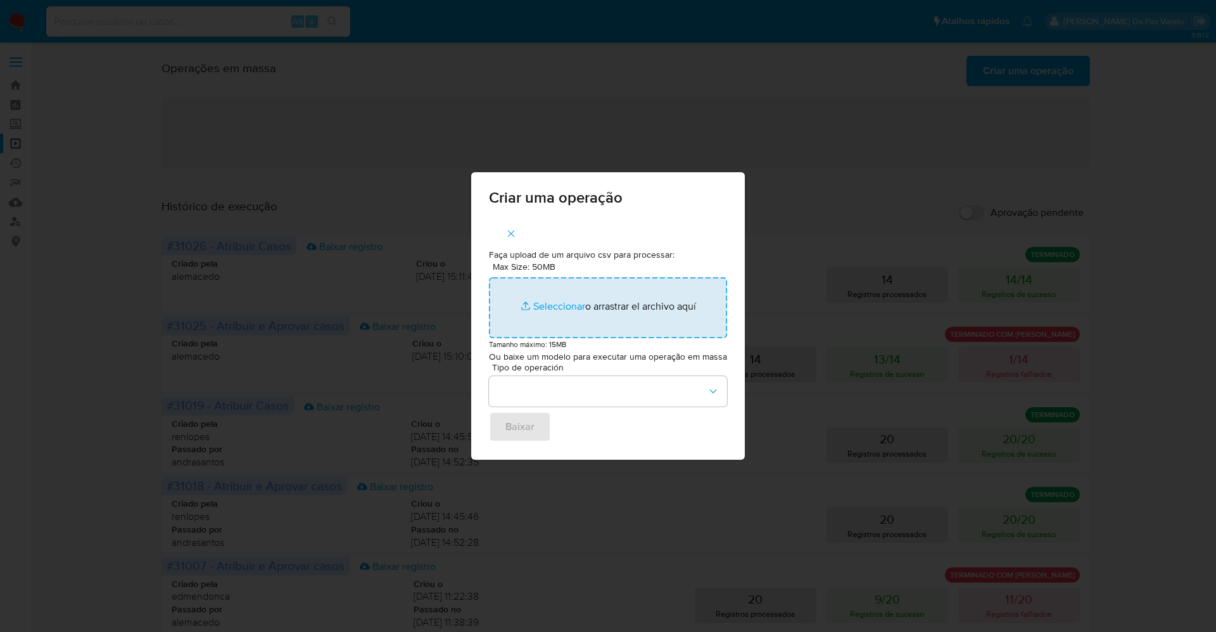
click at [542, 307] on input "Max Size: 50MB Seleccionar archivos" at bounding box center [608, 307] width 238 height 61
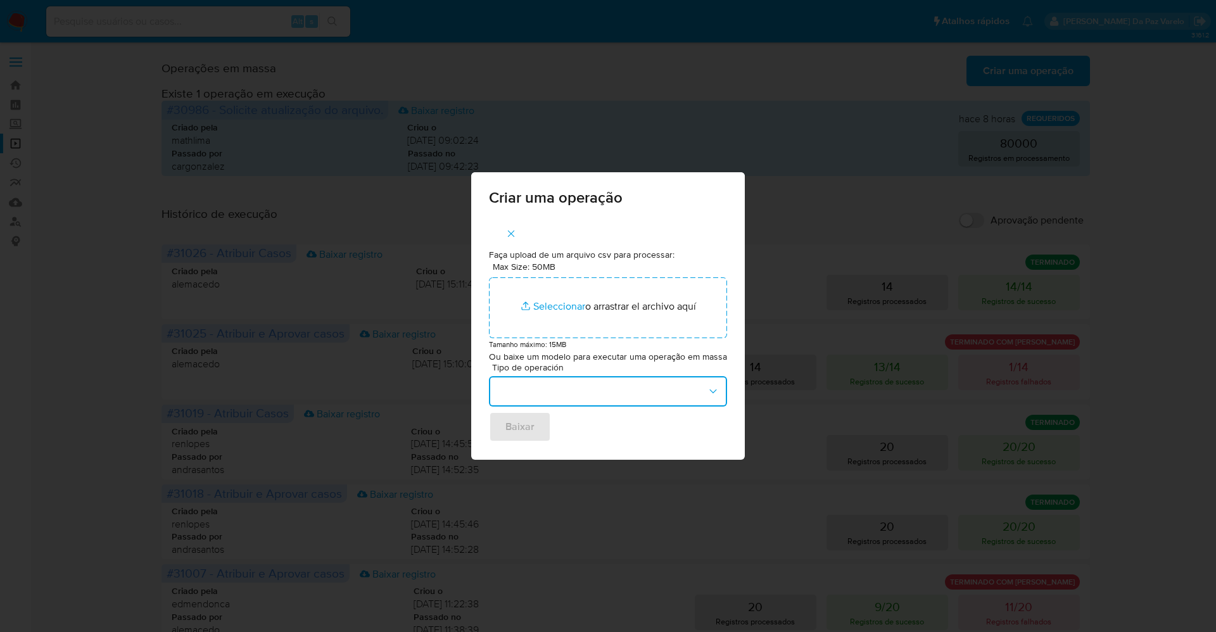
click at [535, 386] on button "button" at bounding box center [608, 391] width 238 height 30
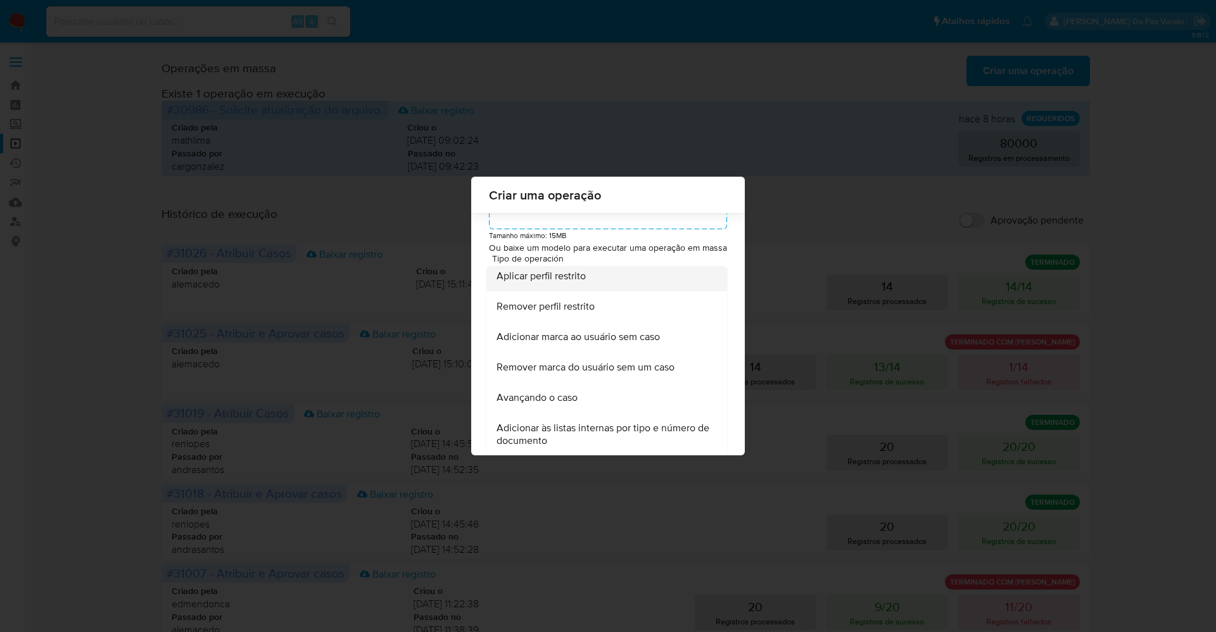
scroll to position [105, 0]
click at [602, 395] on div "Avançando o caso" at bounding box center [603, 397] width 213 height 30
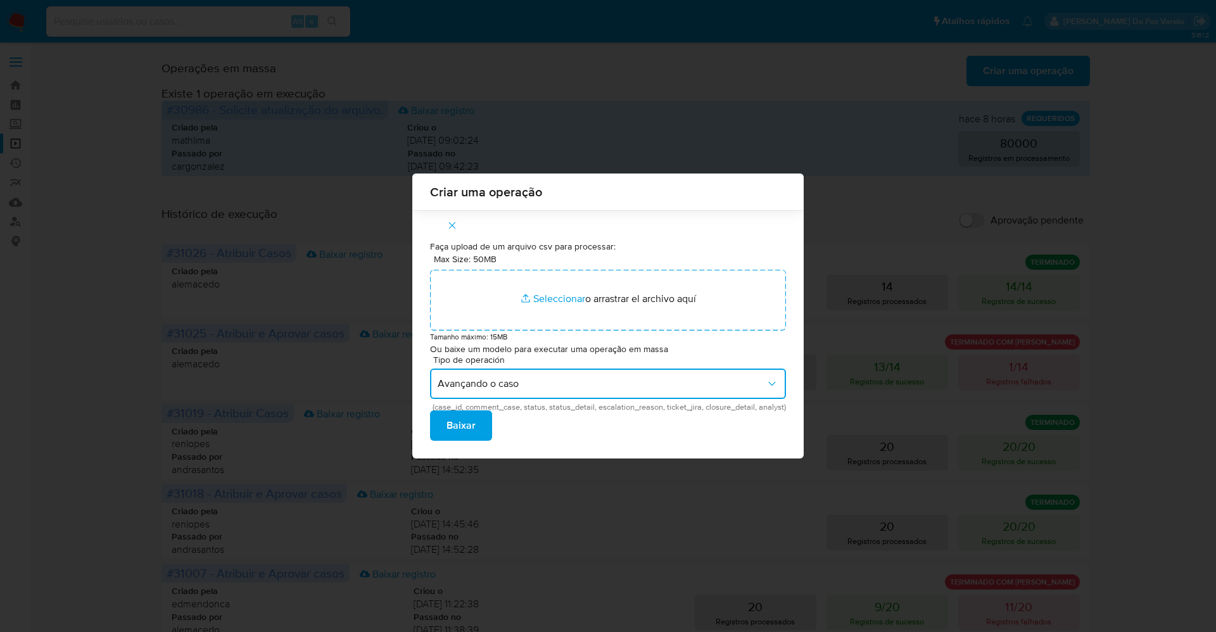
scroll to position [0, 0]
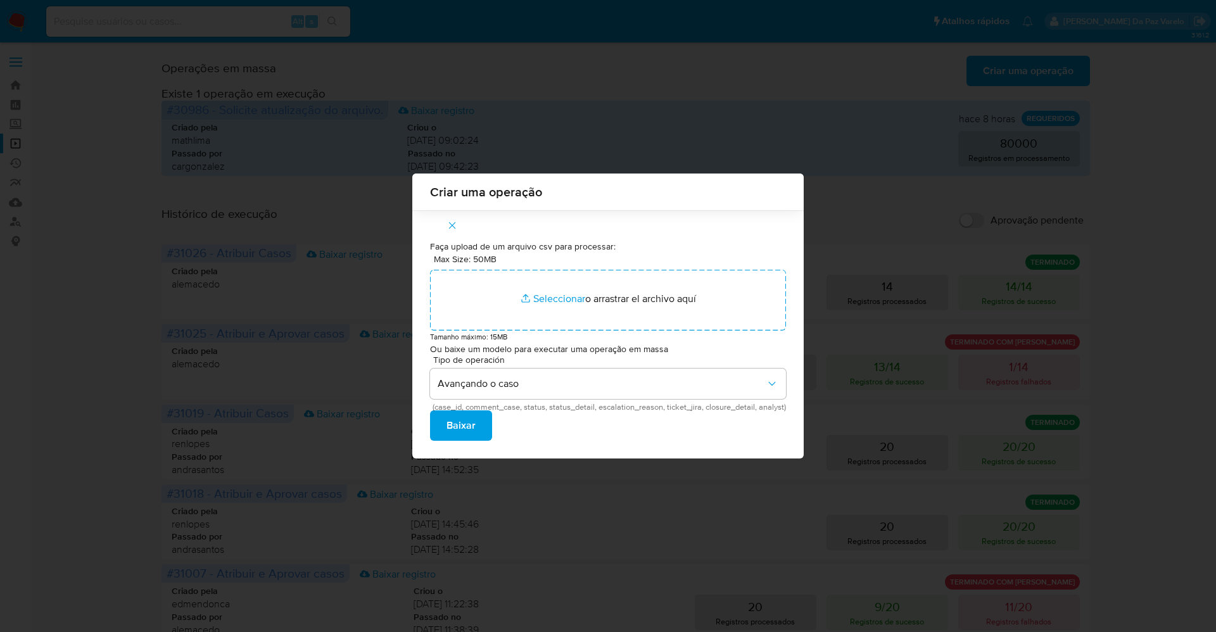
click at [468, 428] on span "Baixar" at bounding box center [461, 426] width 29 height 28
click at [652, 506] on div "Criar uma operação Faça upload de um arquivo csv para processar: Max Size: 50MB…" at bounding box center [608, 316] width 1216 height 632
click at [676, 81] on div "Criar uma operação Faça upload de um arquivo csv para processar: Max Size: 50MB…" at bounding box center [608, 316] width 1216 height 632
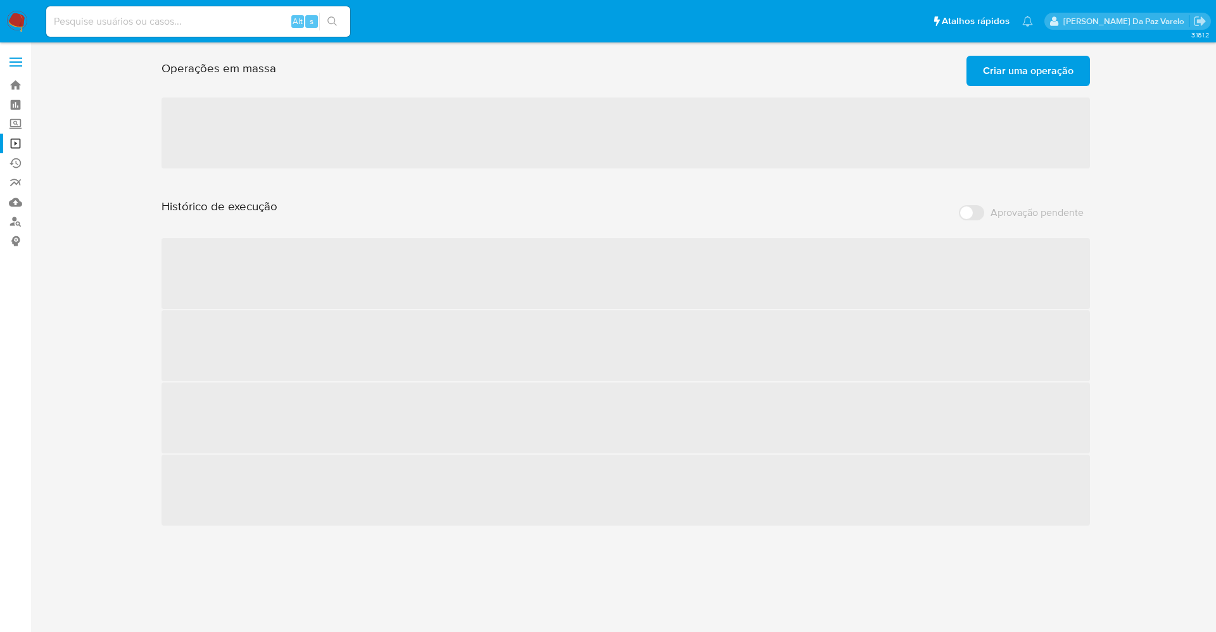
click at [1002, 73] on span "Criar uma operação" at bounding box center [1028, 71] width 91 height 28
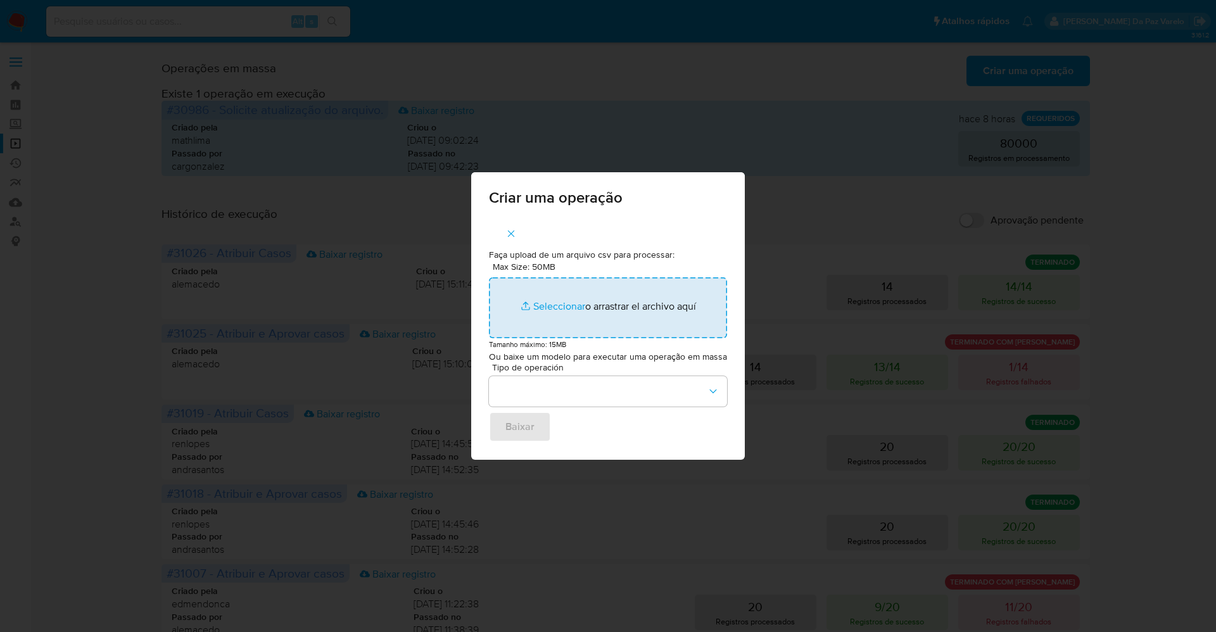
click at [561, 310] on input "Max Size: 50MB Seleccionar archivos" at bounding box center [608, 307] width 238 height 61
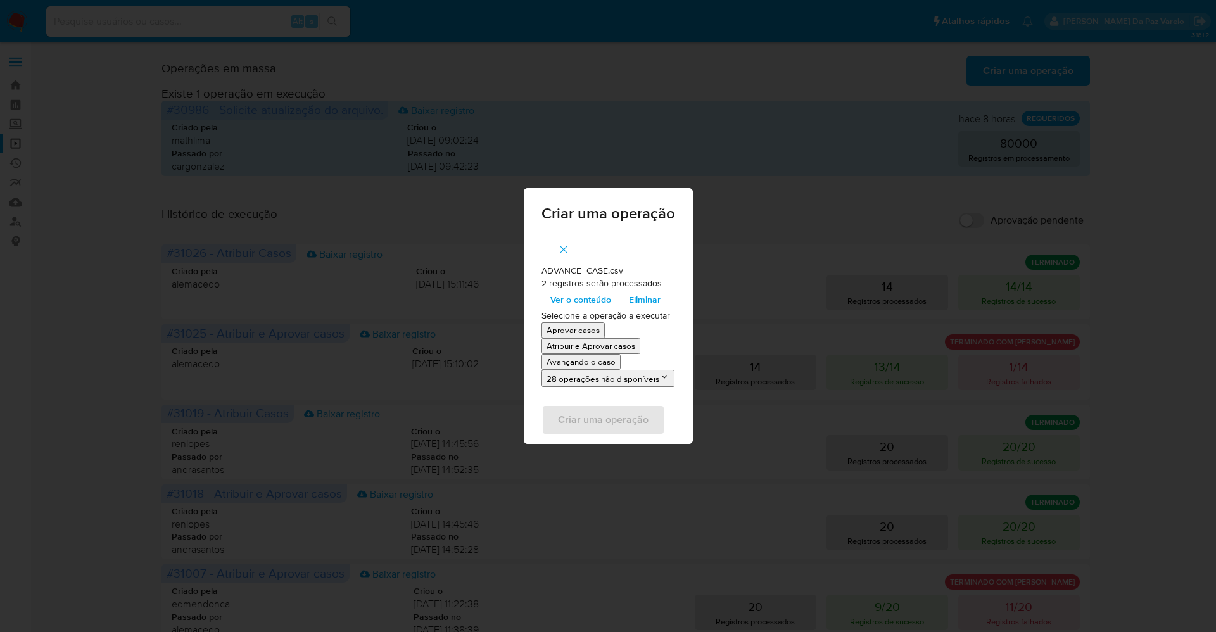
click at [642, 514] on div "Criar uma operação ADVANCE_CASE.csv 2 registros serão processados Ver o conteúd…" at bounding box center [608, 316] width 1216 height 632
click at [564, 249] on icon "button" at bounding box center [563, 249] width 7 height 7
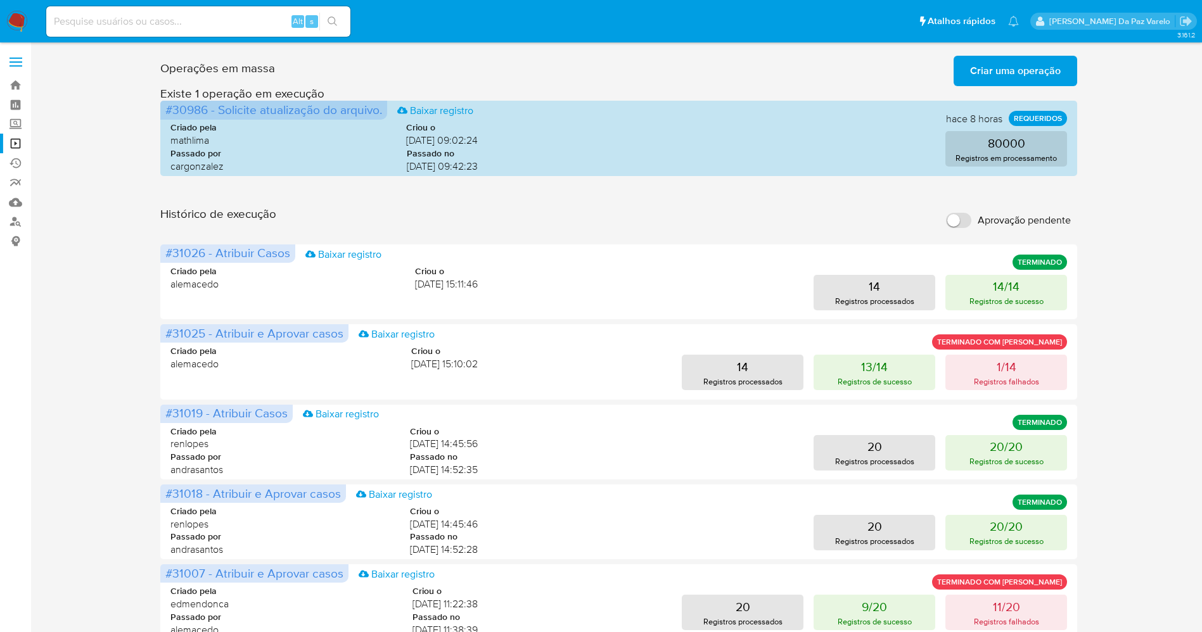
click at [1022, 62] on span "Criar uma operação" at bounding box center [1015, 71] width 91 height 28
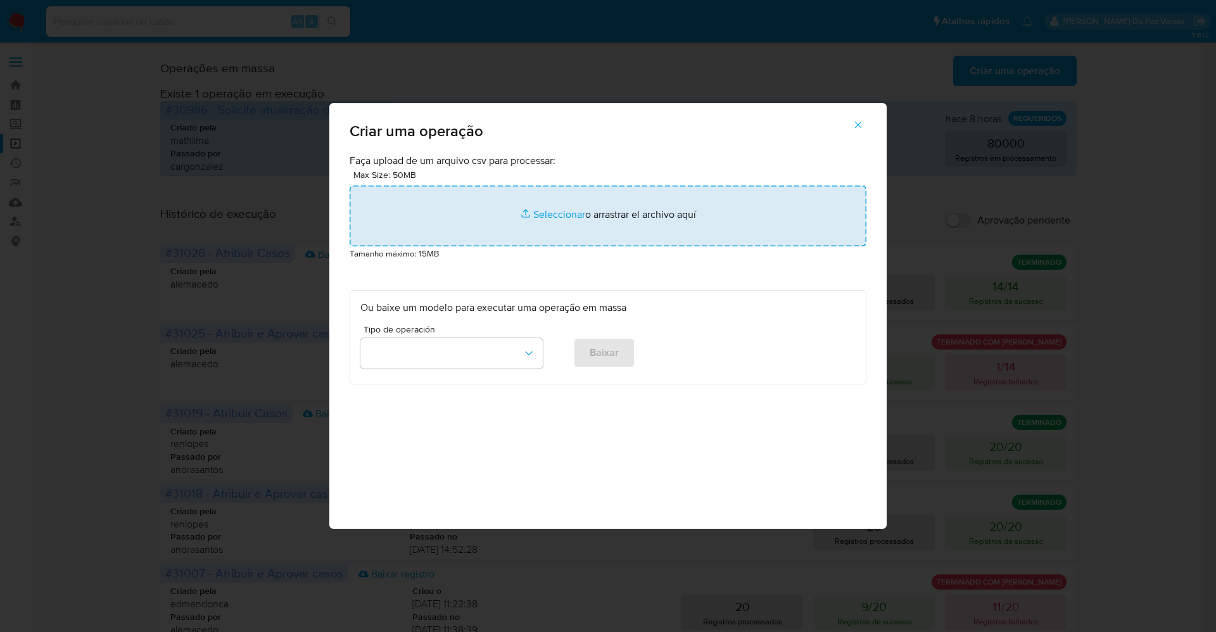
click at [546, 217] on input "file" at bounding box center [608, 216] width 517 height 61
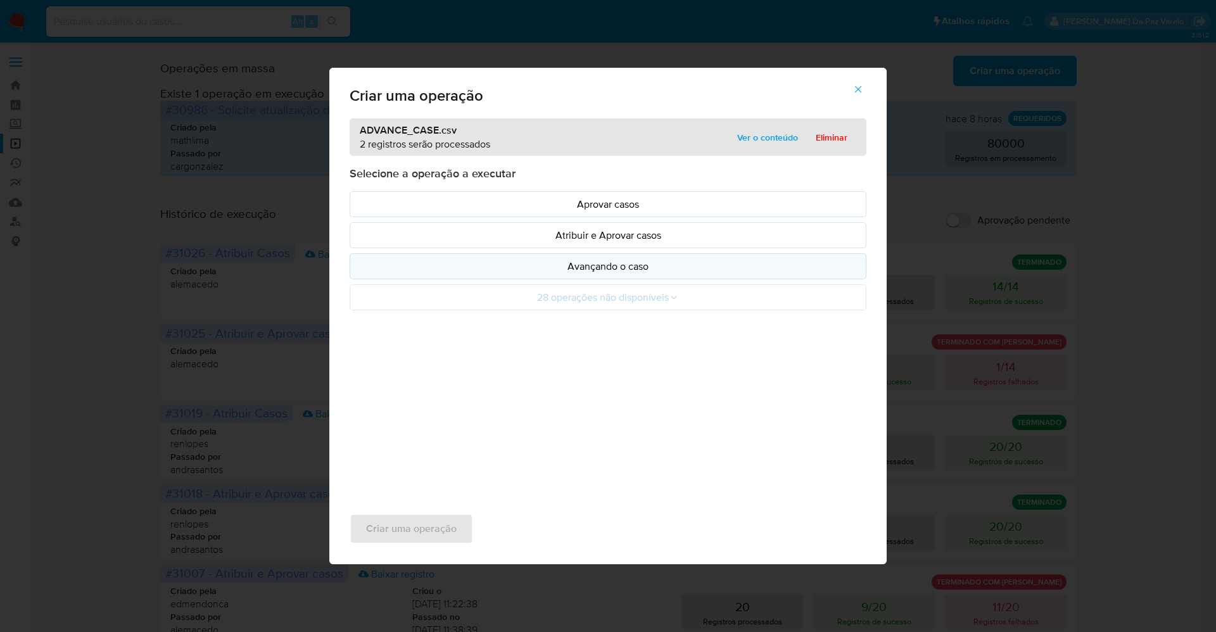
click at [627, 270] on p "Avançando o caso" at bounding box center [607, 266] width 495 height 15
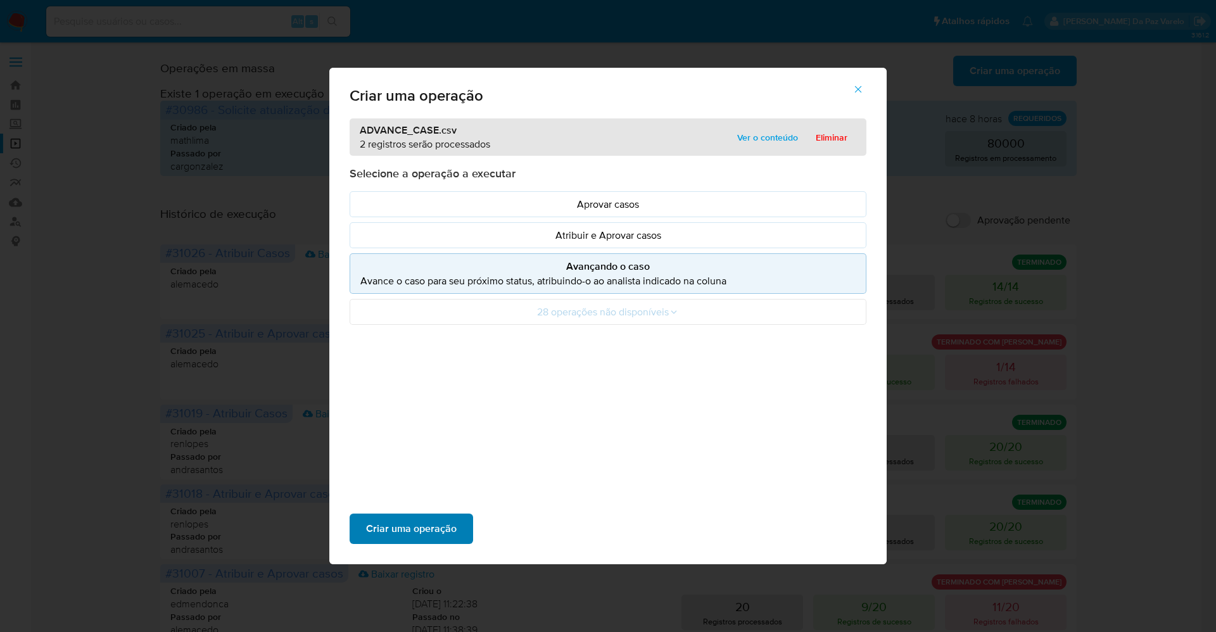
click at [428, 525] on span "Criar uma operação" at bounding box center [411, 529] width 91 height 28
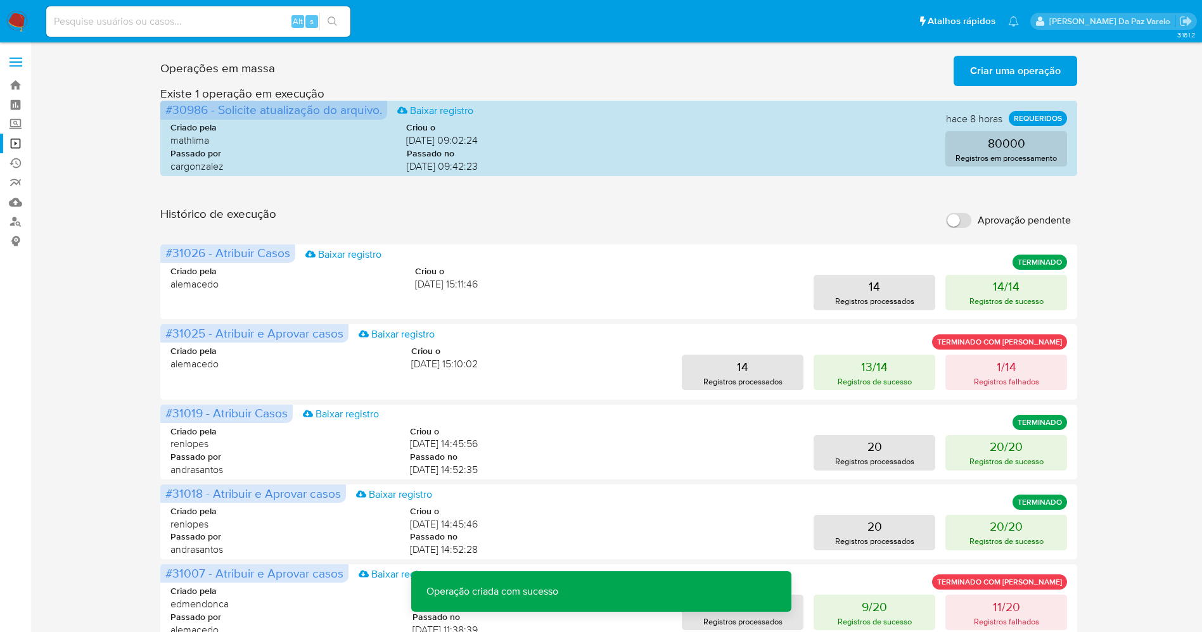
click at [964, 221] on input "Aprovação pendente" at bounding box center [958, 220] width 25 height 15
checkbox input "true"
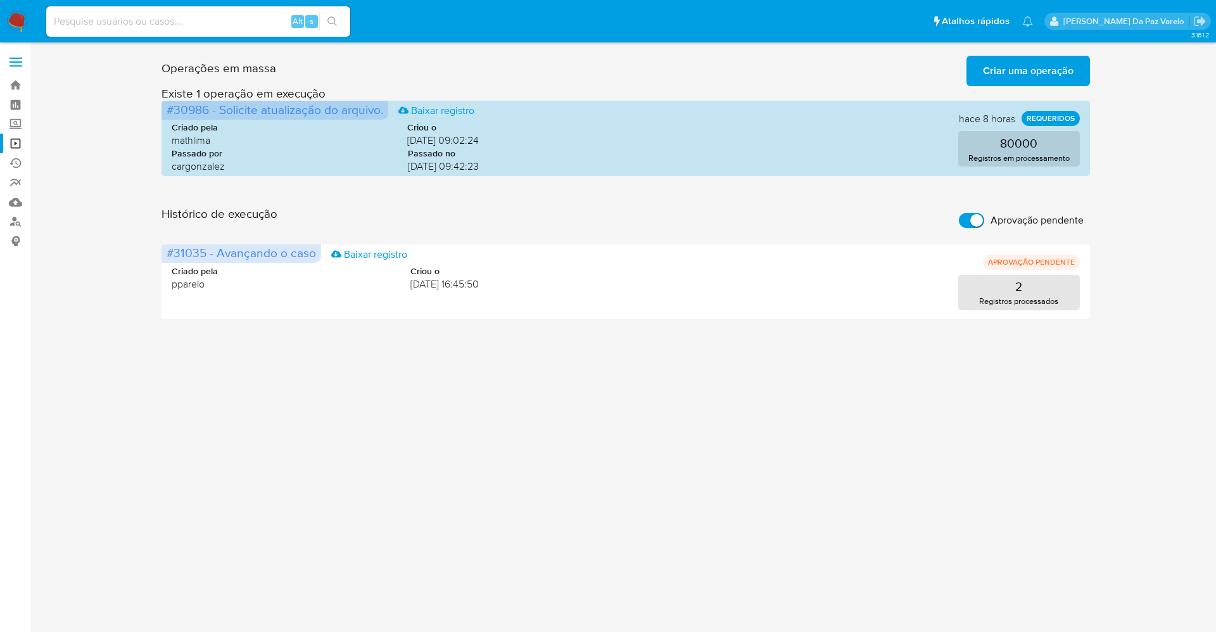
click at [246, 22] on input at bounding box center [198, 21] width 304 height 16
paste input "ZSvnLyvLiSaoEfUvblJcbbg5"
type input "ZSvnLyvLiSaoEfUvblJcbbg5"
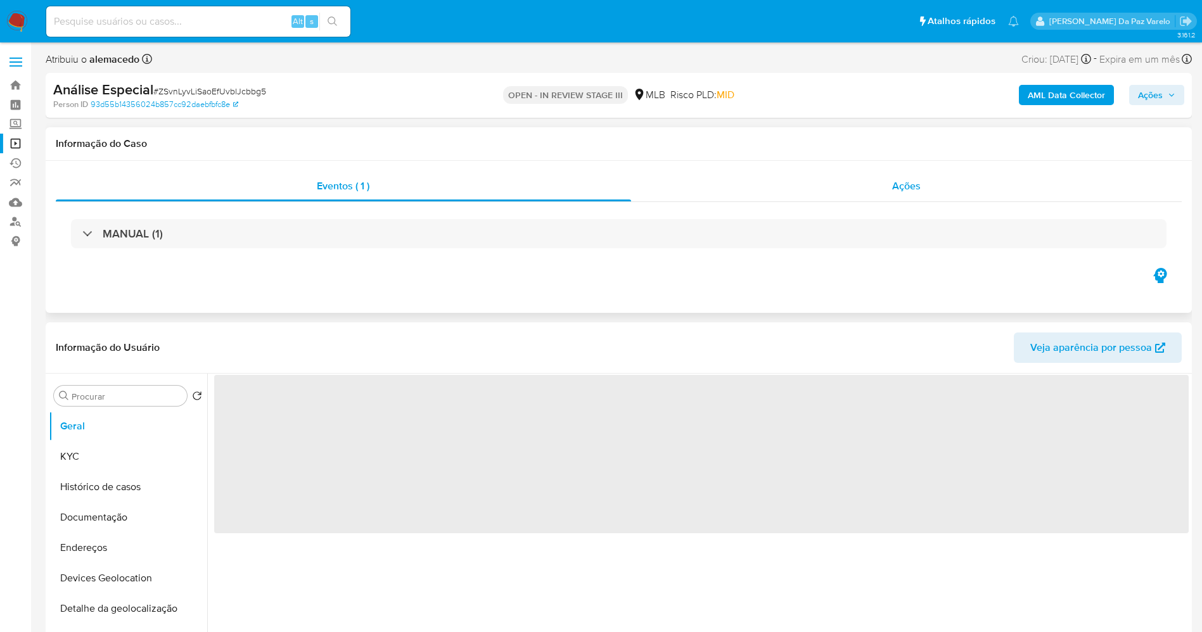
select select "10"
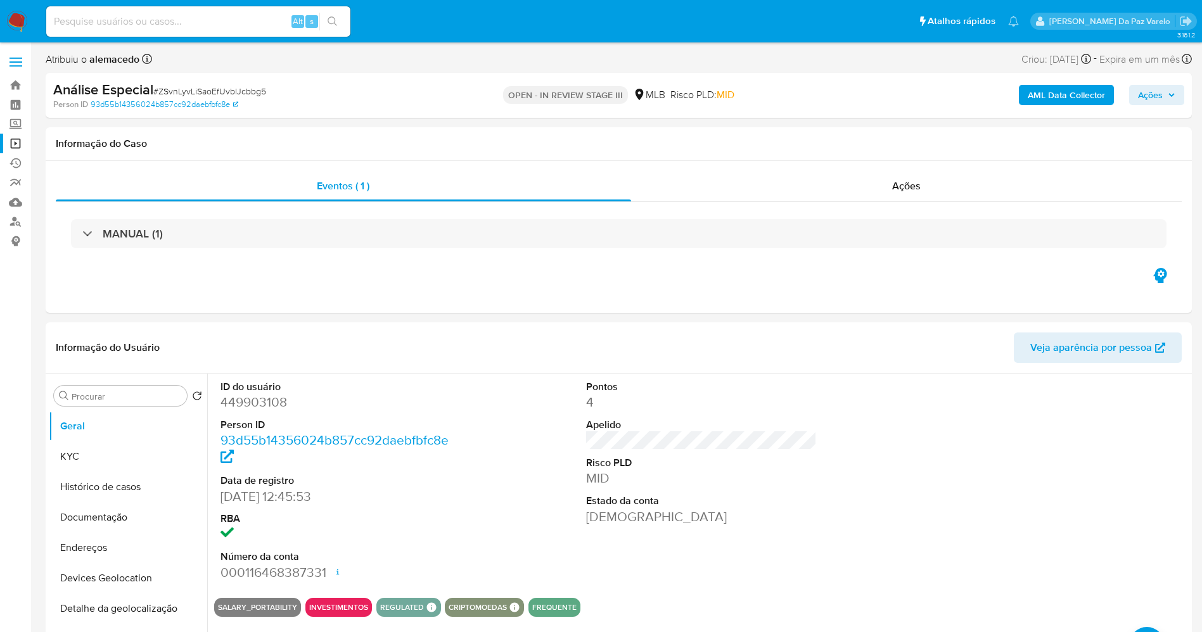
click at [205, 8] on div "Alt s" at bounding box center [198, 21] width 304 height 30
click at [194, 15] on input at bounding box center [198, 21] width 304 height 16
paste input "yYa5shcVkdVo6zcNQQepxgPg"
type input "yYa5shcVkdVo6zcNQQepxgPg"
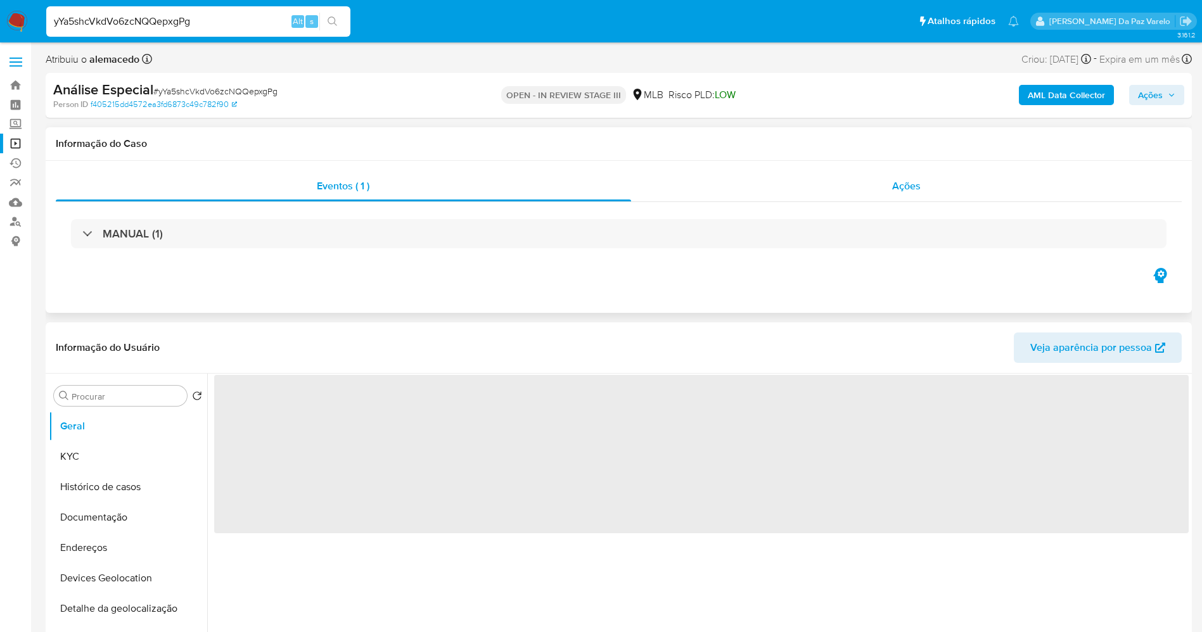
select select "10"
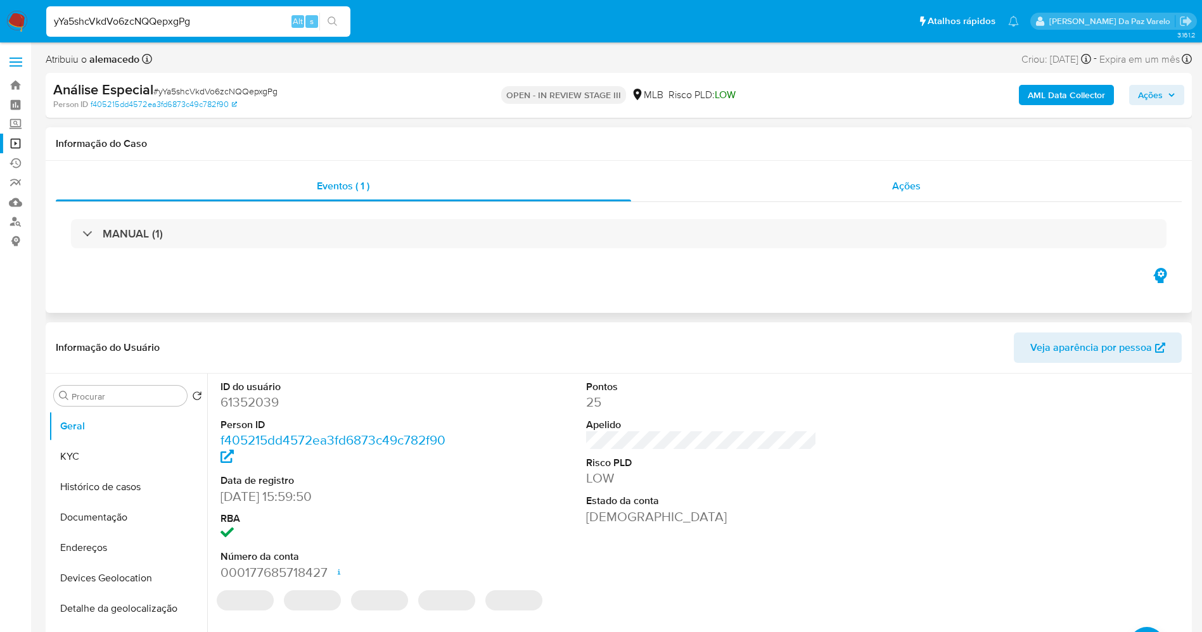
click at [906, 185] on span "Ações" at bounding box center [906, 186] width 29 height 15
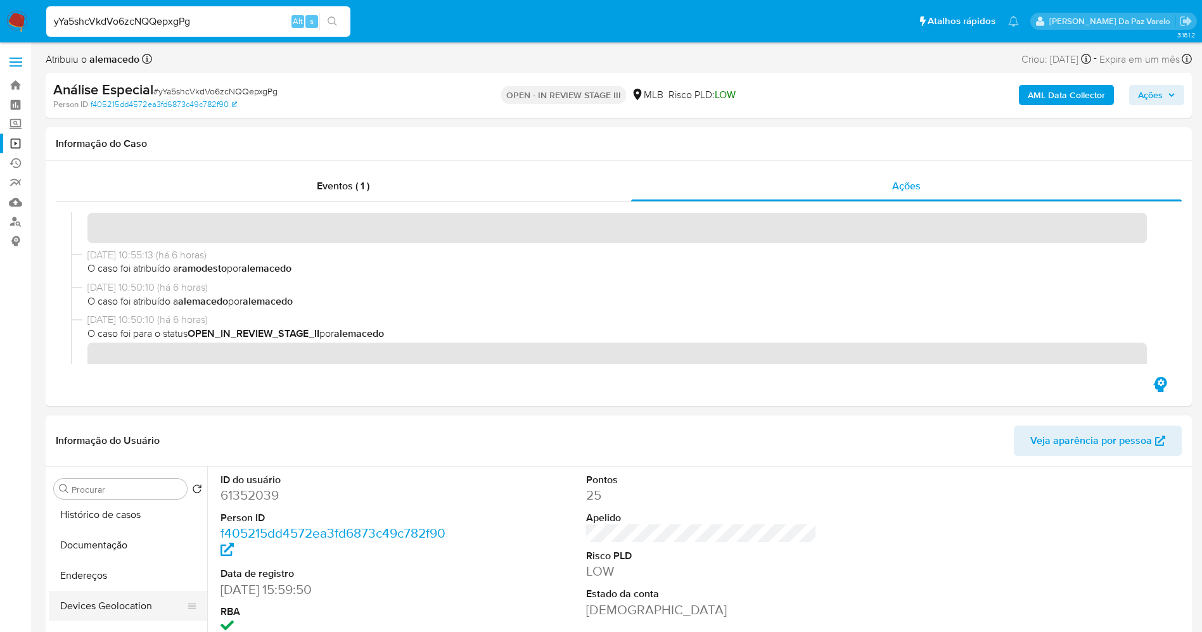
scroll to position [95, 0]
click at [131, 580] on button "Devices Geolocation" at bounding box center [123, 576] width 148 height 30
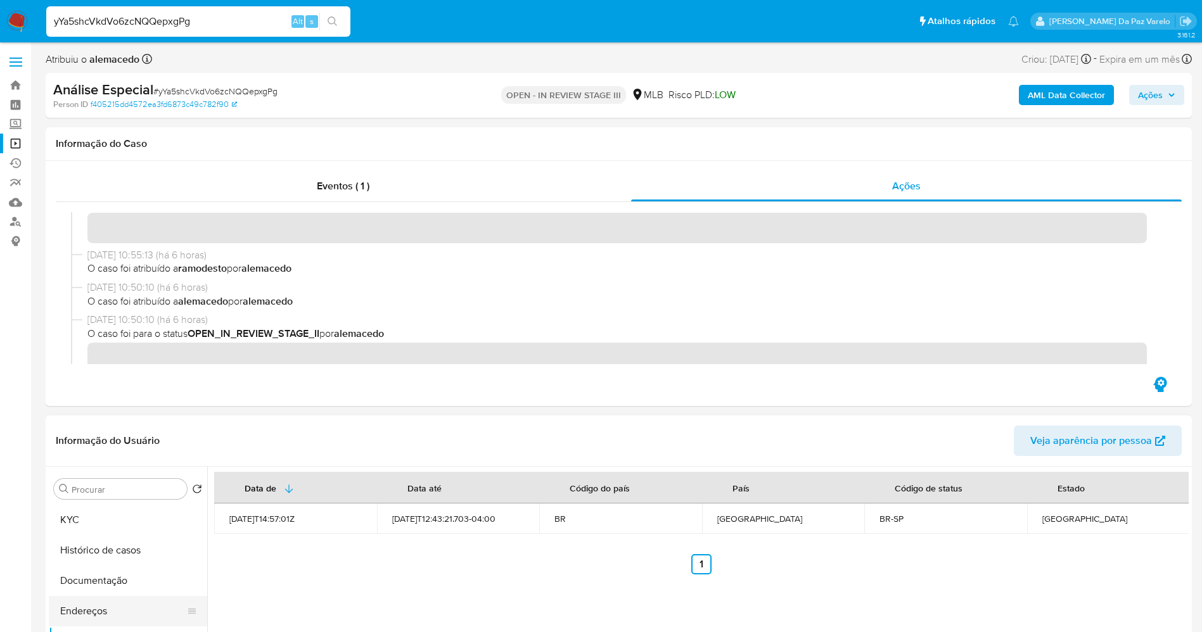
scroll to position [0, 0]
click at [124, 577] on button "Histórico de casos" at bounding box center [123, 580] width 148 height 30
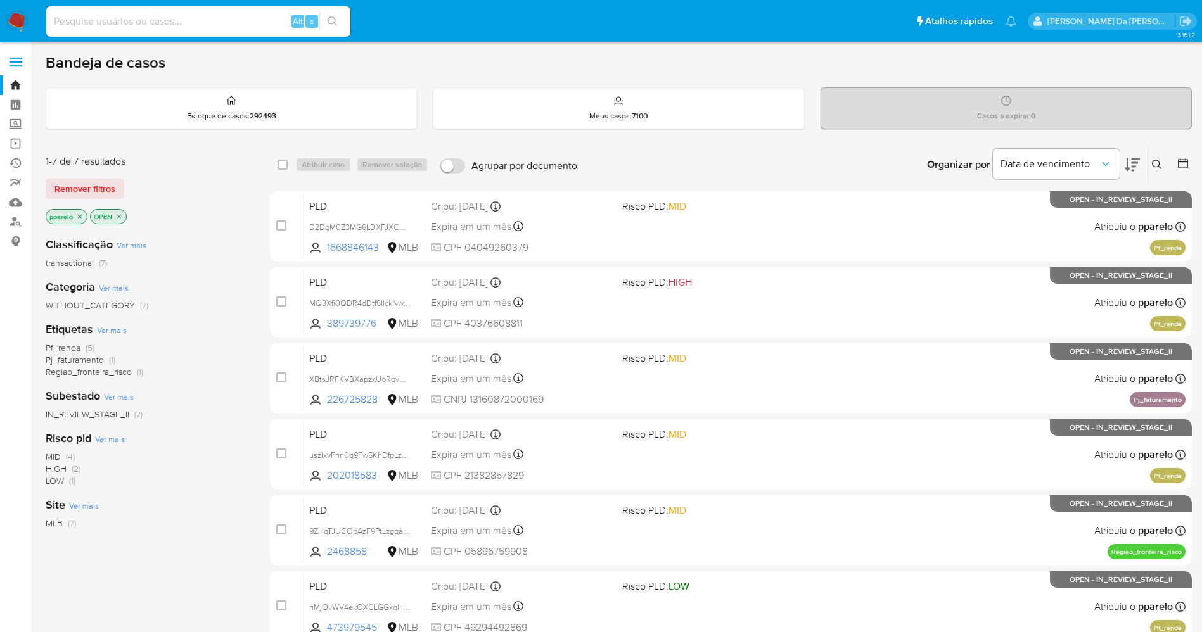
click at [167, 17] on input at bounding box center [198, 21] width 304 height 16
paste input "ZSvnLyvLiSaoEfUvblJcbbg5"
type input "ZSvnLyvLiSaoEfUvblJcbbg5"
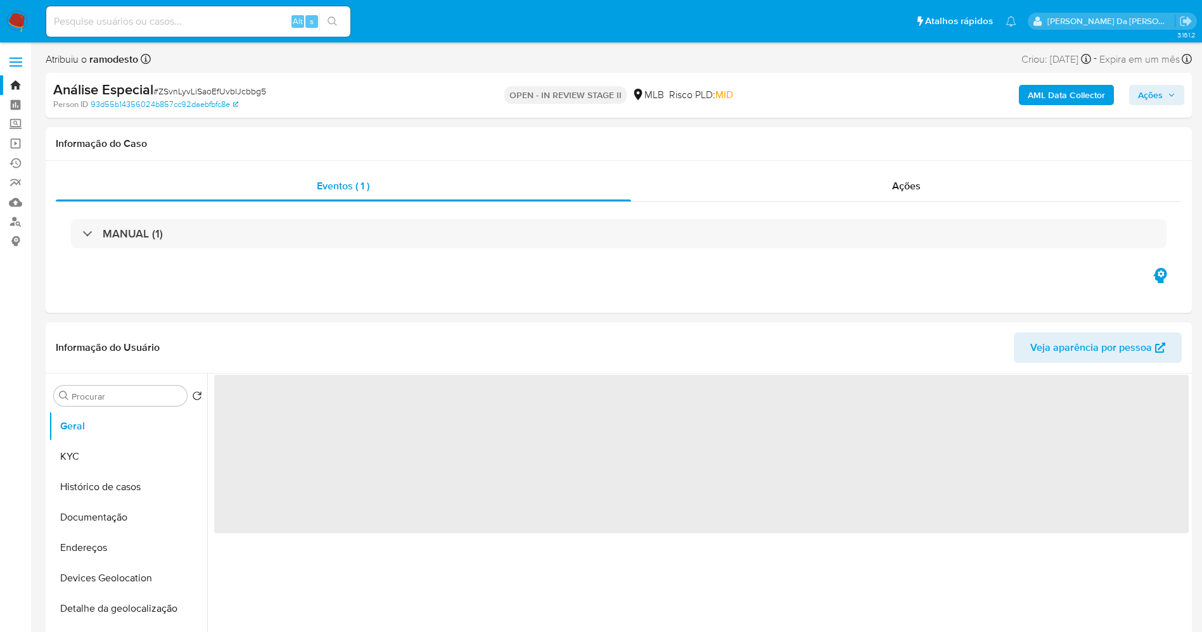
select select "10"
